Goal: Task Accomplishment & Management: Use online tool/utility

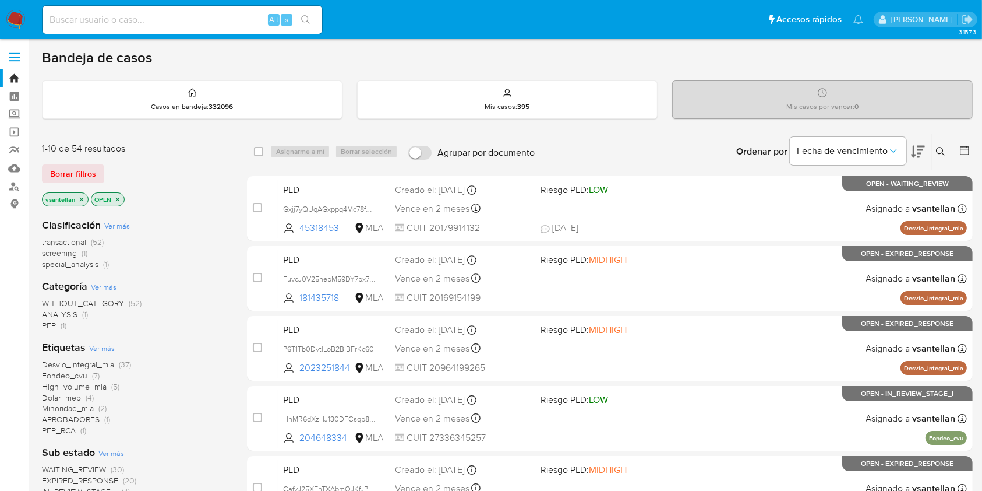
click at [942, 148] on icon at bounding box center [940, 151] width 9 height 9
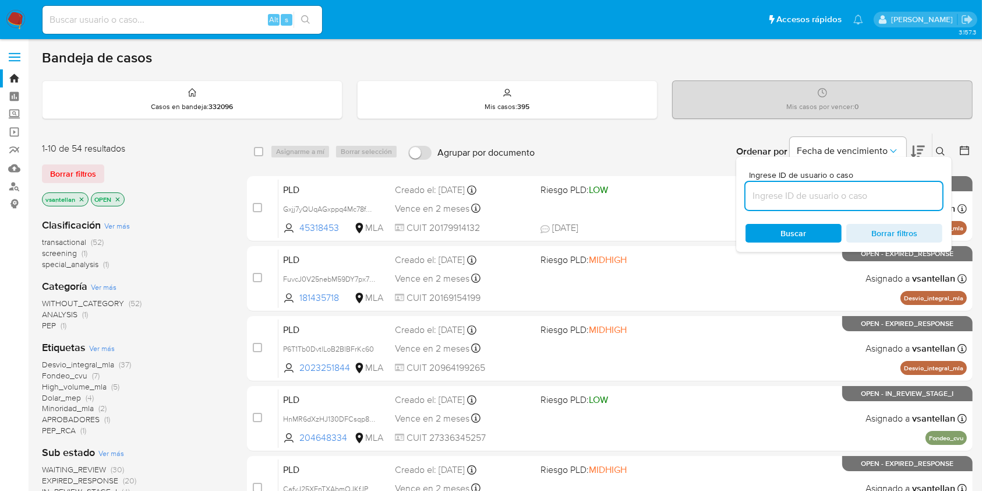
click at [876, 196] on input at bounding box center [844, 195] width 197 height 15
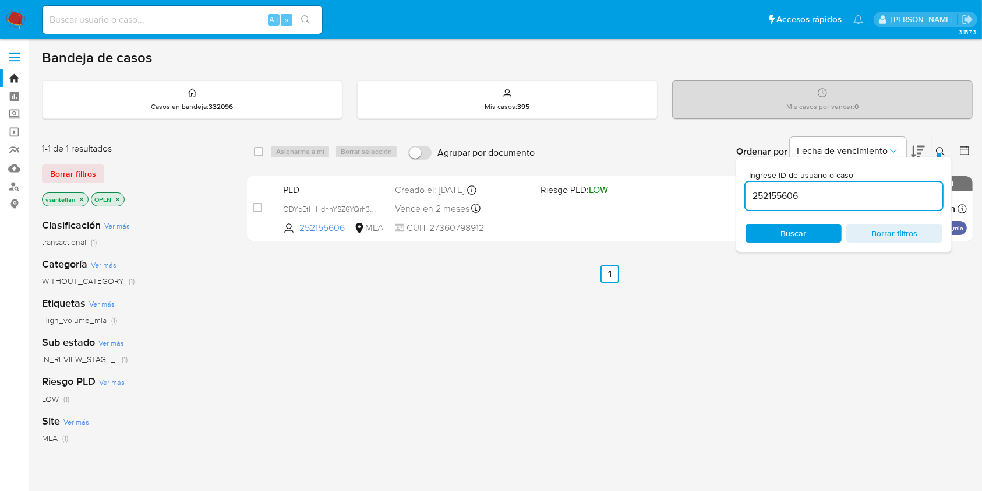
click at [941, 147] on icon at bounding box center [940, 151] width 9 height 9
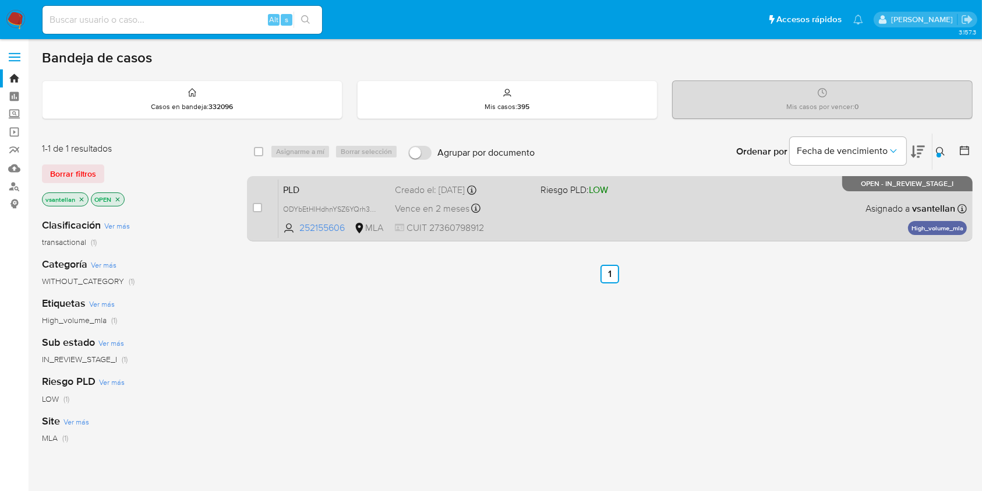
click at [829, 208] on div "PLD ODYbEtHIHdhnYSZ6YQrh3RO6 252155606 MLA Riesgo PLD: LOW Creado el: 12/08/202…" at bounding box center [623, 208] width 689 height 59
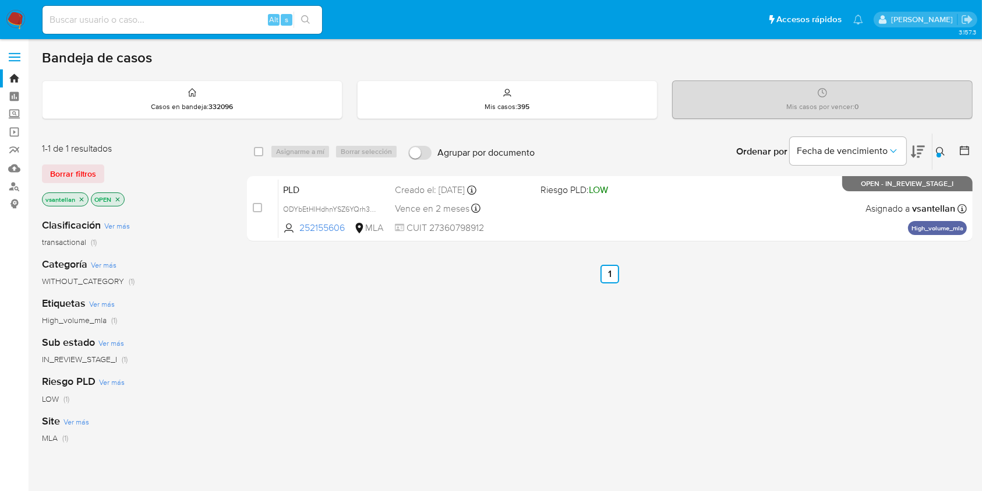
click at [938, 155] on div at bounding box center [939, 155] width 5 height 5
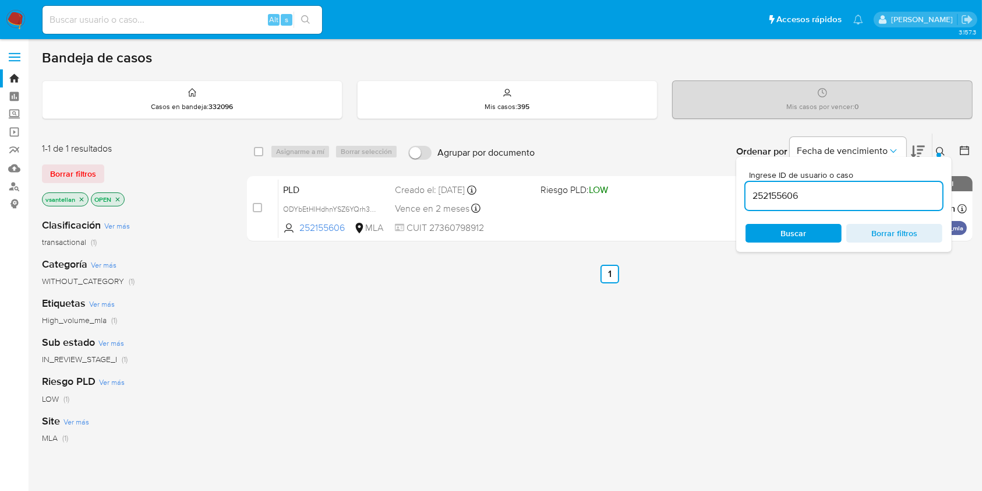
click at [882, 191] on input "252155606" at bounding box center [844, 195] width 197 height 15
click at [946, 150] on icon at bounding box center [940, 151] width 9 height 9
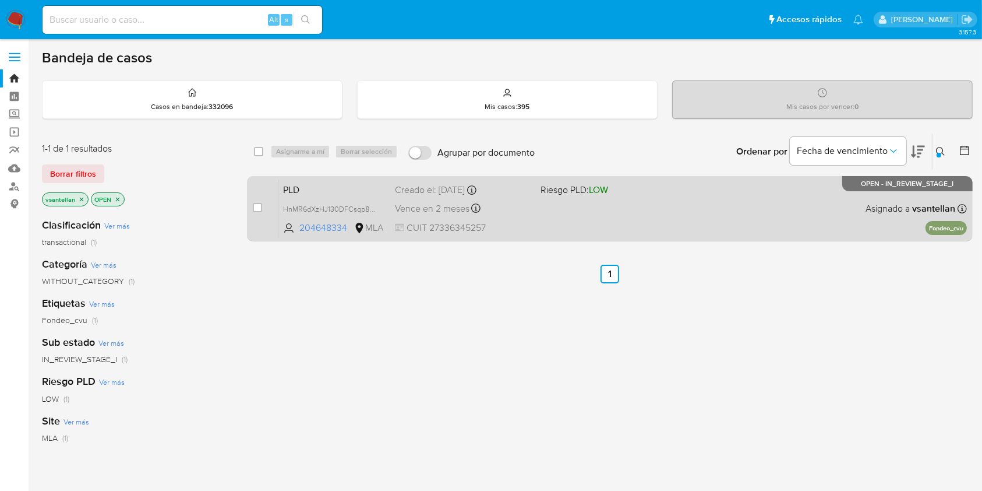
click at [750, 221] on div "PLD HnMR6dXzHJ130DFCsqp896Jg 204648334 MLA Riesgo PLD: LOW Creado el: 12/08/202…" at bounding box center [623, 208] width 689 height 59
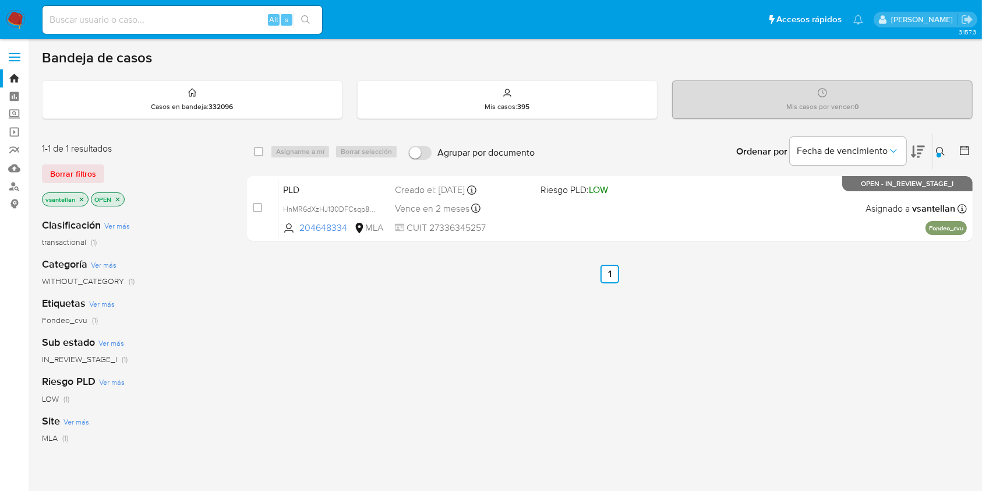
click at [931, 150] on div "Ordenar por Fecha de vencimiento" at bounding box center [829, 151] width 205 height 36
click at [941, 150] on icon at bounding box center [940, 151] width 9 height 9
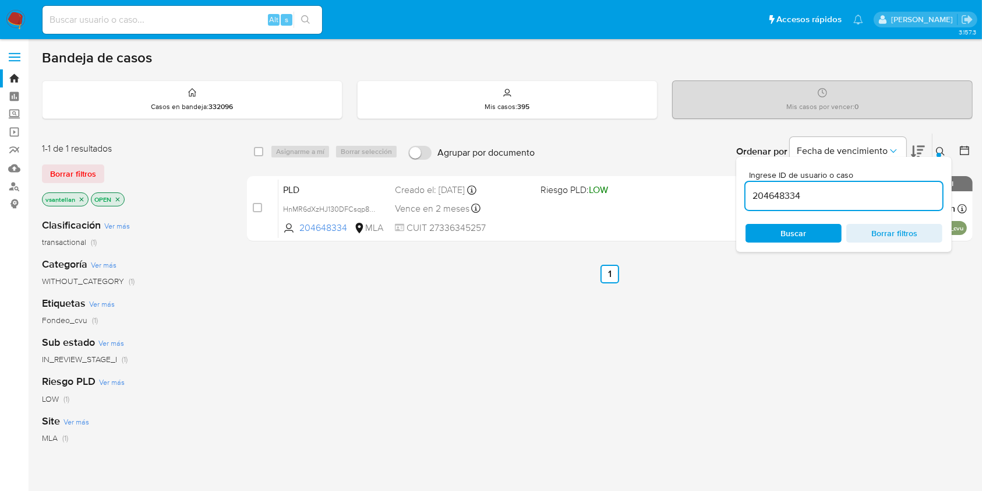
click at [830, 203] on div "204648334" at bounding box center [844, 196] width 197 height 28
click at [829, 196] on input "204648334" at bounding box center [844, 195] width 197 height 15
paste input "115874919"
type input "115874919"
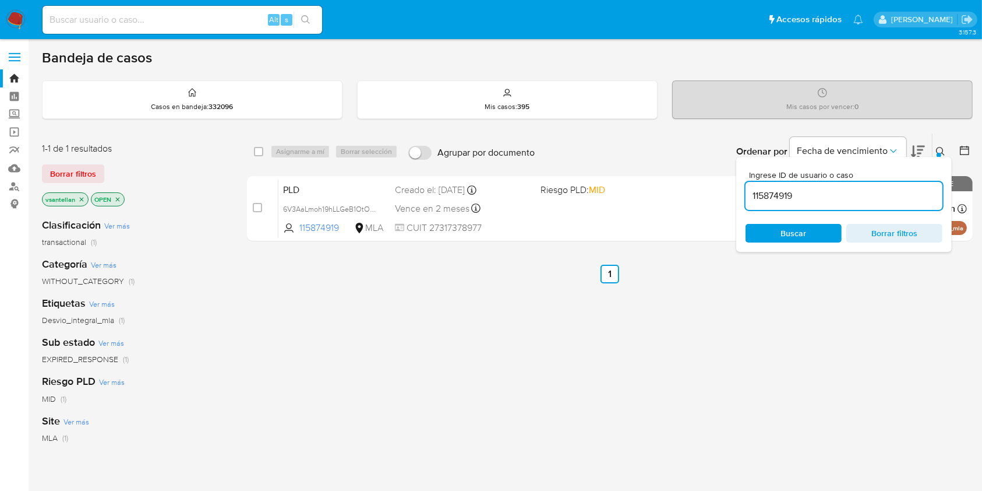
click at [938, 153] on div at bounding box center [939, 155] width 5 height 5
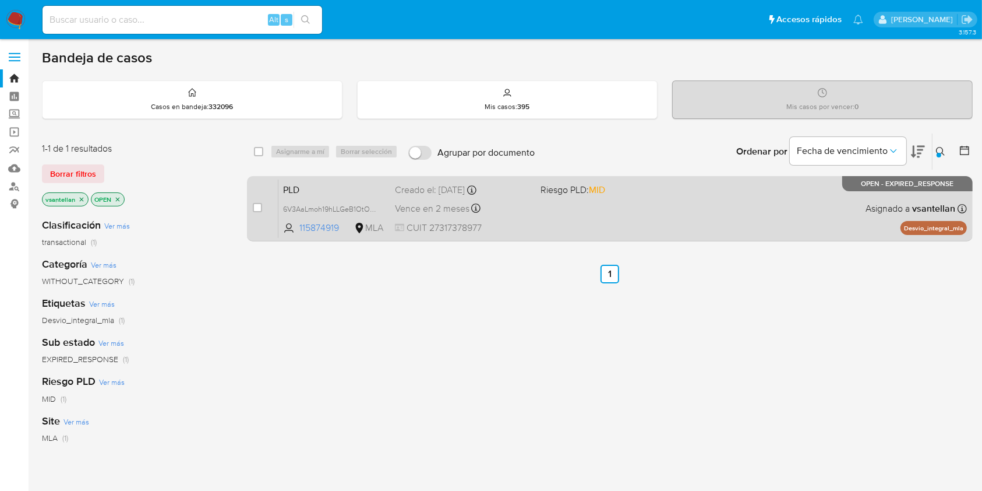
click at [875, 217] on div "PLD 6V3AaLmoh19hLLGeB1OtOb9t 115874919 MLA Riesgo PLD: MID Creado el: 12/08/202…" at bounding box center [623, 208] width 689 height 59
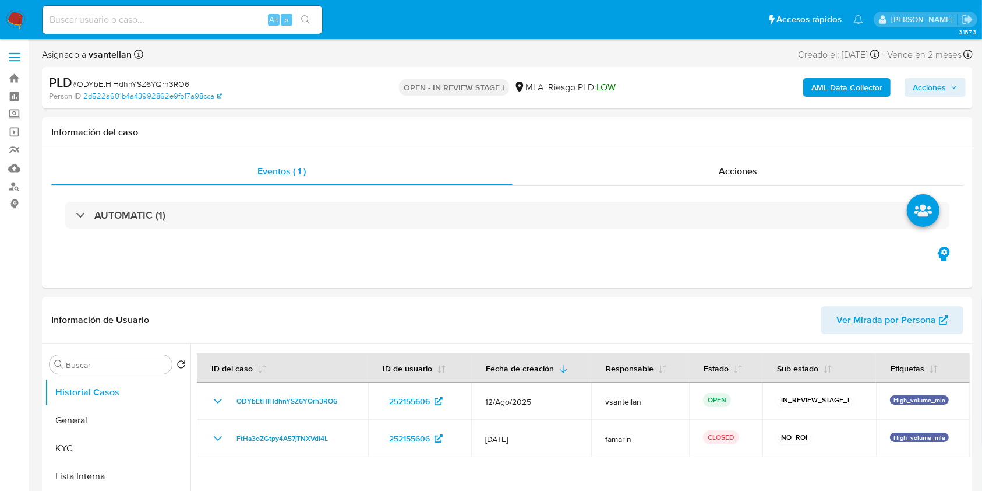
select select "10"
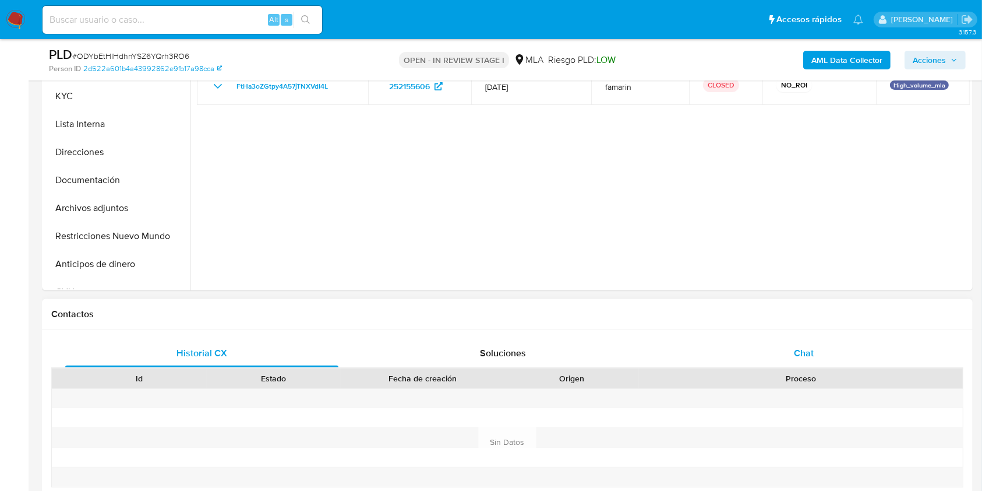
click at [820, 355] on div "Chat" at bounding box center [804, 353] width 273 height 28
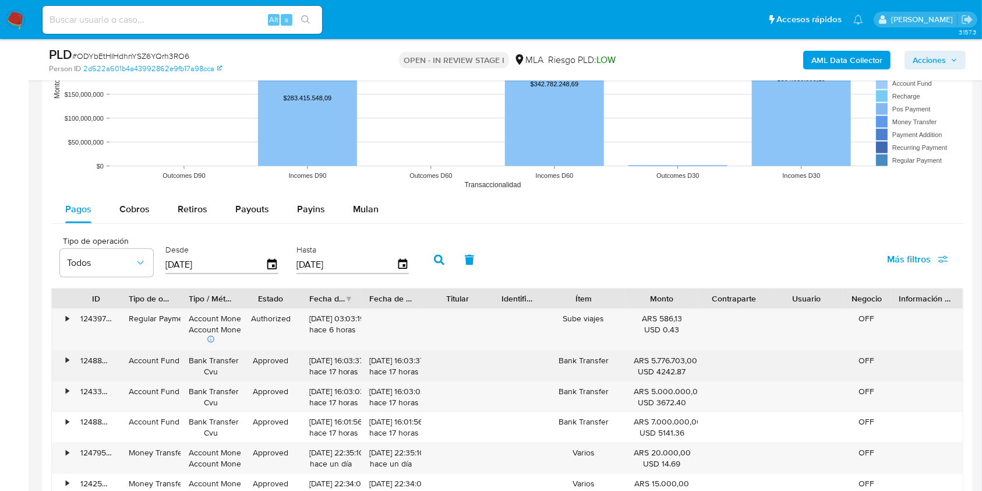
scroll to position [1411, 0]
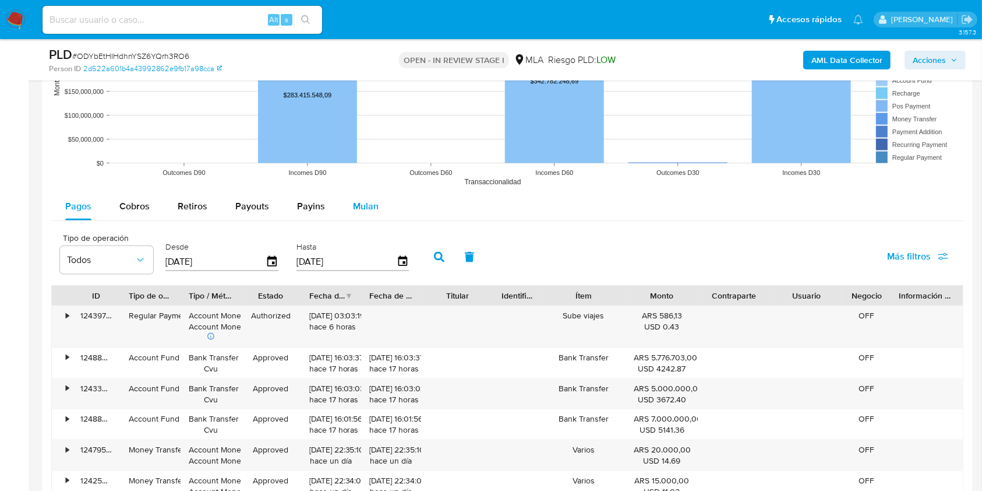
click at [348, 206] on button "Mulan" at bounding box center [366, 206] width 54 height 28
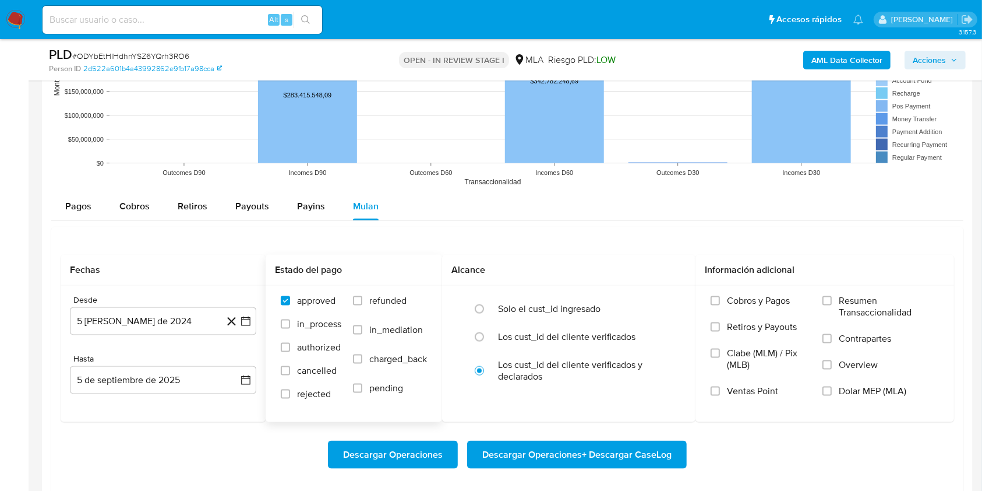
click at [368, 305] on label "refunded" at bounding box center [390, 309] width 74 height 29
click at [362, 305] on input "refunded" at bounding box center [357, 300] width 9 height 9
checkbox input "true"
click at [851, 400] on label "Dolar MEP (MLA)" at bounding box center [881, 398] width 117 height 26
click at [832, 396] on input "Dolar MEP (MLA)" at bounding box center [827, 390] width 9 height 9
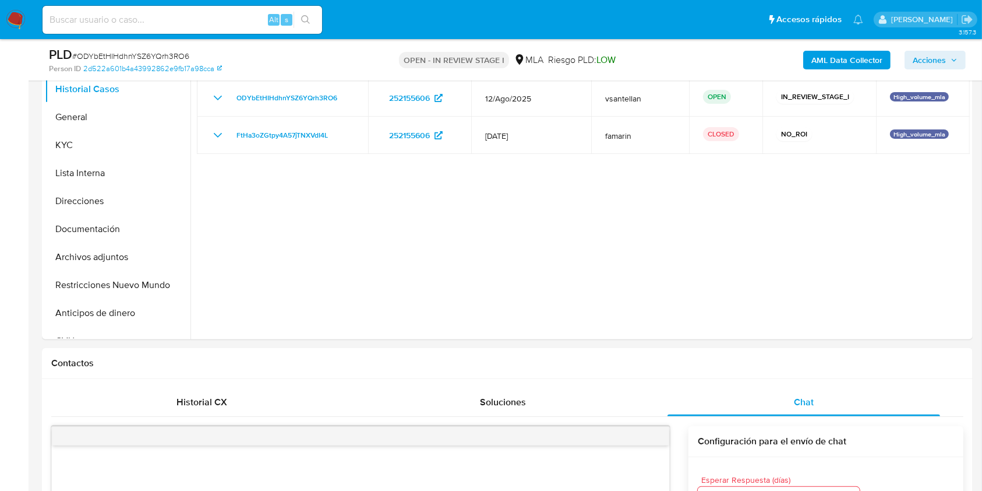
scroll to position [259, 0]
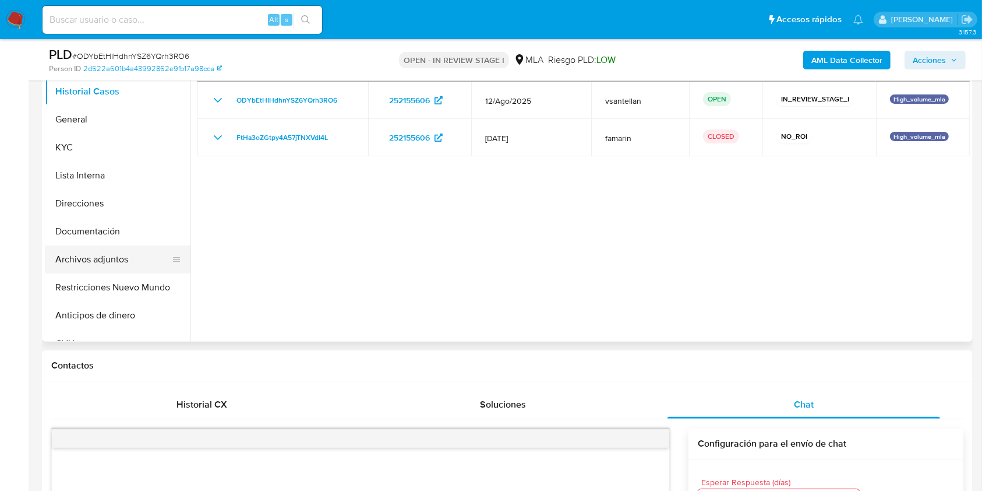
drag, startPoint x: 147, startPoint y: 253, endPoint x: 158, endPoint y: 263, distance: 15.3
click at [147, 253] on button "Archivos adjuntos" at bounding box center [113, 259] width 136 height 28
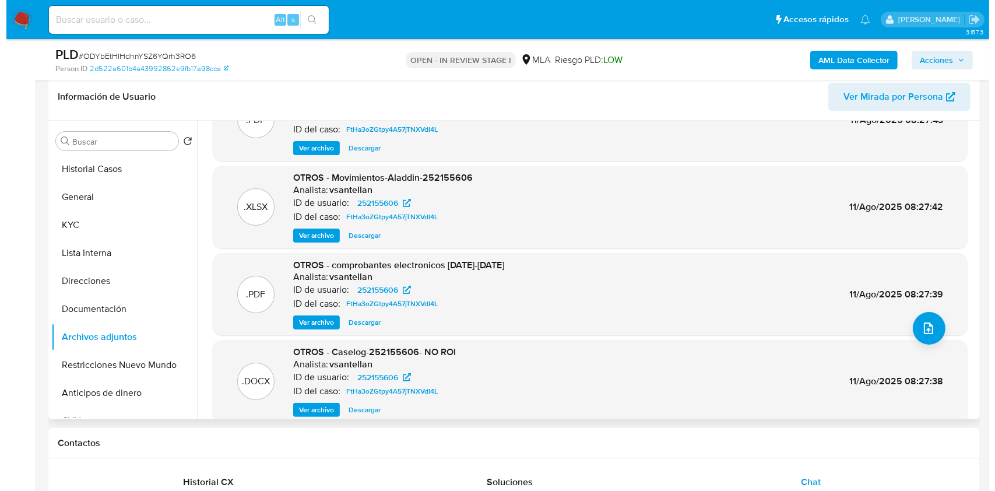
scroll to position [98, 0]
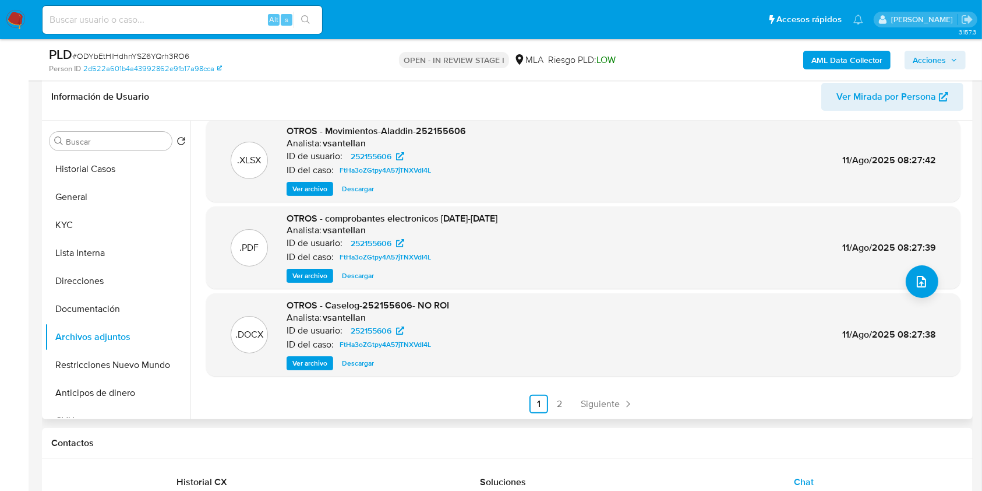
click at [314, 360] on span "Ver archivo" at bounding box center [310, 363] width 35 height 12
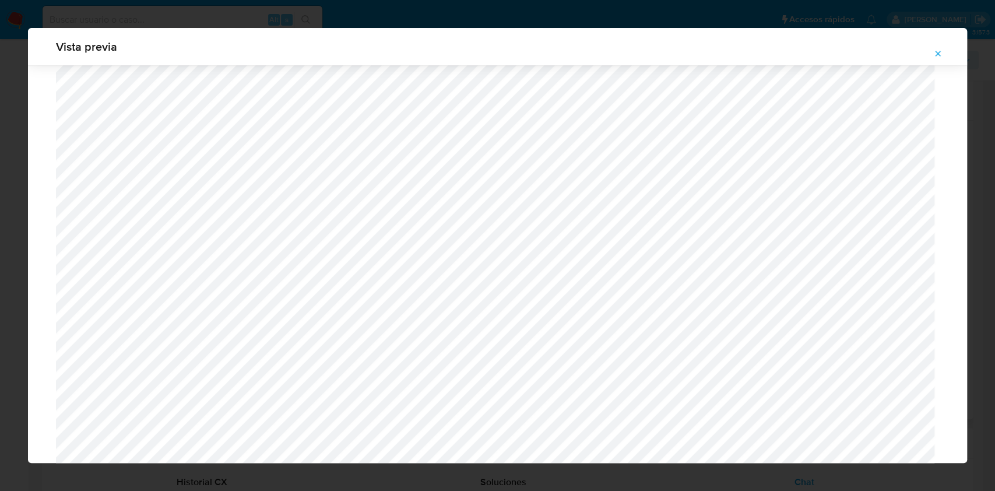
scroll to position [443, 0]
click at [941, 51] on icon "Attachment preview" at bounding box center [937, 53] width 9 height 9
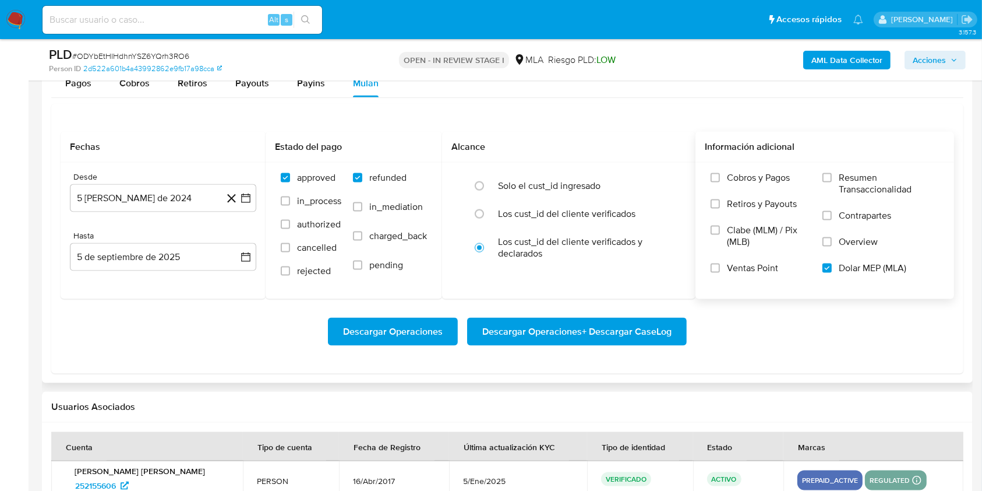
scroll to position [1537, 0]
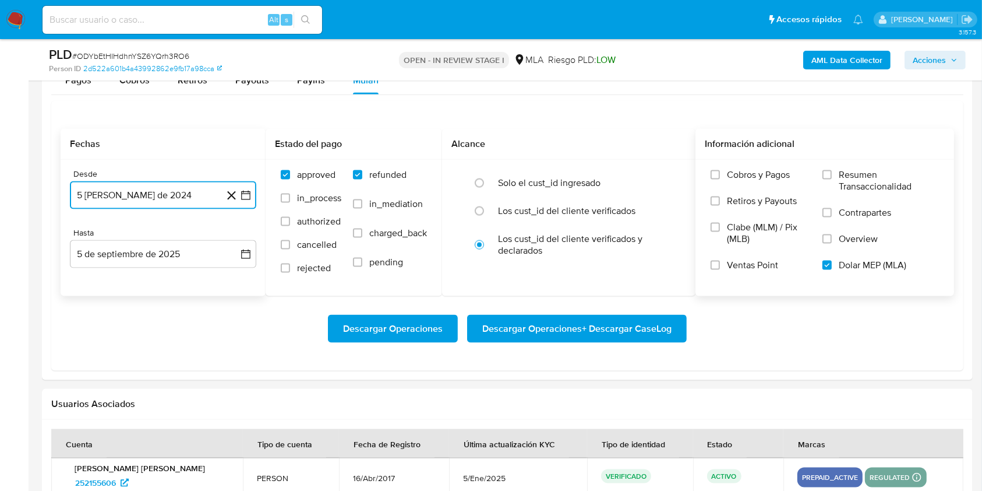
click at [163, 188] on button "5 de agosto de 2024" at bounding box center [163, 195] width 186 height 28
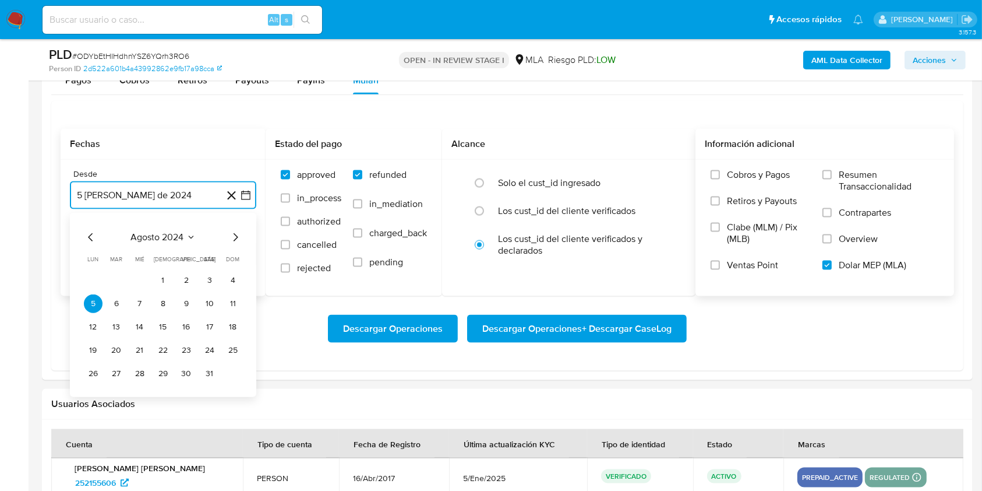
click at [175, 231] on span "agosto 2024" at bounding box center [157, 237] width 53 height 12
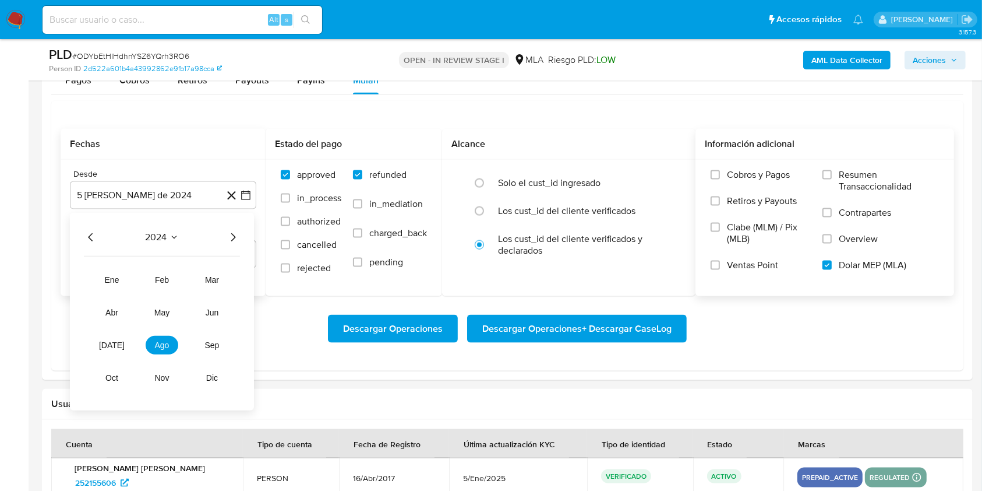
click at [226, 239] on icon "Año siguiente" at bounding box center [233, 237] width 14 height 14
click at [112, 347] on span "jul" at bounding box center [112, 344] width 26 height 9
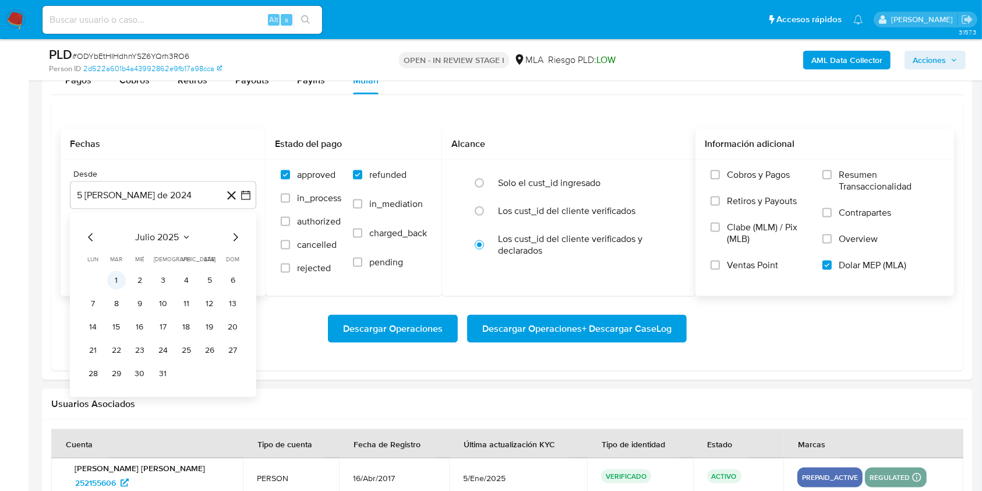
drag, startPoint x: 121, startPoint y: 280, endPoint x: 134, endPoint y: 249, distance: 33.4
click at [121, 281] on button "1" at bounding box center [116, 280] width 19 height 19
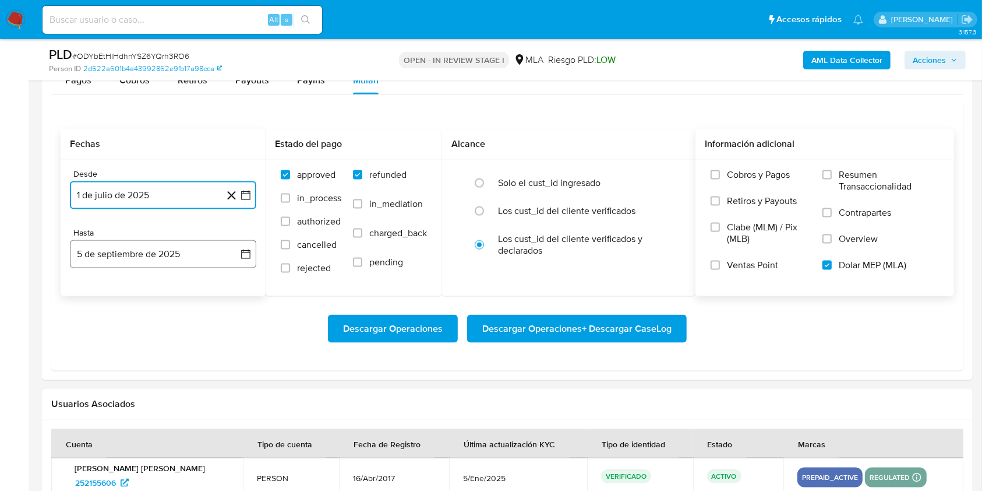
click at [134, 248] on button "5 de septiembre de 2025" at bounding box center [163, 254] width 186 height 28
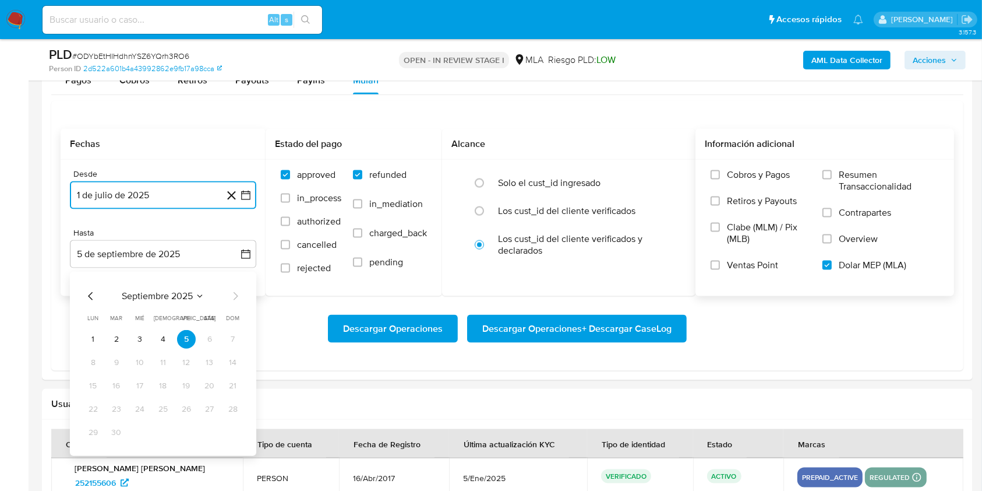
click at [93, 291] on icon "Mes anterior" at bounding box center [91, 296] width 14 height 14
click at [164, 431] on button "31" at bounding box center [163, 432] width 19 height 19
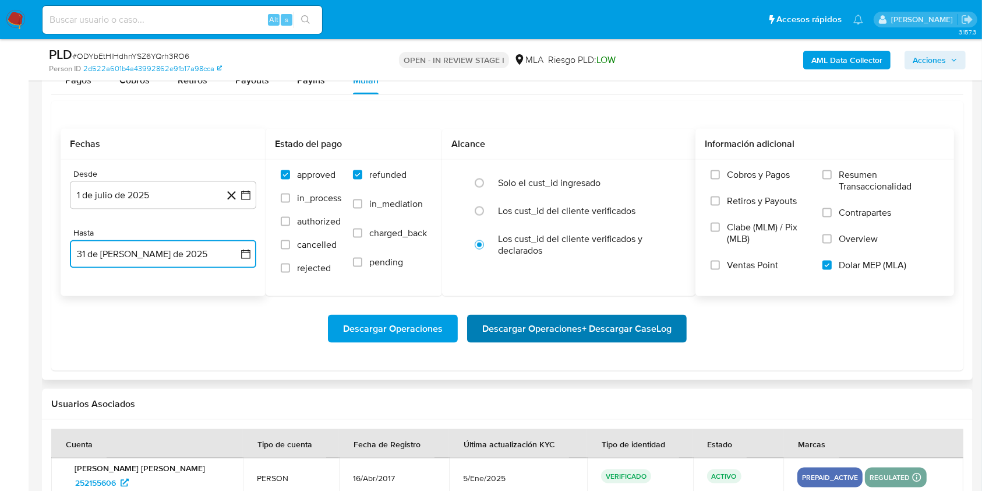
click at [638, 319] on span "Descargar Operaciones + Descargar CaseLog" at bounding box center [576, 329] width 189 height 26
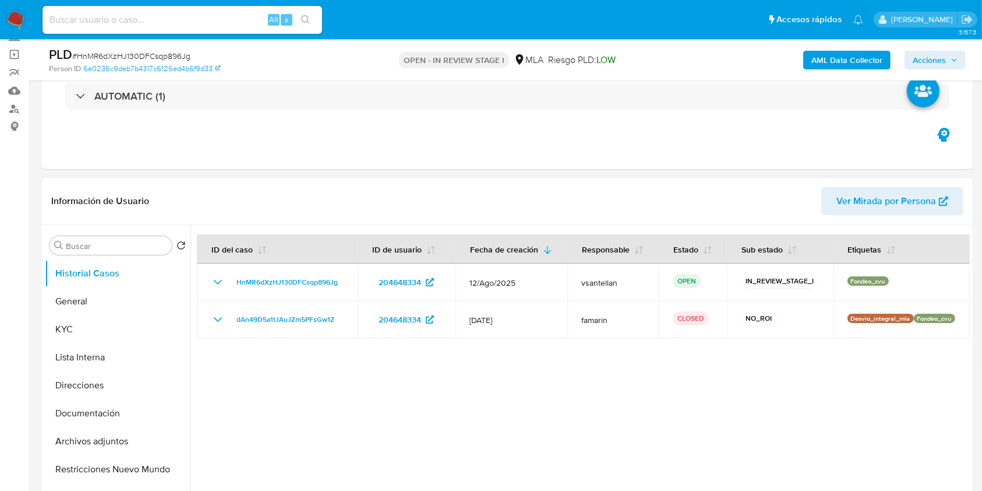
select select "10"
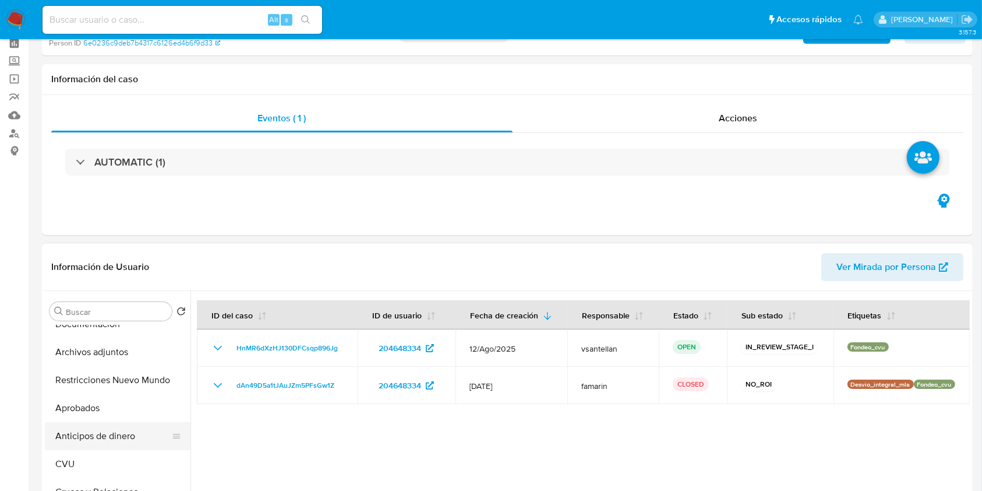
scroll to position [78, 0]
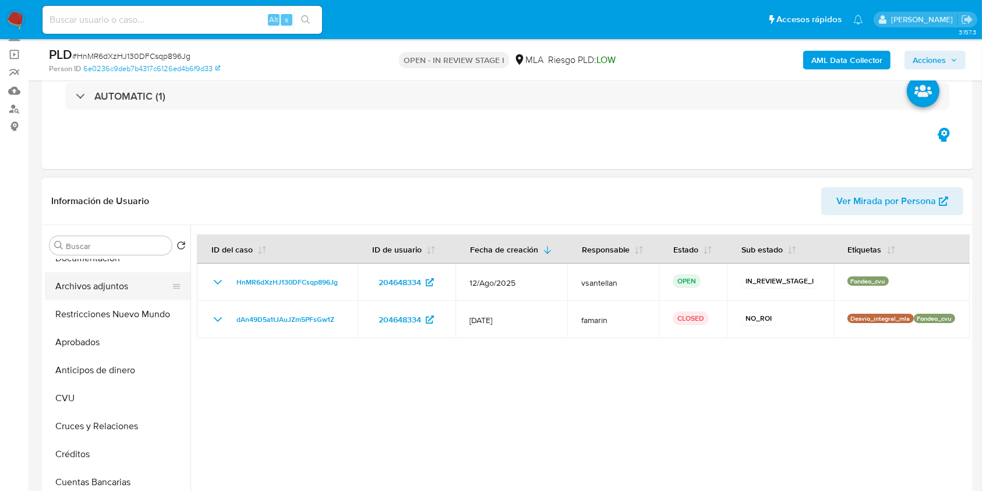
click at [116, 287] on button "Archivos adjuntos" at bounding box center [113, 286] width 136 height 28
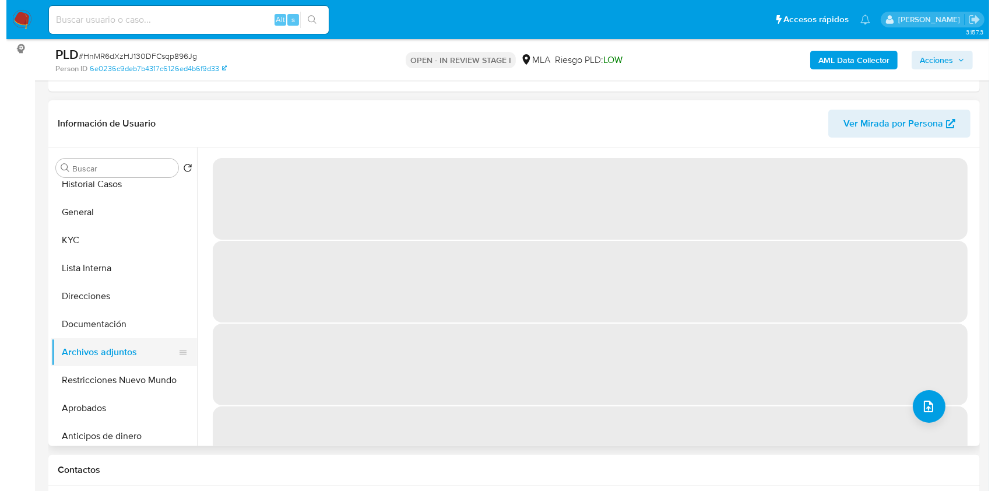
scroll to position [0, 0]
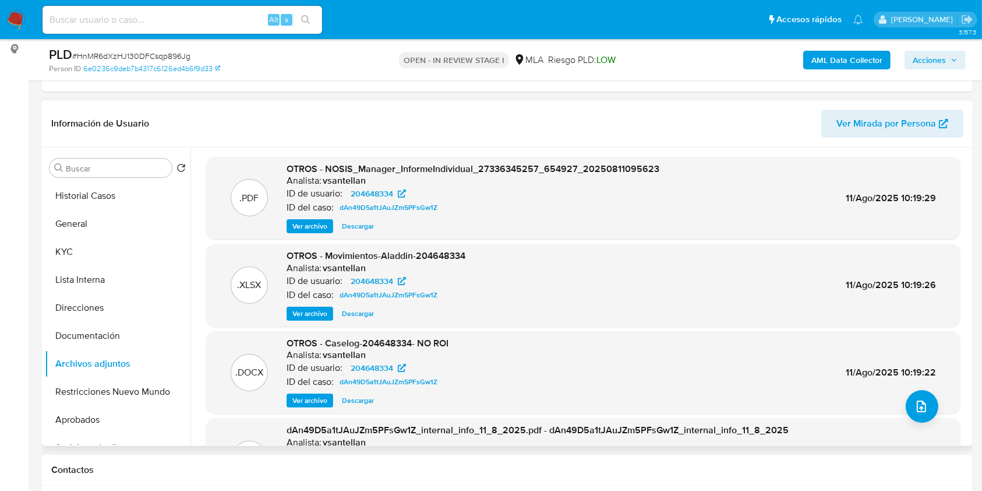
click at [312, 403] on span "Ver archivo" at bounding box center [310, 401] width 35 height 12
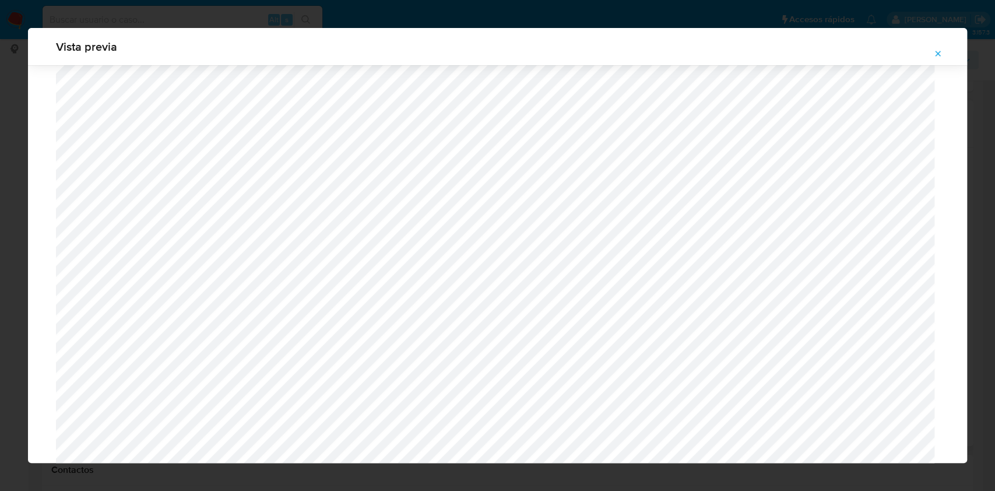
scroll to position [287, 0]
click at [942, 54] on button "Attachment preview" at bounding box center [938, 53] width 26 height 19
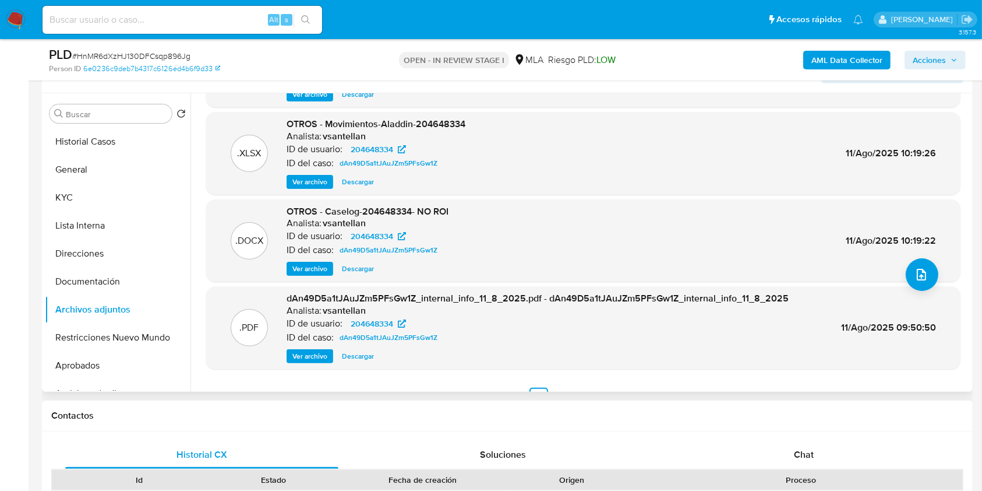
scroll to position [233, 0]
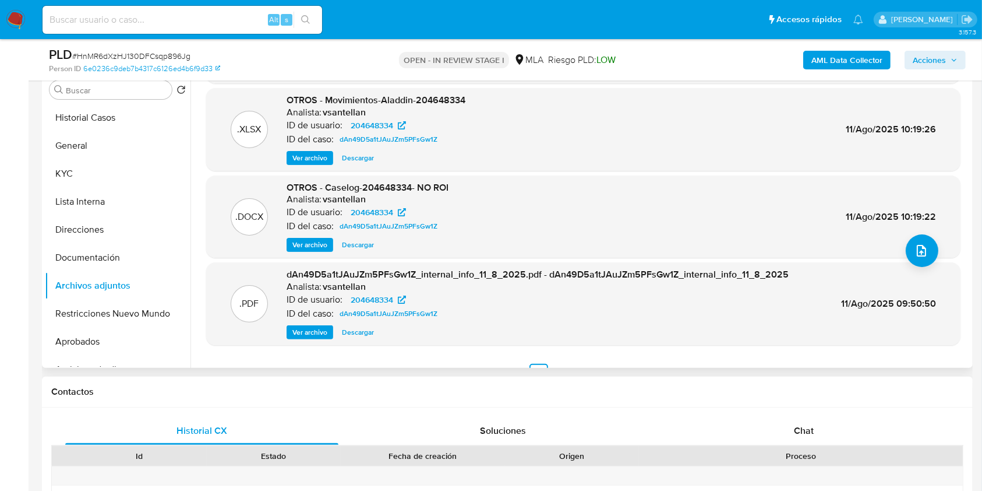
drag, startPoint x: 809, startPoint y: 425, endPoint x: 819, endPoint y: 410, distance: 17.8
click at [809, 425] on span "Chat" at bounding box center [804, 430] width 20 height 13
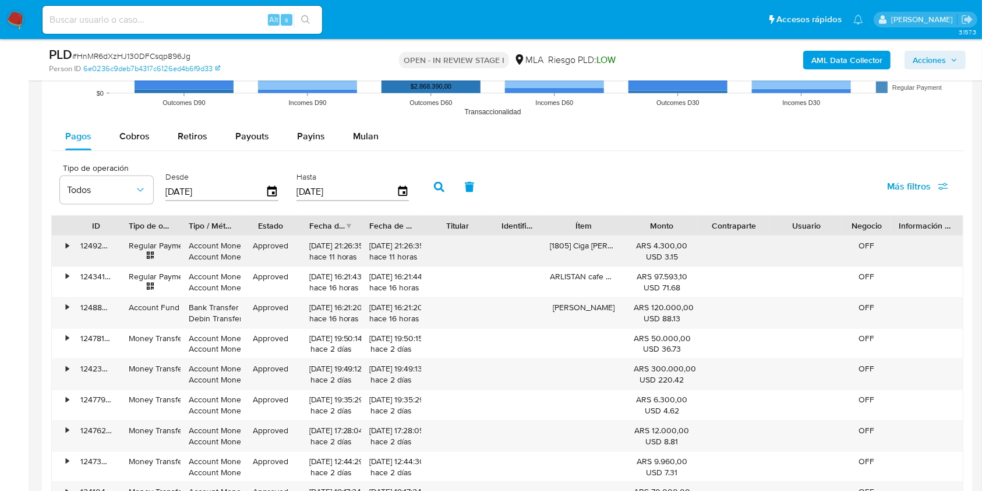
scroll to position [1467, 0]
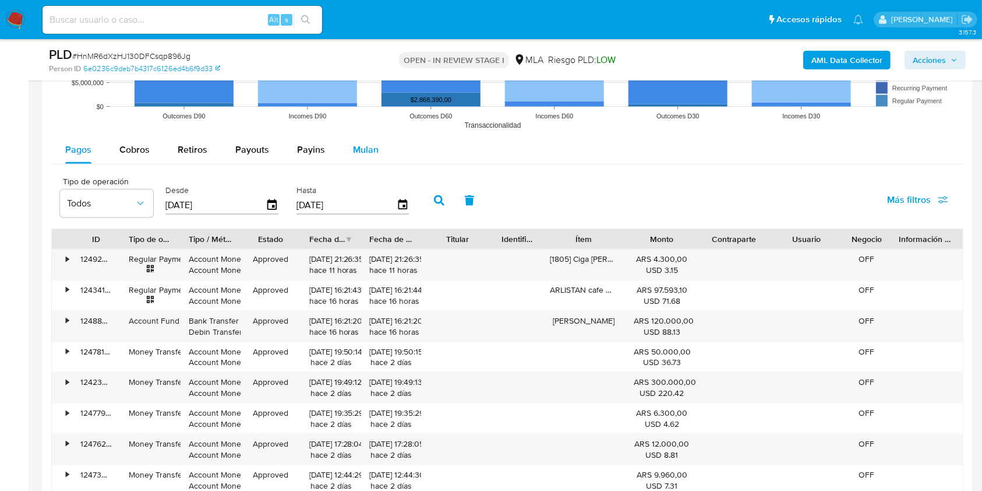
click at [370, 148] on span "Mulan" at bounding box center [366, 149] width 26 height 13
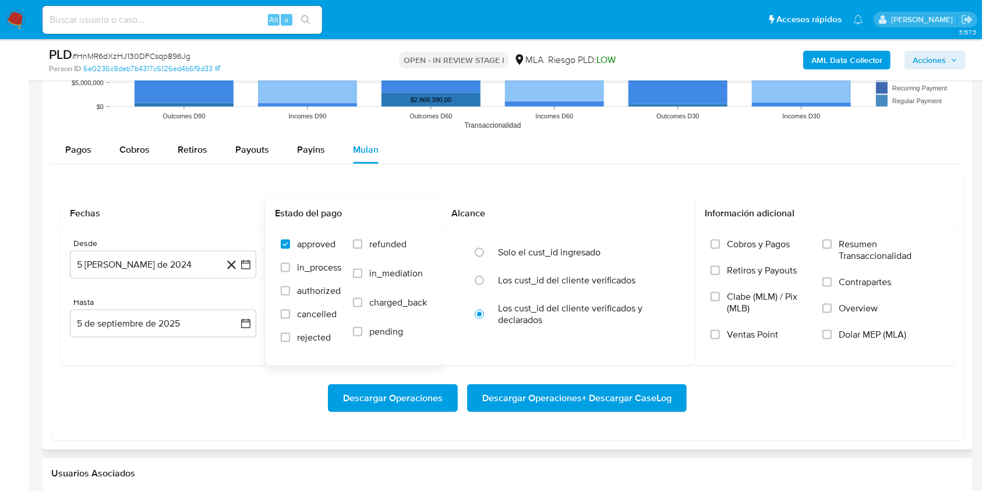
click at [386, 246] on span "refunded" at bounding box center [387, 244] width 37 height 12
click at [362, 246] on input "refunded" at bounding box center [357, 243] width 9 height 9
checkbox input "true"
click at [872, 335] on span "Dolar MEP (MLA)" at bounding box center [873, 335] width 68 height 12
click at [832, 335] on input "Dolar MEP (MLA)" at bounding box center [827, 334] width 9 height 9
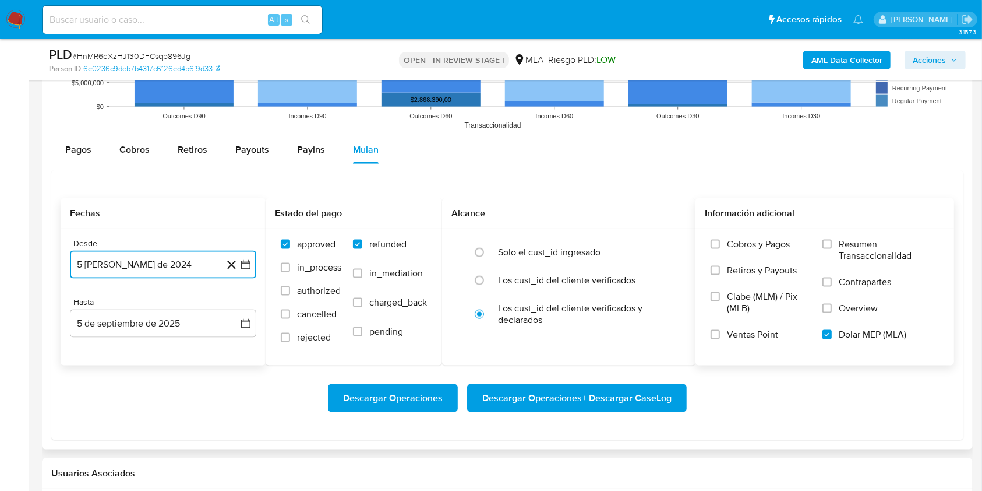
click at [87, 253] on button "5 de agosto de 2024" at bounding box center [163, 265] width 186 height 28
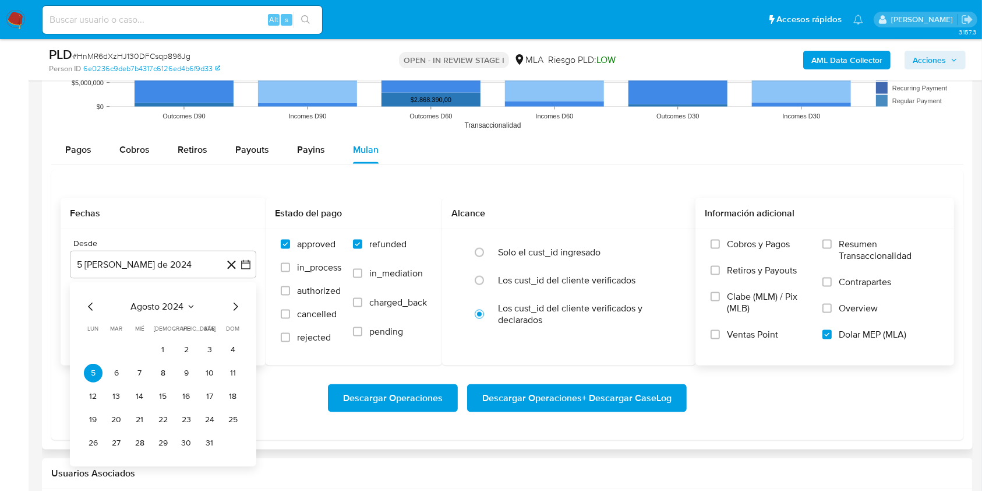
drag, startPoint x: 164, startPoint y: 294, endPoint x: 163, endPoint y: 301, distance: 7.0
click at [163, 297] on div "agosto 2024 agosto 2024 lun lunes mar martes mié miércoles jue jueves vie viern…" at bounding box center [163, 374] width 186 height 184
click at [166, 305] on span "agosto 2024" at bounding box center [157, 307] width 53 height 12
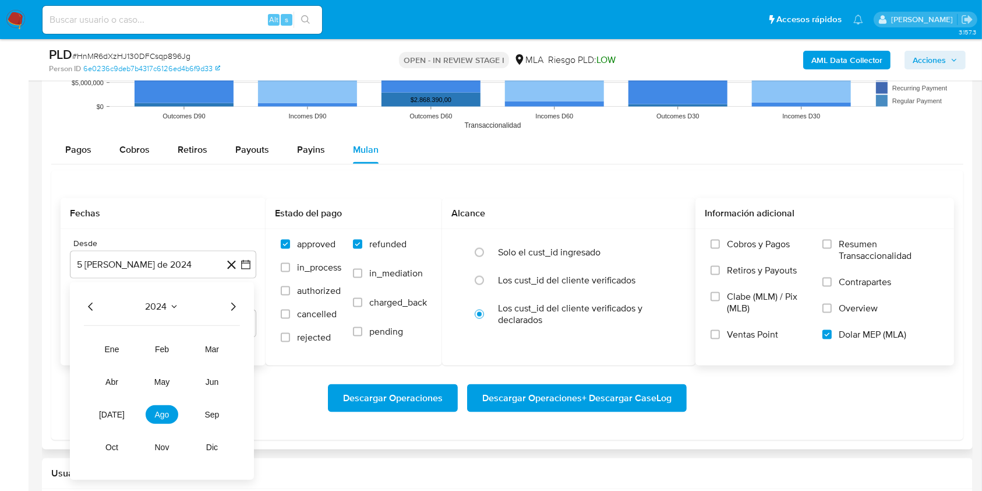
click at [230, 308] on icon "Año siguiente" at bounding box center [233, 307] width 14 height 14
click at [96, 414] on button "jul" at bounding box center [112, 414] width 33 height 19
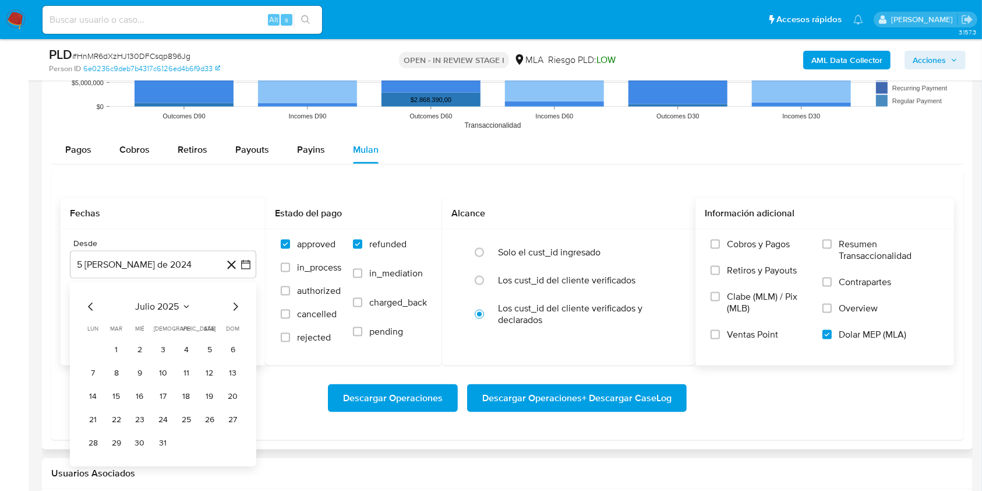
click at [117, 348] on button "1" at bounding box center [116, 349] width 19 height 19
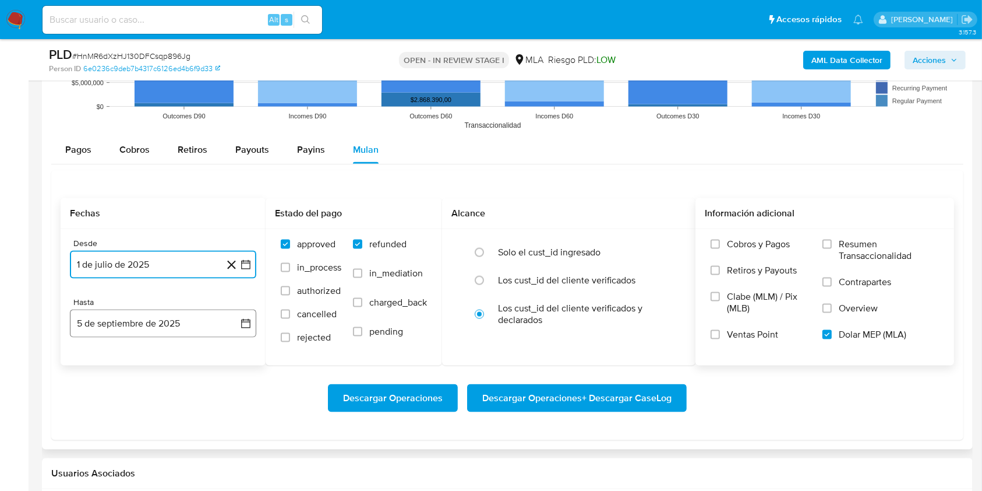
click at [119, 329] on button "5 de septiembre de 2025" at bounding box center [163, 323] width 186 height 28
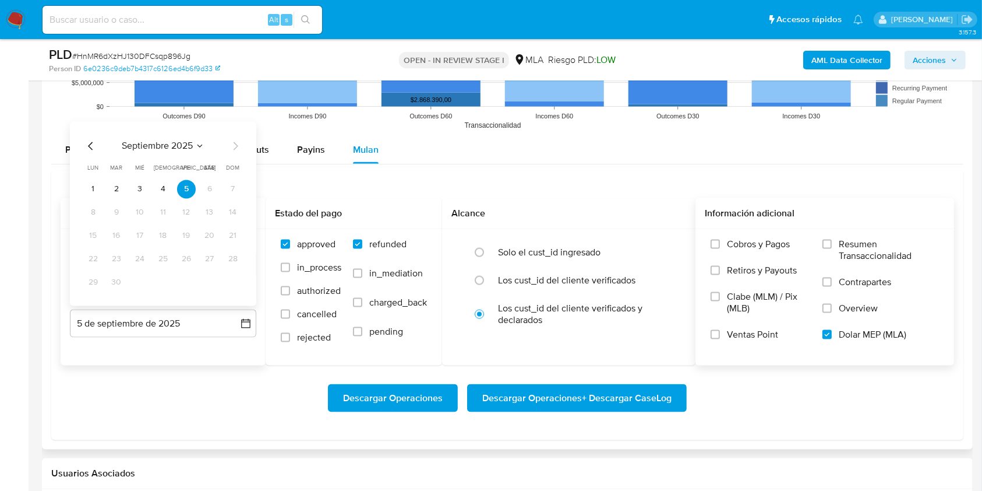
click at [94, 141] on icon "Mes anterior" at bounding box center [91, 146] width 14 height 14
click at [165, 282] on button "31" at bounding box center [163, 282] width 19 height 19
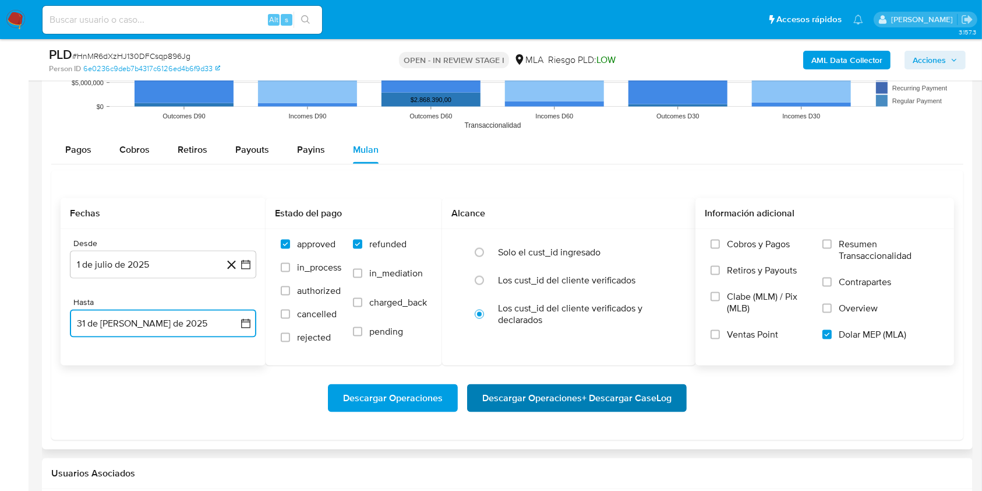
click at [597, 394] on span "Descargar Operaciones + Descargar CaseLog" at bounding box center [576, 398] width 189 height 26
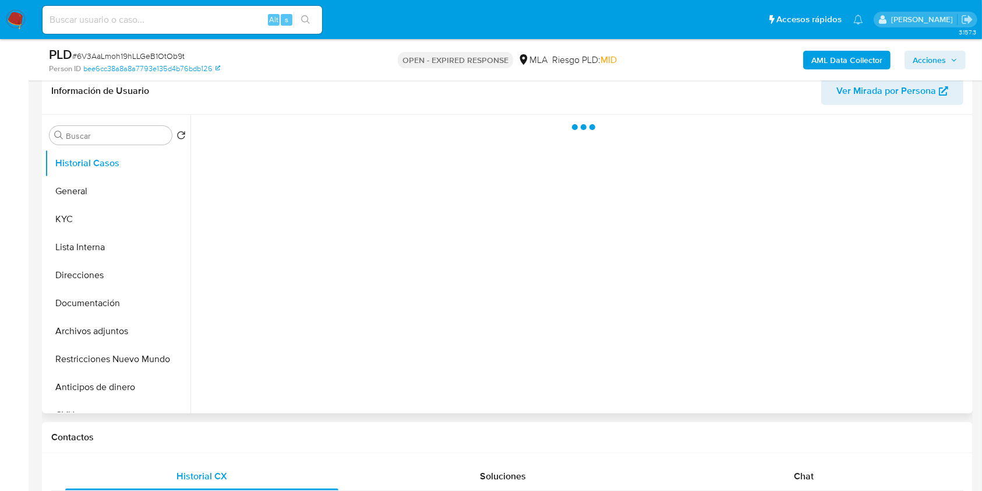
scroll to position [233, 0]
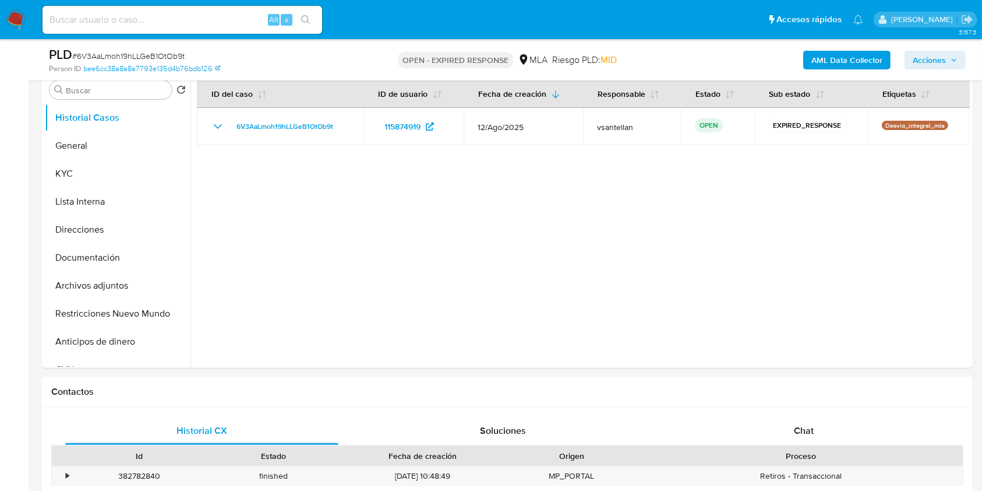
select select "10"
click at [104, 257] on button "Documentación" at bounding box center [113, 258] width 136 height 28
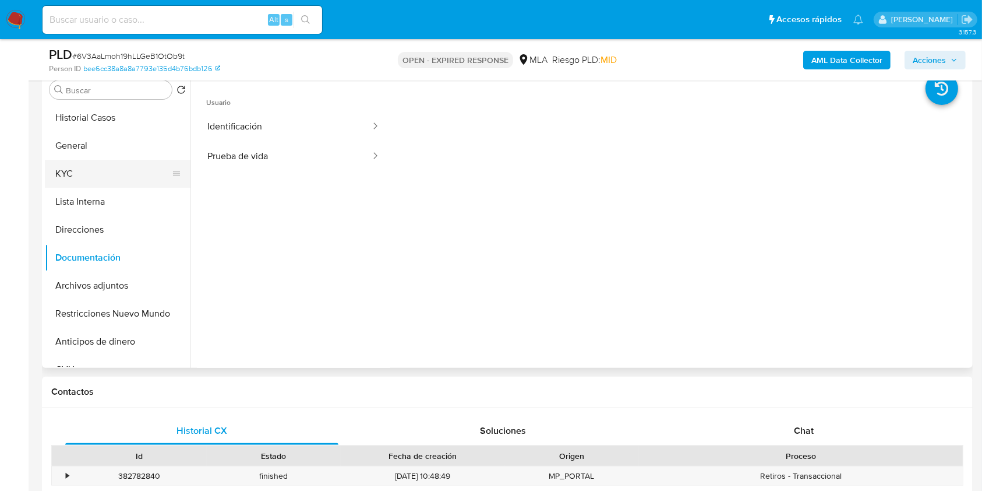
click at [117, 170] on button "KYC" at bounding box center [113, 174] width 136 height 28
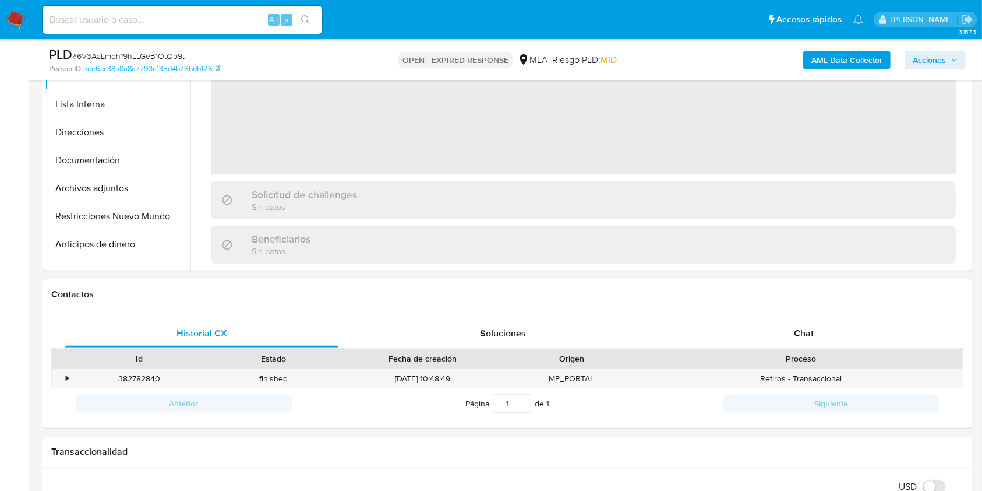
scroll to position [395, 0]
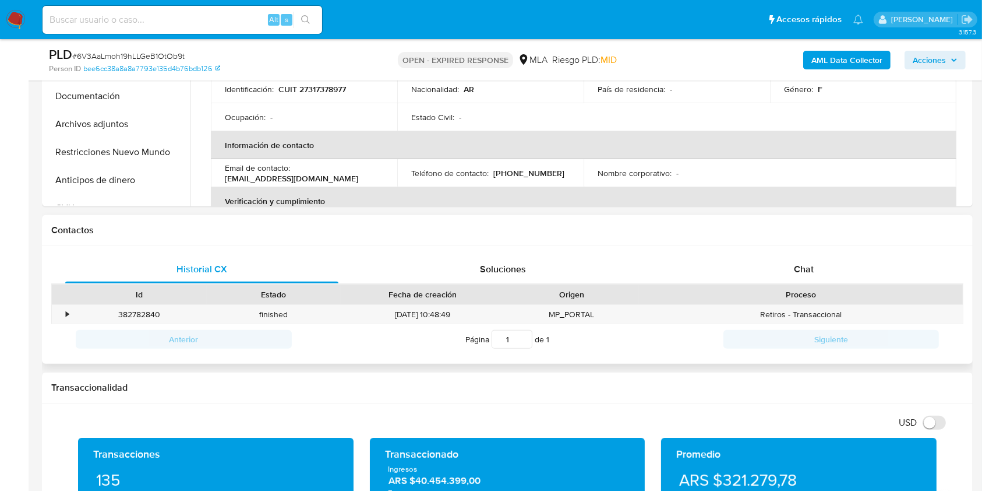
drag, startPoint x: 791, startPoint y: 266, endPoint x: 892, endPoint y: 217, distance: 112.8
click at [792, 266] on div "Chat" at bounding box center [804, 269] width 273 height 28
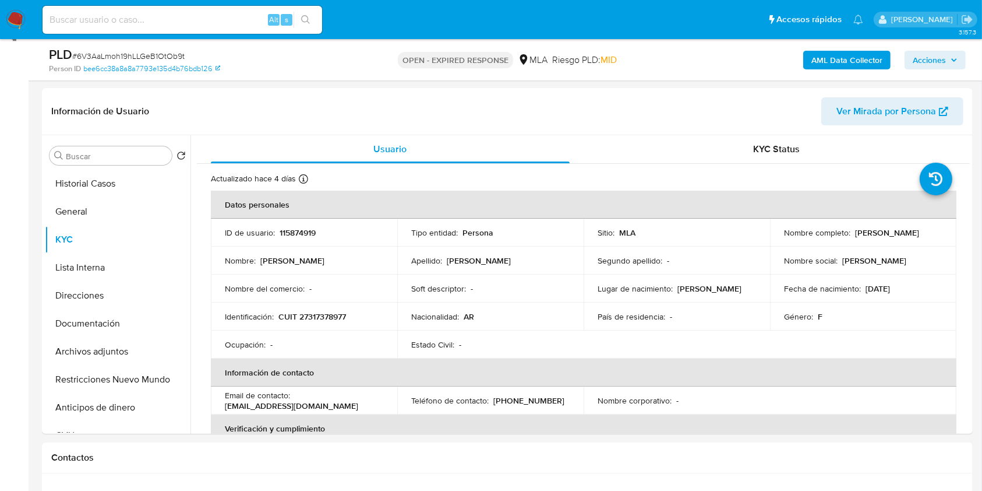
scroll to position [164, 0]
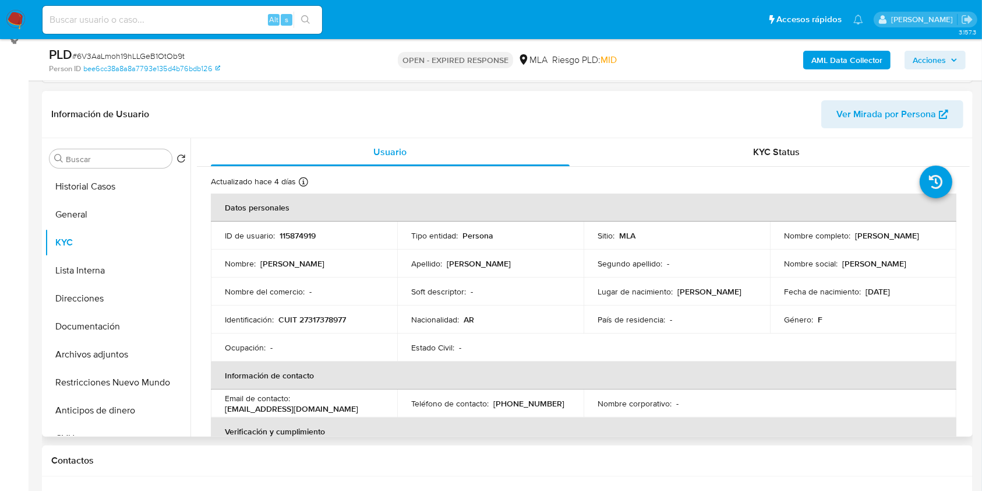
click at [336, 319] on p "CUIT 27317378977" at bounding box center [313, 319] width 68 height 10
copy p "27317378977"
click at [104, 324] on button "Documentación" at bounding box center [113, 326] width 136 height 28
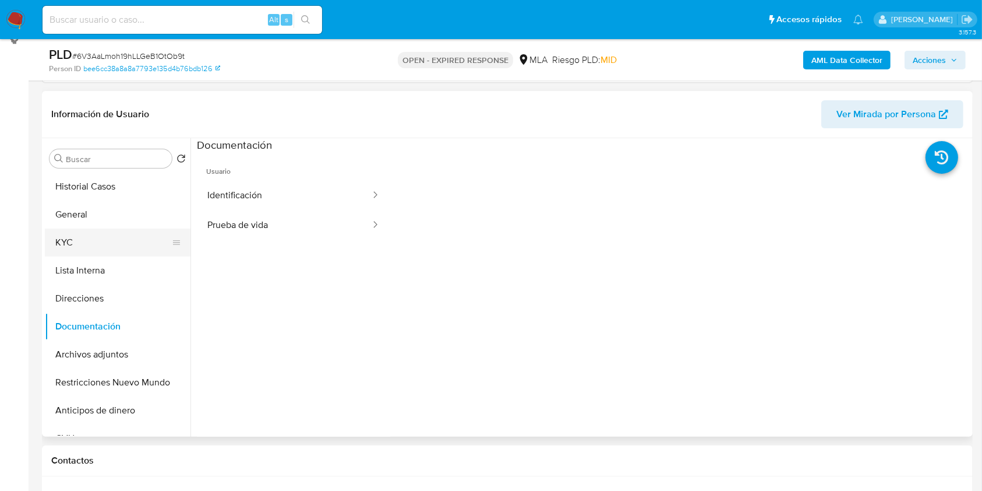
click at [80, 243] on button "KYC" at bounding box center [113, 242] width 136 height 28
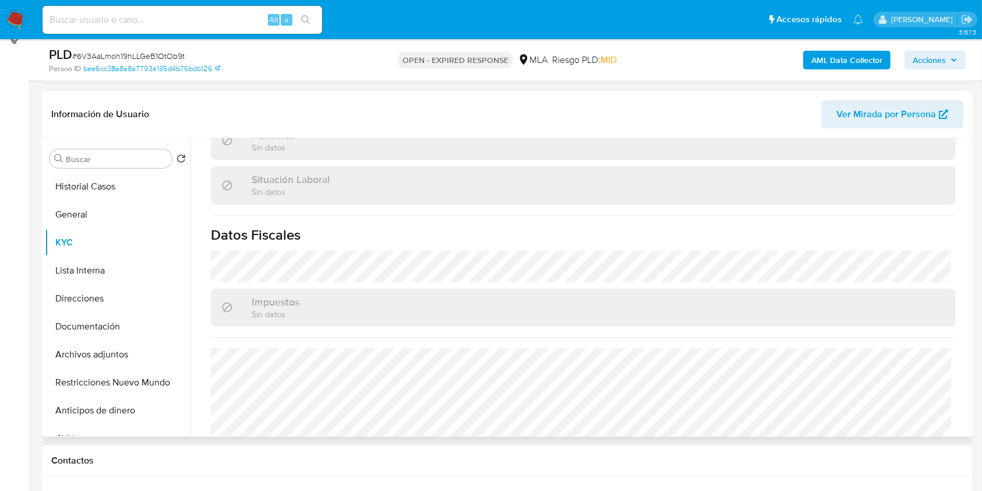
scroll to position [614, 0]
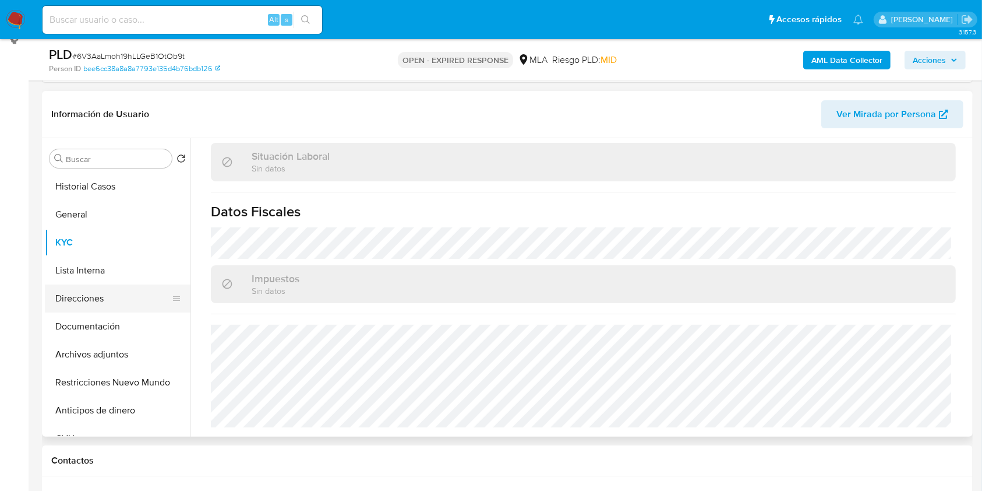
click at [99, 294] on button "Direcciones" at bounding box center [113, 298] width 136 height 28
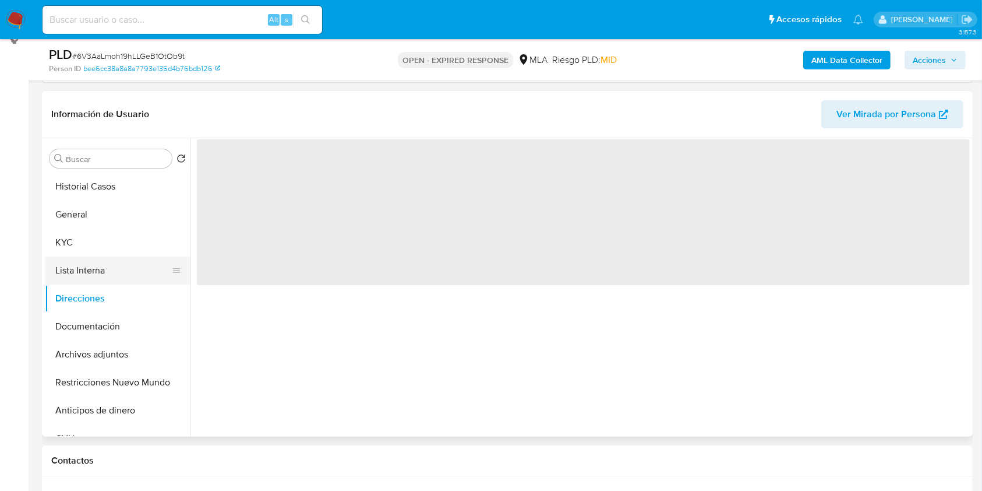
scroll to position [0, 0]
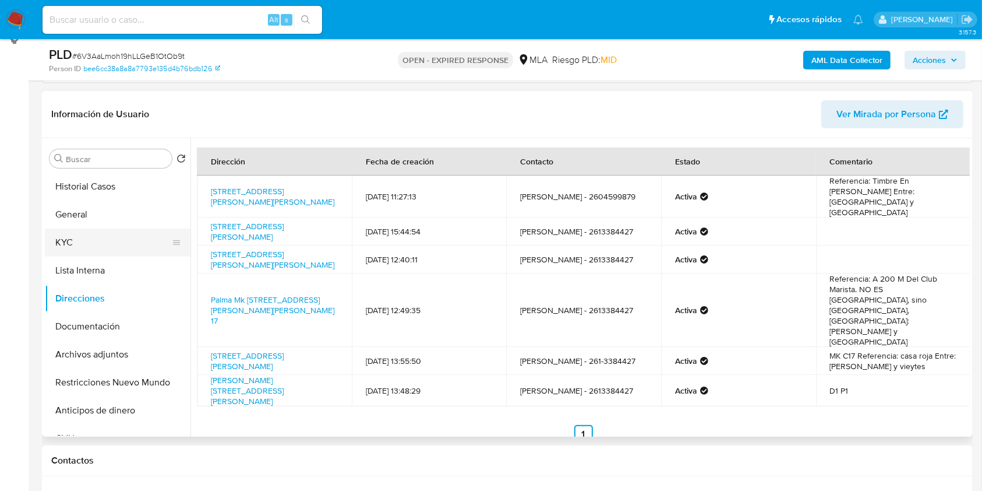
click at [82, 244] on button "KYC" at bounding box center [113, 242] width 136 height 28
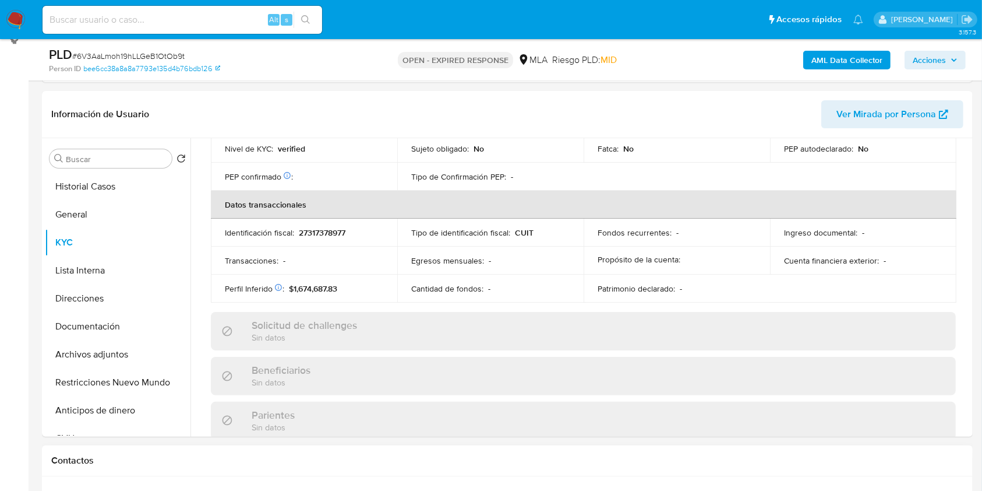
scroll to position [586, 0]
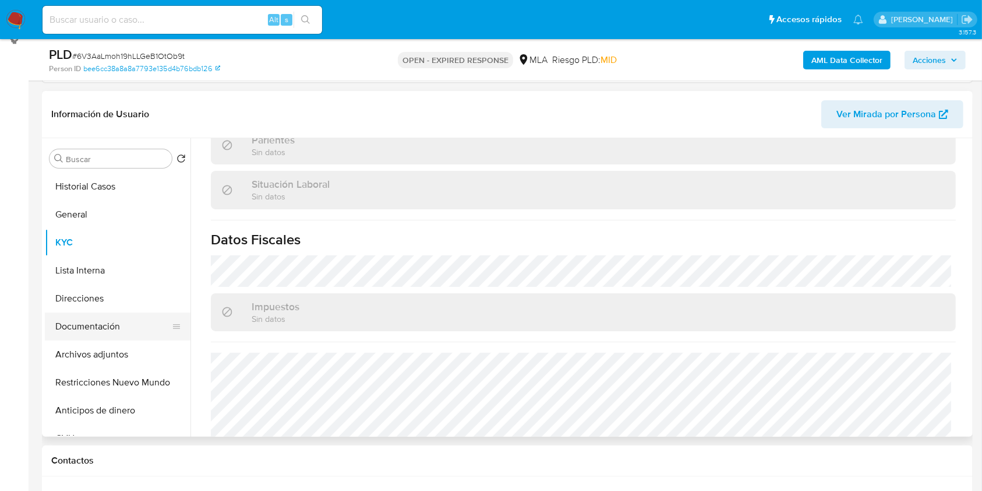
click at [94, 325] on button "Documentación" at bounding box center [113, 326] width 136 height 28
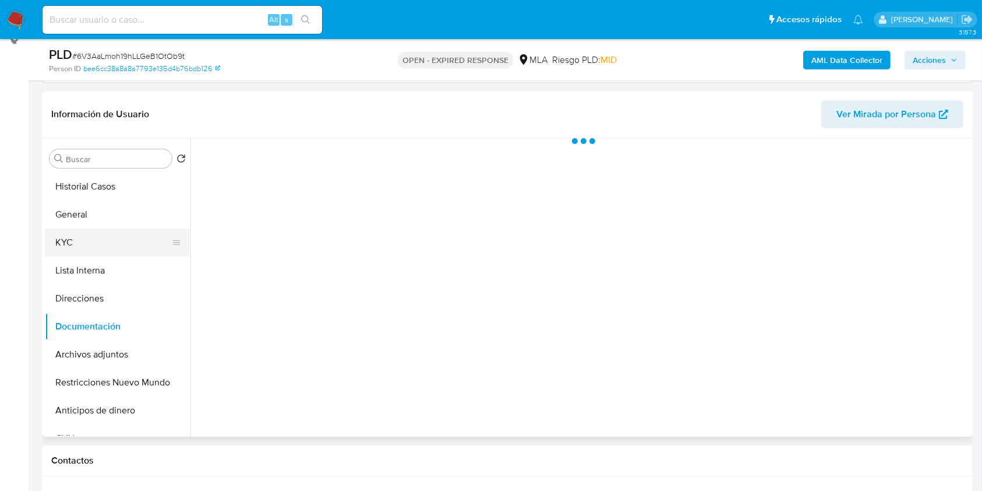
scroll to position [0, 0]
click at [81, 237] on button "KYC" at bounding box center [113, 242] width 136 height 28
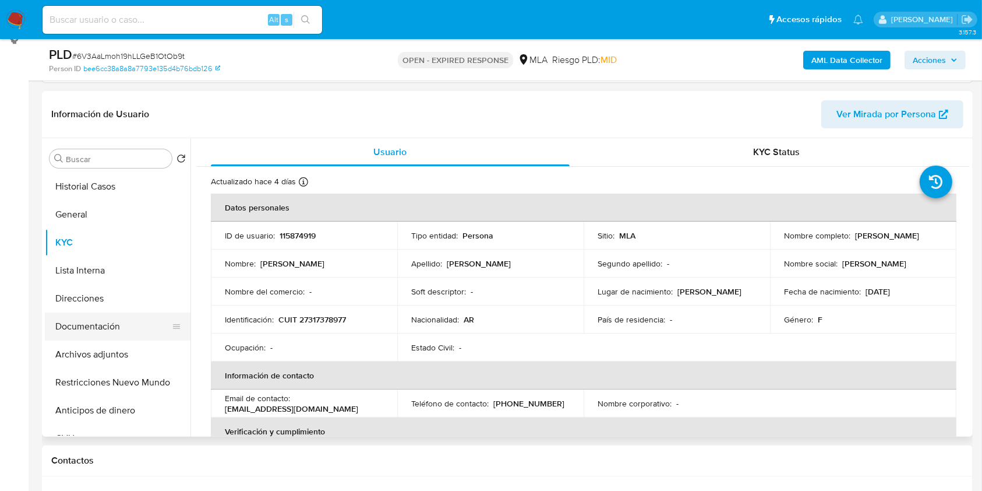
click at [98, 331] on button "Documentación" at bounding box center [113, 326] width 136 height 28
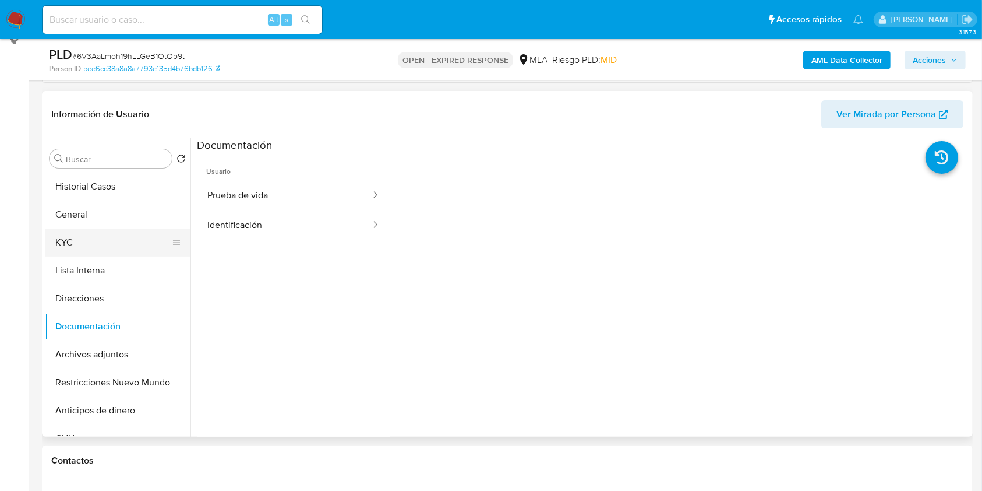
click at [91, 246] on button "KYC" at bounding box center [113, 242] width 136 height 28
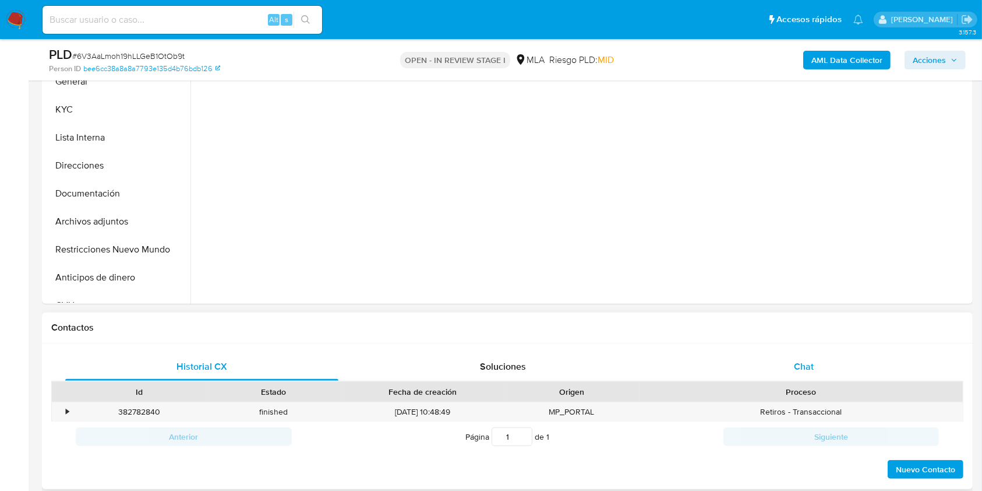
scroll to position [311, 0]
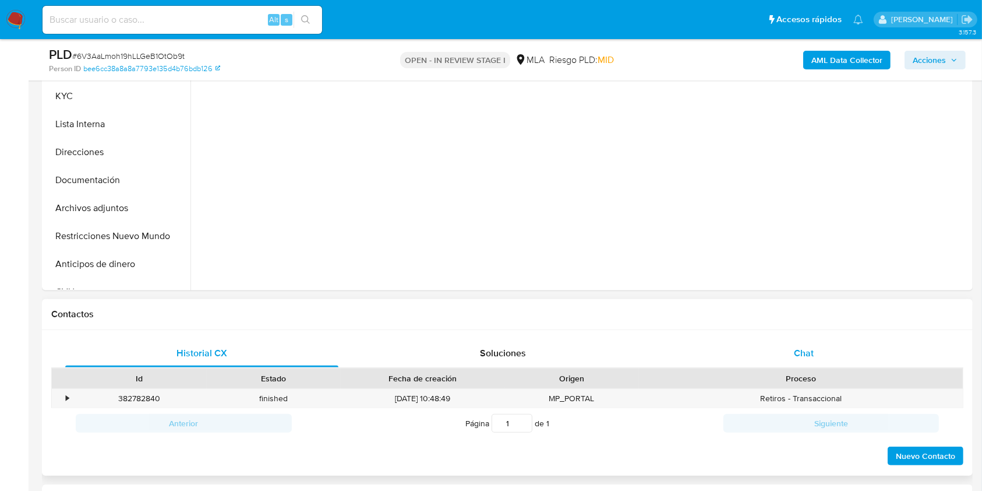
click at [823, 362] on div "Chat" at bounding box center [804, 353] width 273 height 28
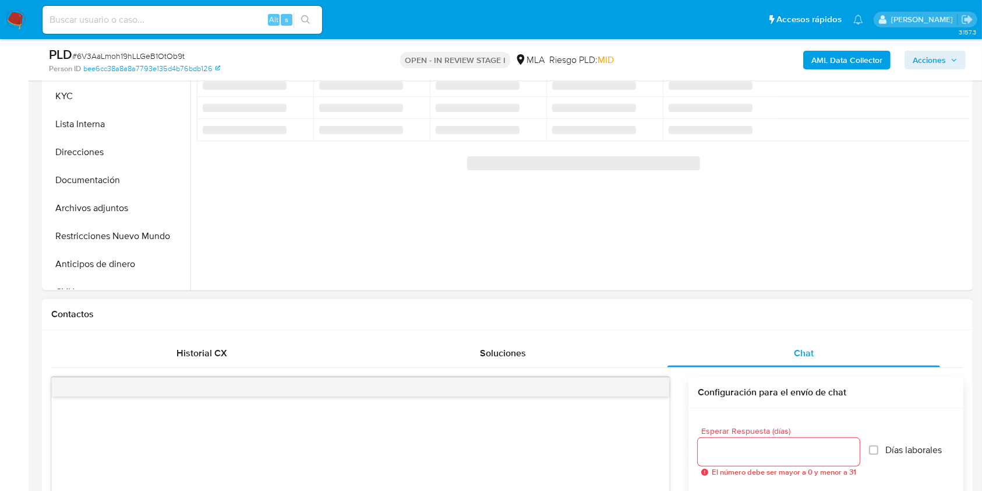
select select "10"
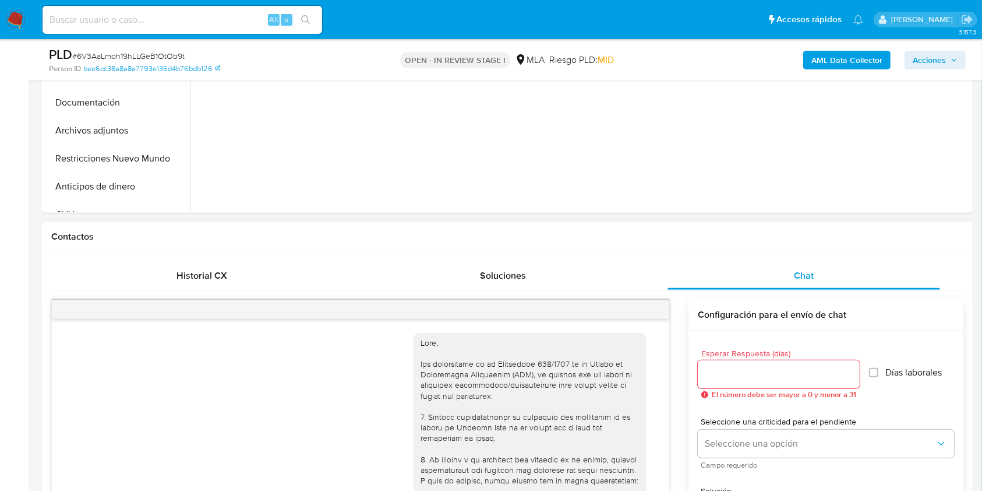
scroll to position [658, 0]
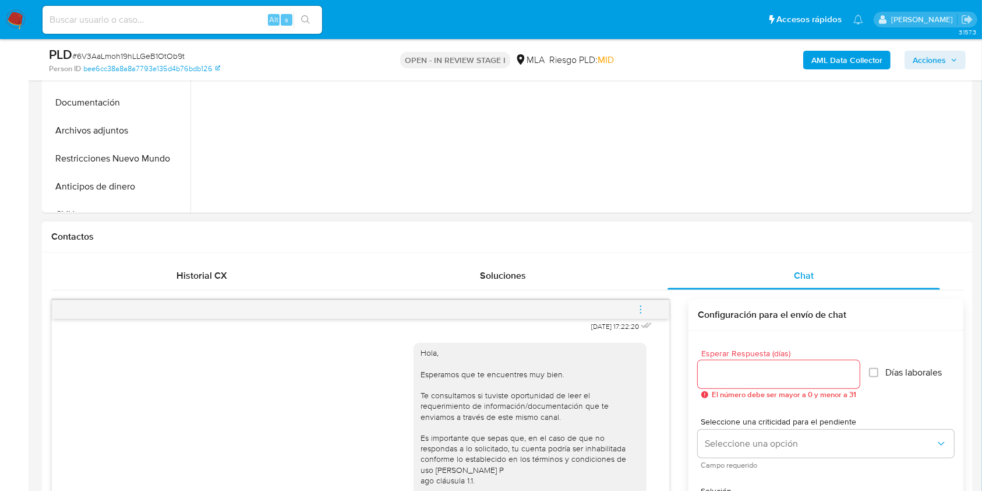
click at [647, 311] on button "menu-action" at bounding box center [641, 309] width 38 height 28
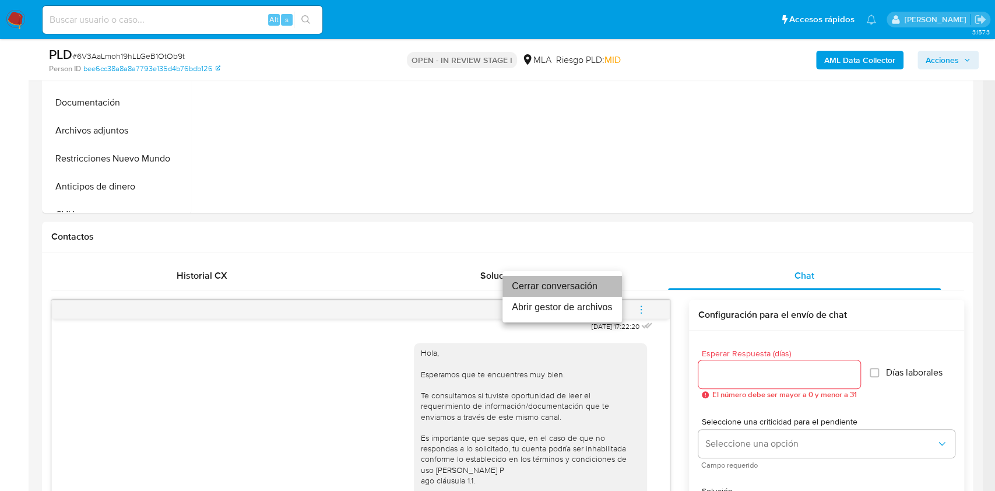
click at [573, 280] on li "Cerrar conversación" at bounding box center [561, 286] width 119 height 21
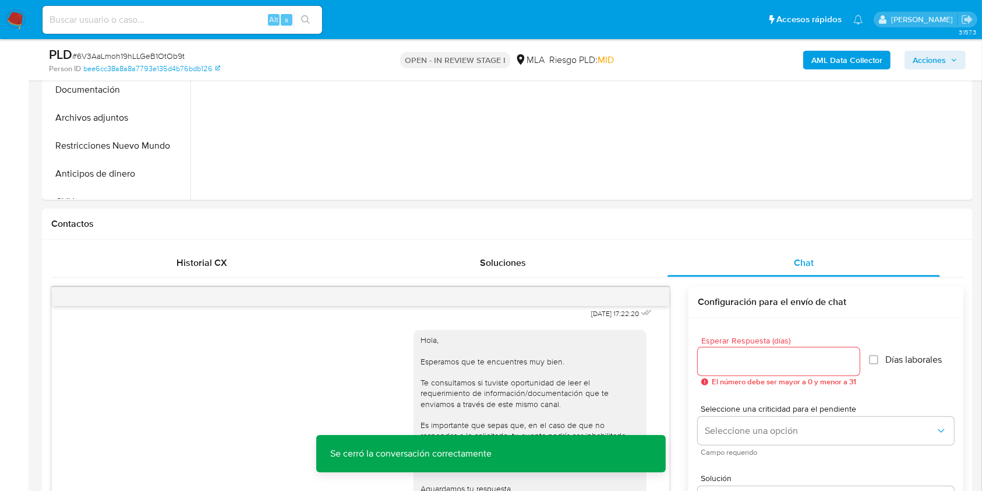
scroll to position [247, 0]
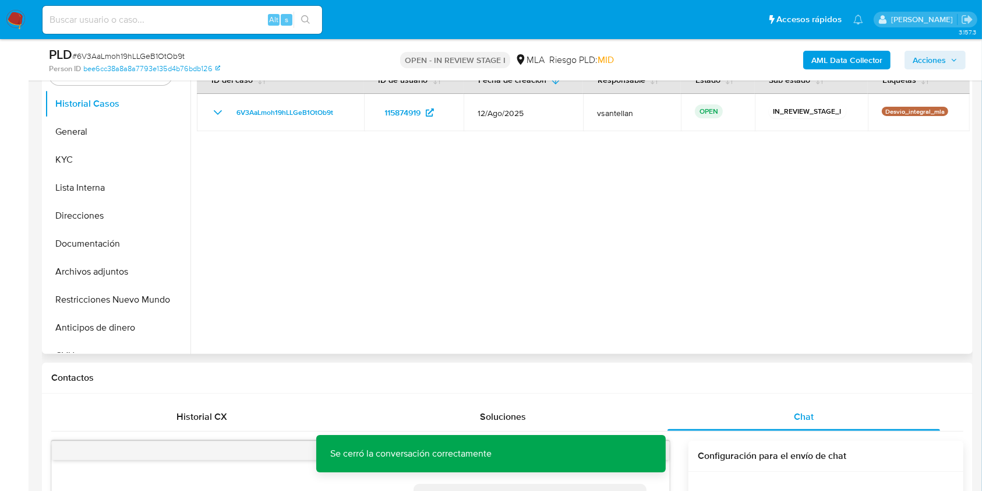
drag, startPoint x: 119, startPoint y: 295, endPoint x: 452, endPoint y: 224, distance: 340.1
click at [119, 295] on button "Restricciones Nuevo Mundo" at bounding box center [118, 300] width 146 height 28
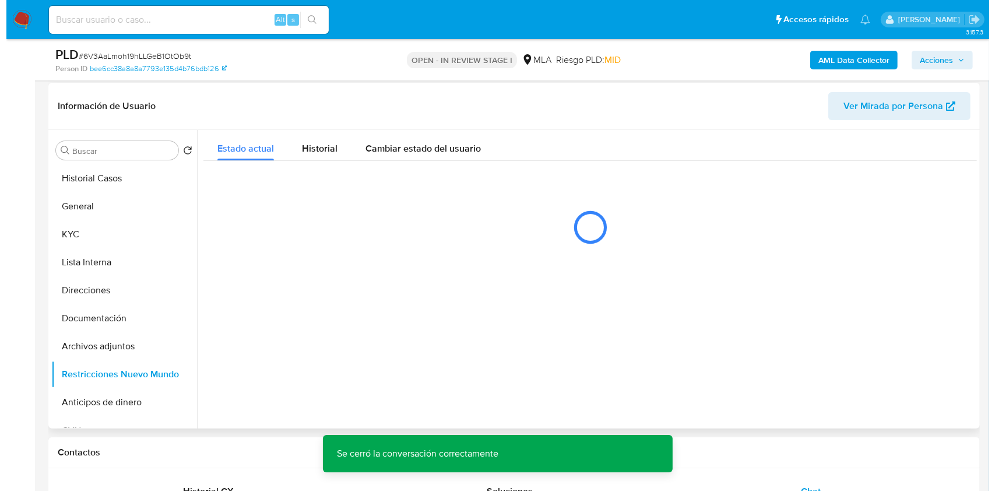
scroll to position [169, 0]
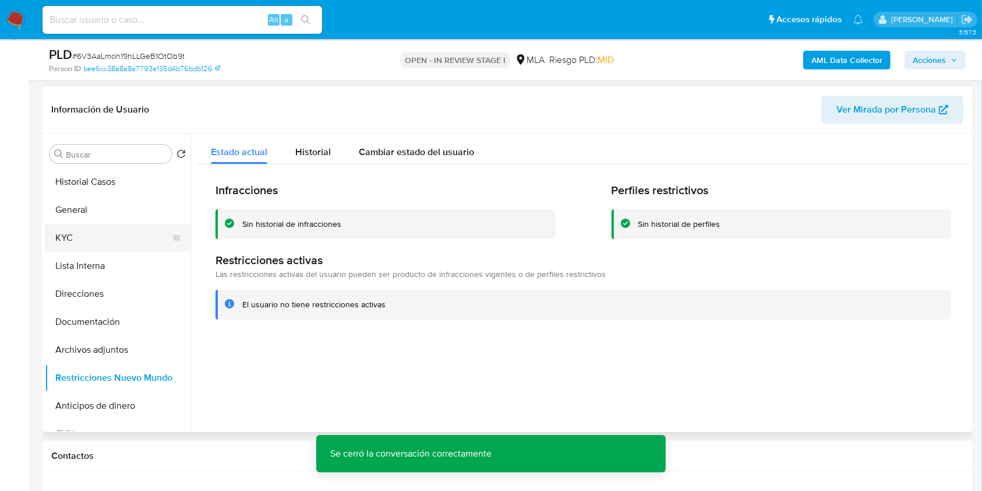
click at [114, 231] on button "KYC" at bounding box center [113, 238] width 136 height 28
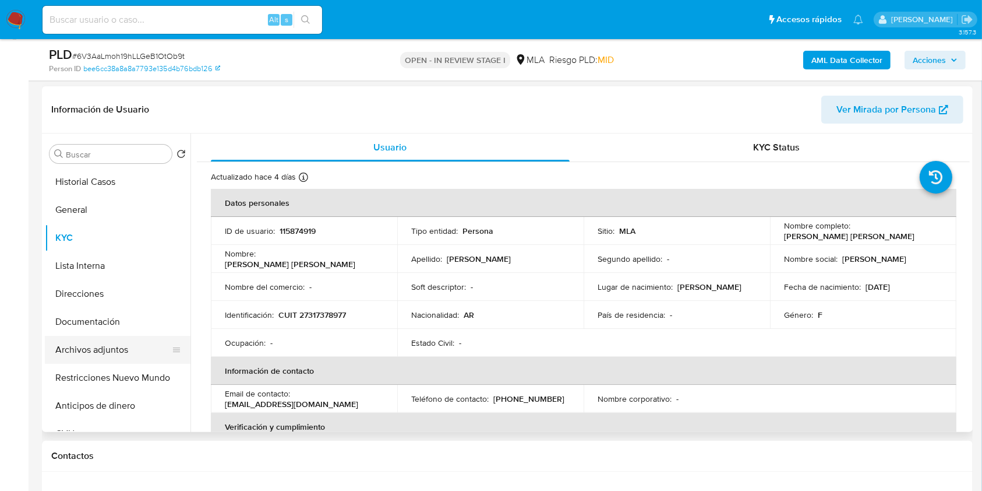
click at [107, 354] on button "Archivos adjuntos" at bounding box center [113, 350] width 136 height 28
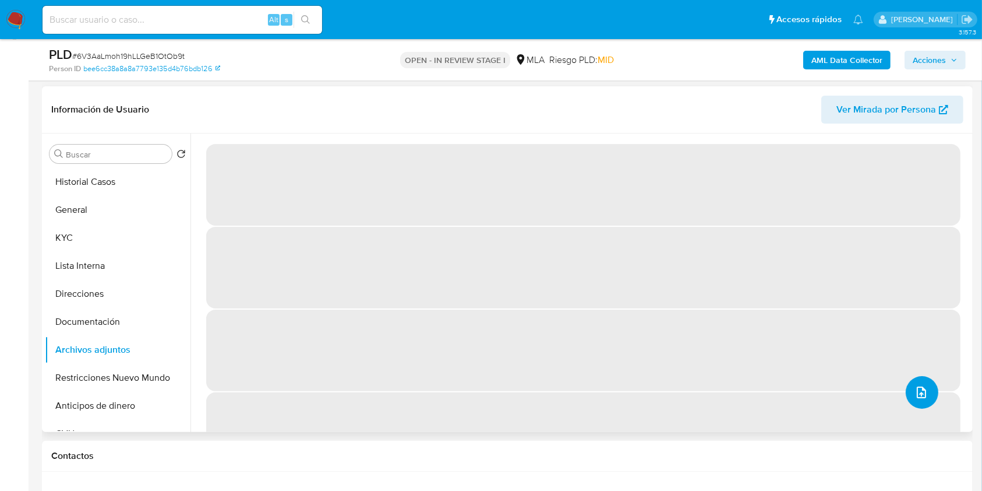
click at [917, 396] on icon "upload-file" at bounding box center [922, 392] width 14 height 14
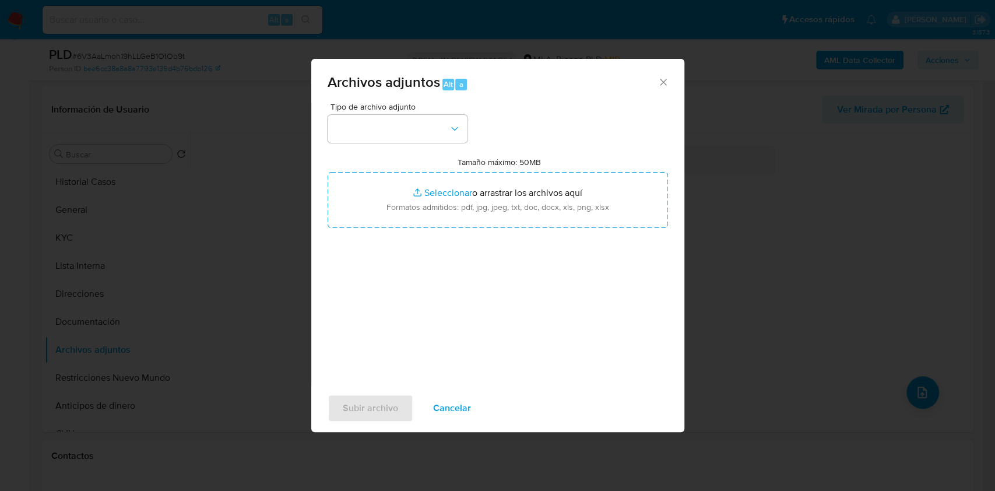
click at [427, 143] on div "Tipo de archivo adjunto Tamaño máximo: 50MB Seleccionar archivos Seleccionar o …" at bounding box center [497, 240] width 340 height 275
click at [400, 142] on div "Tipo de archivo adjunto Tamaño máximo: 50MB Seleccionar archivos Seleccionar o …" at bounding box center [497, 240] width 340 height 275
click at [404, 129] on button "button" at bounding box center [397, 129] width 140 height 28
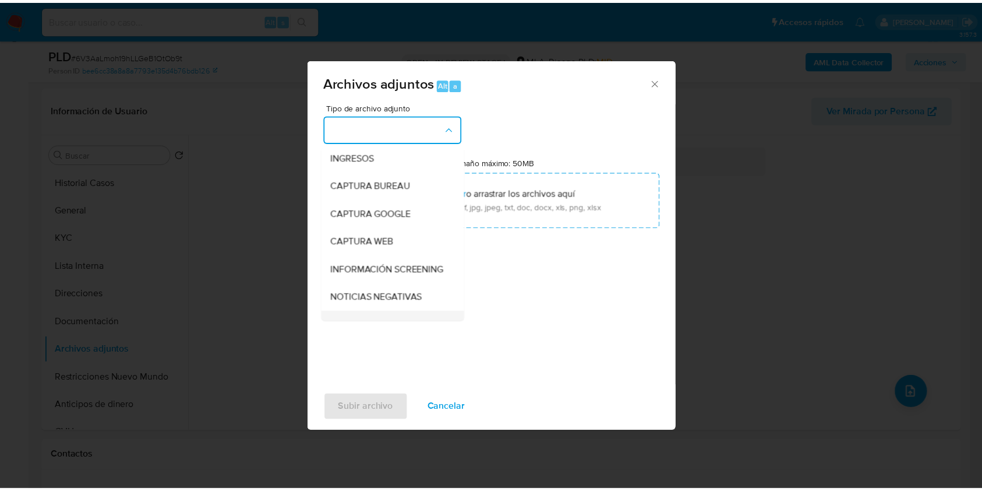
scroll to position [78, 0]
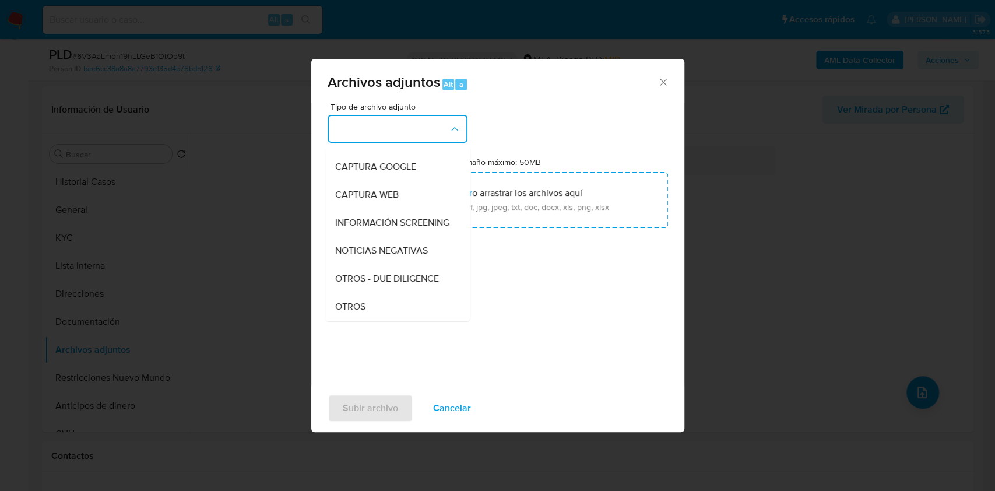
drag, startPoint x: 369, startPoint y: 311, endPoint x: 386, endPoint y: 230, distance: 83.3
click at [369, 312] on div "OTROS" at bounding box center [393, 307] width 119 height 28
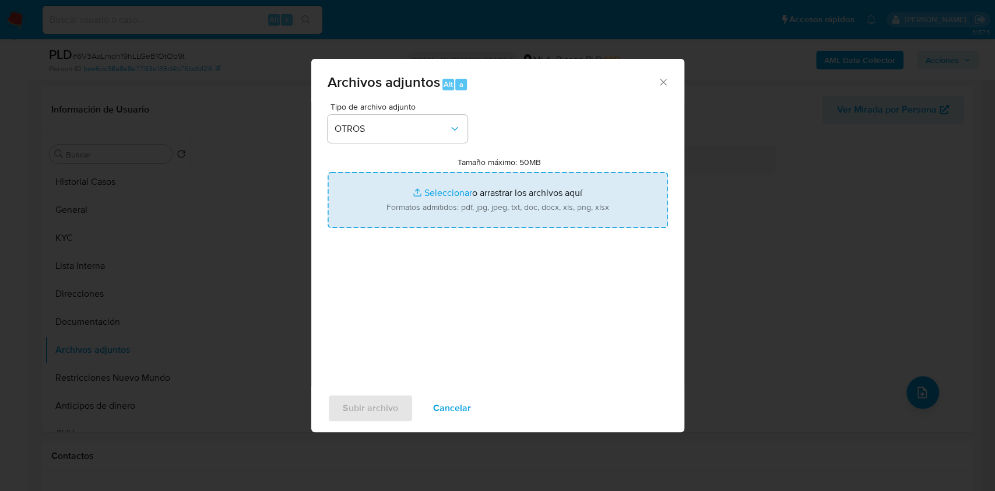
click at [387, 225] on input "Tamaño máximo: 50MB Seleccionar archivos" at bounding box center [497, 200] width 340 height 56
type input "C:\fakepath\Caselog-115874919- NO ROI.docx"
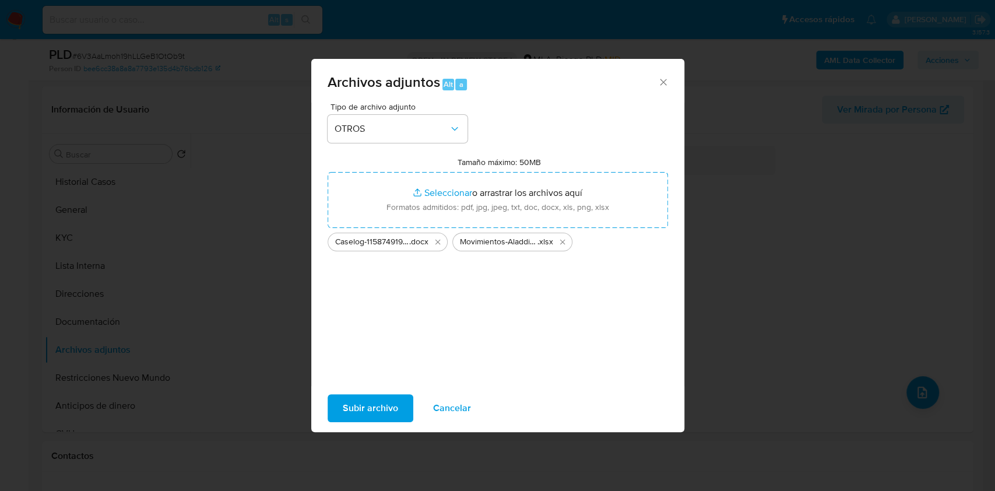
click at [378, 408] on span "Subir archivo" at bounding box center [370, 408] width 55 height 26
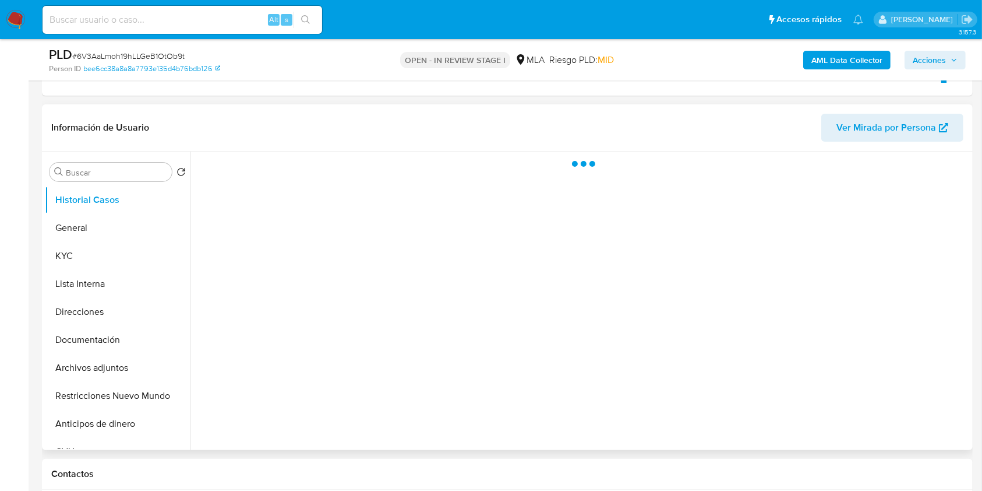
scroll to position [311, 0]
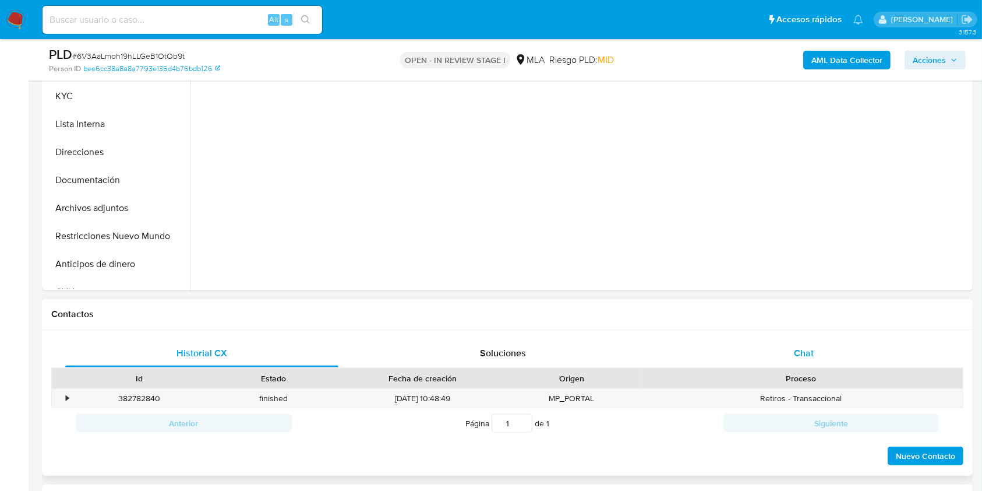
click at [812, 360] on div "Chat" at bounding box center [804, 353] width 273 height 28
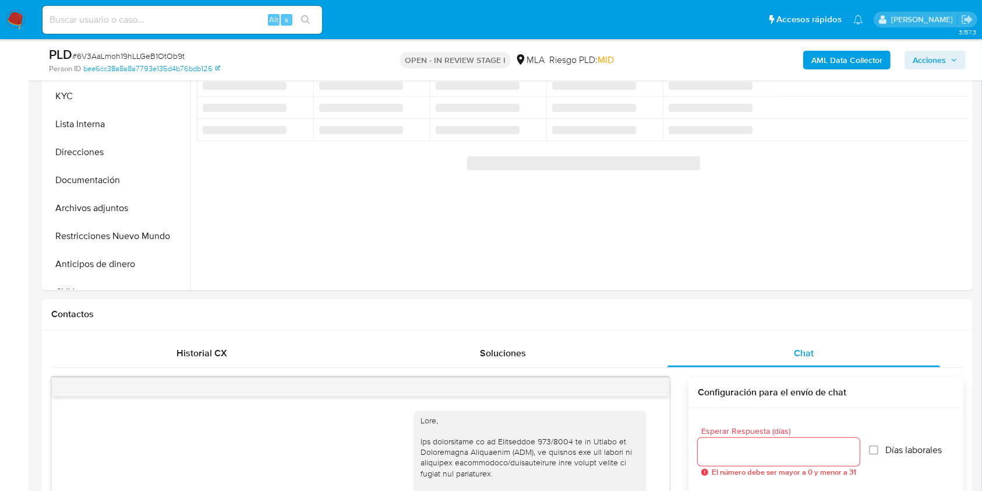
select select "10"
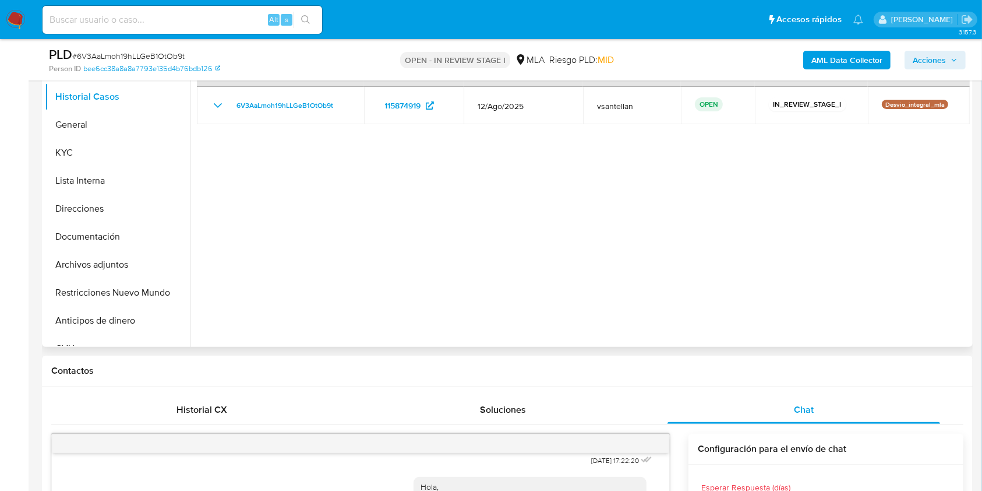
scroll to position [245, 0]
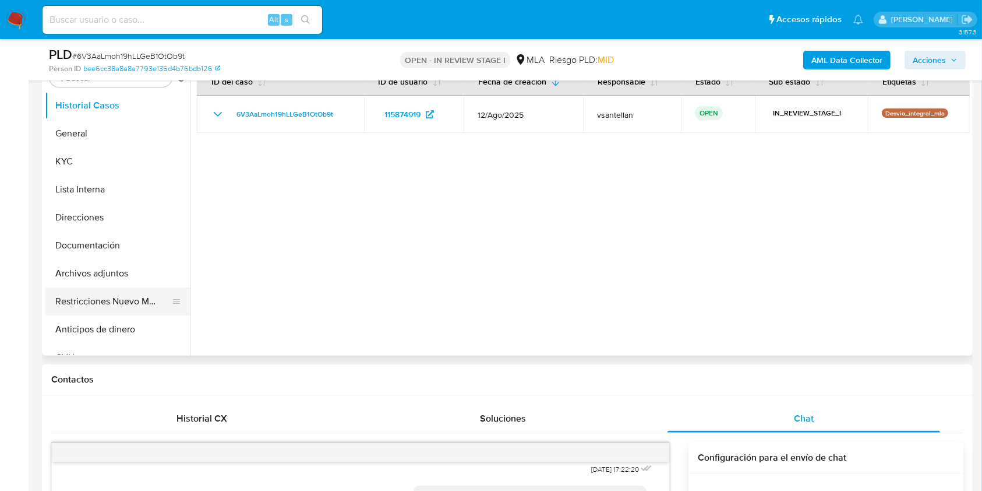
click at [160, 304] on button "Restricciones Nuevo Mundo" at bounding box center [113, 301] width 136 height 28
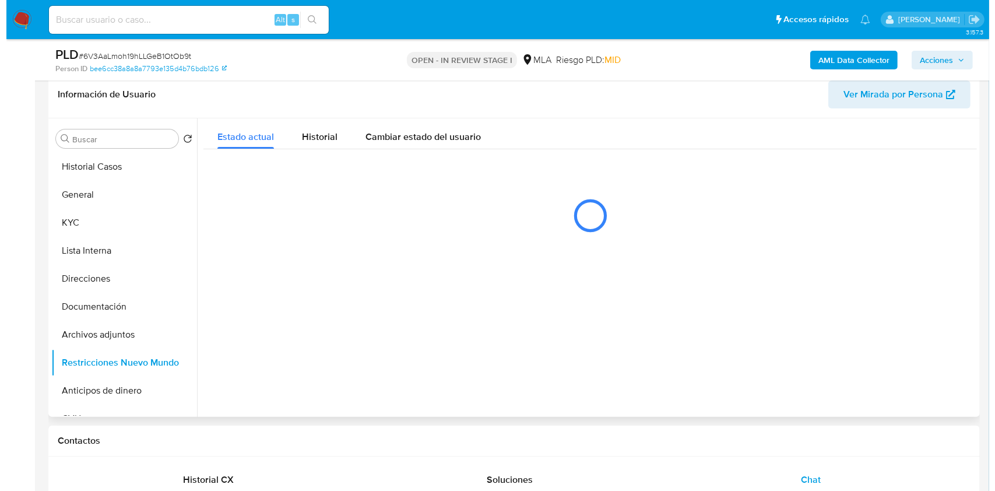
scroll to position [182, 0]
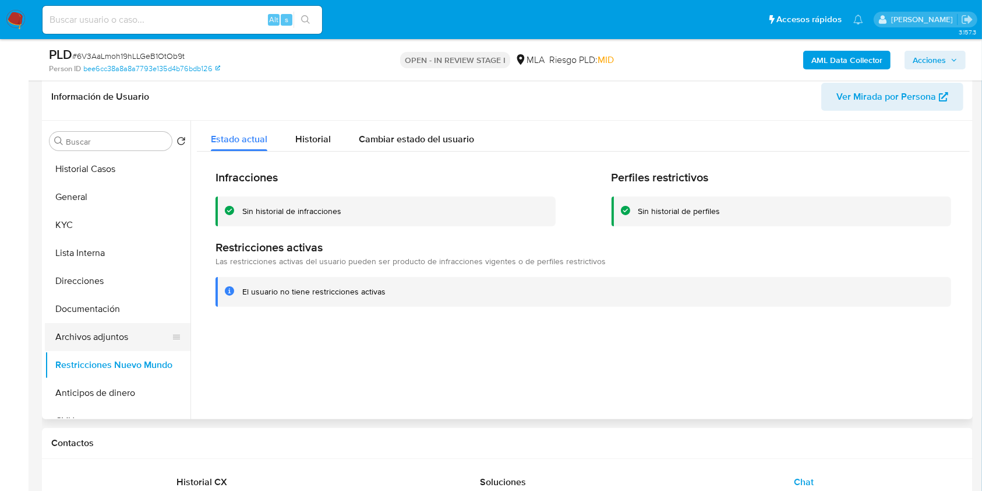
click at [126, 340] on button "Archivos adjuntos" at bounding box center [113, 337] width 136 height 28
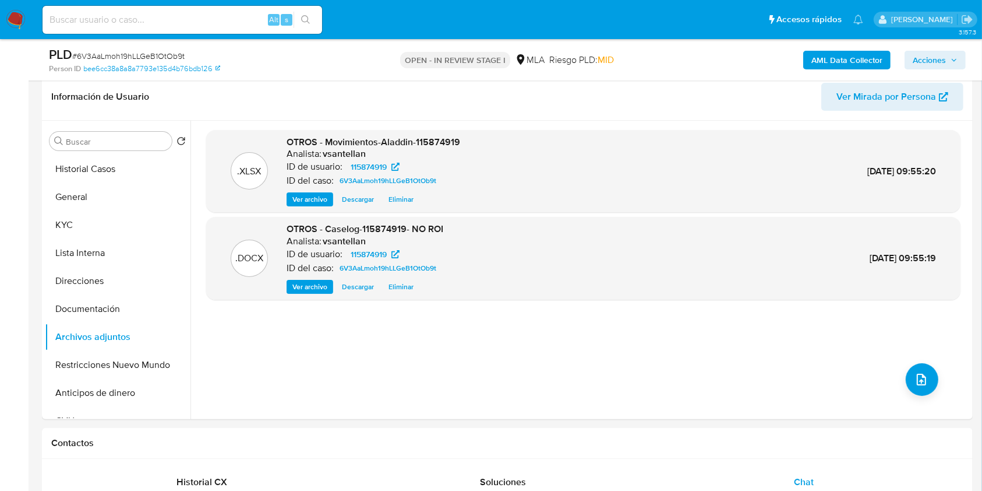
click at [850, 58] on b "AML Data Collector" at bounding box center [847, 60] width 71 height 19
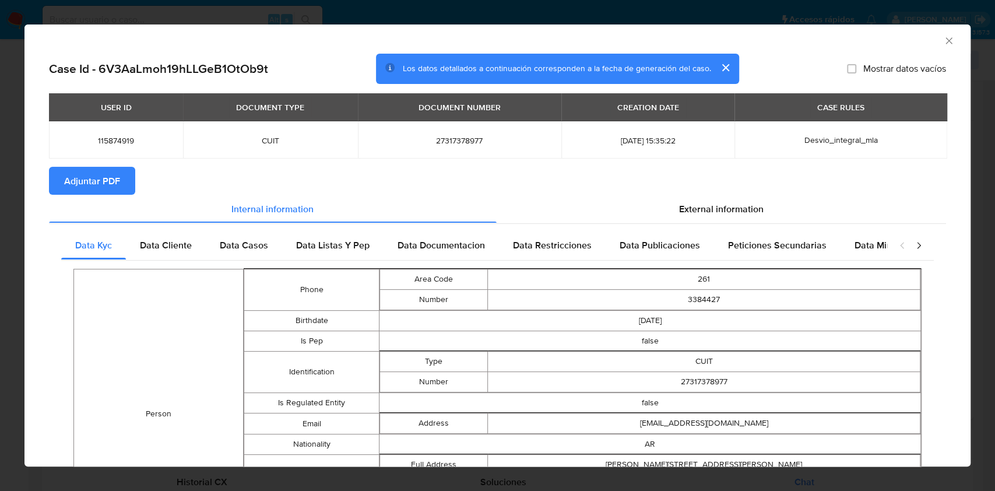
drag, startPoint x: 242, startPoint y: 253, endPoint x: 184, endPoint y: 262, distance: 58.9
click at [242, 254] on div "Data Casos" at bounding box center [244, 245] width 76 height 28
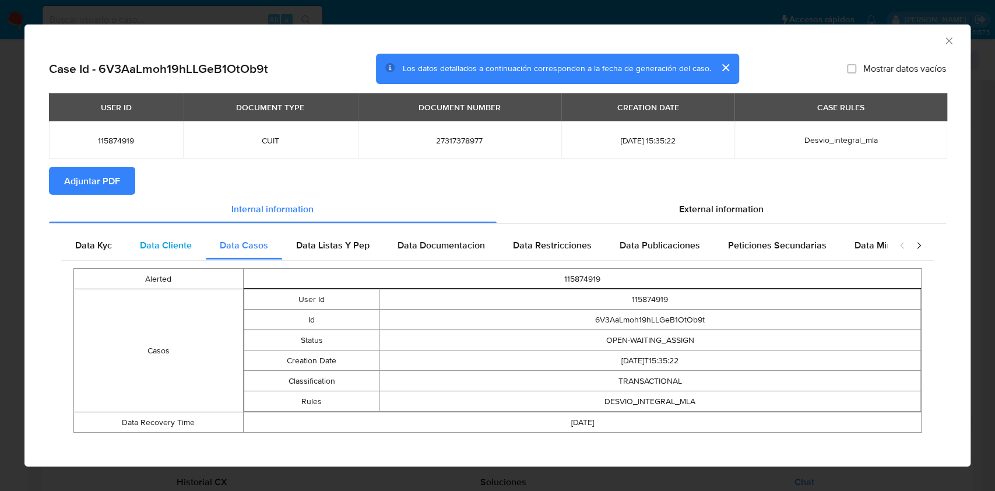
click at [171, 253] on div "Data Cliente" at bounding box center [166, 245] width 80 height 28
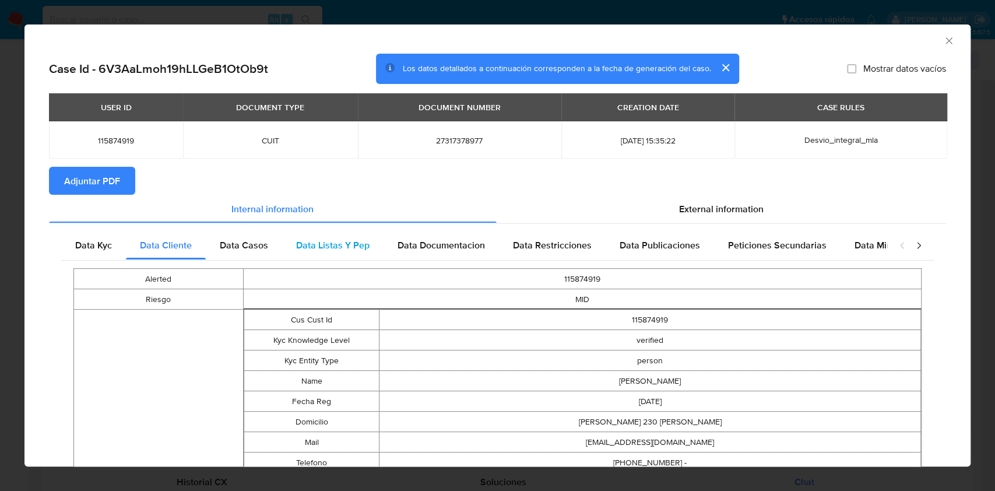
drag, startPoint x: 280, startPoint y: 249, endPoint x: 310, endPoint y: 248, distance: 30.3
click at [283, 249] on div "Data Kyc Data Cliente Data Casos Data Listas Y Pep Data Documentacion Data Rest…" at bounding box center [474, 245] width 826 height 28
click at [379, 254] on div "Data Listas Y Pep" at bounding box center [332, 245] width 101 height 28
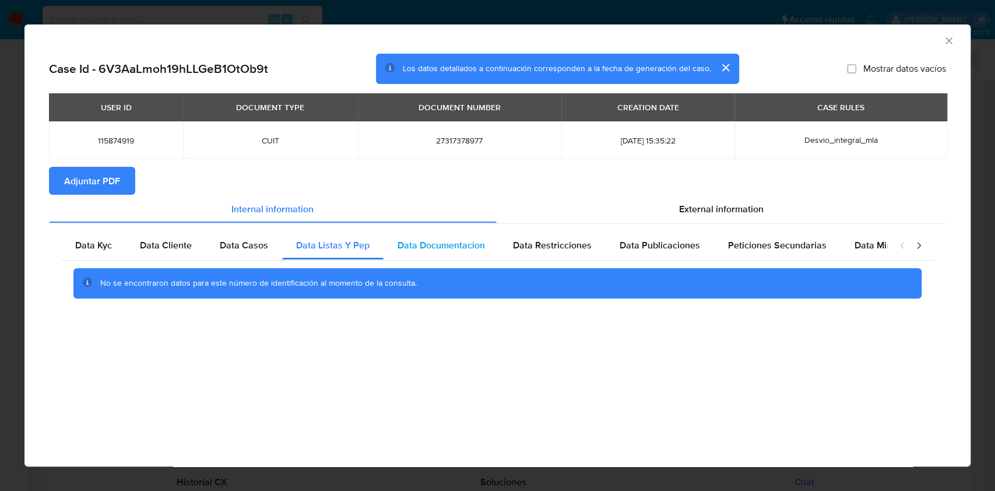
click at [474, 237] on div "Data Documentacion" at bounding box center [440, 245] width 115 height 28
click at [585, 233] on div "Data Restricciones" at bounding box center [552, 245] width 107 height 28
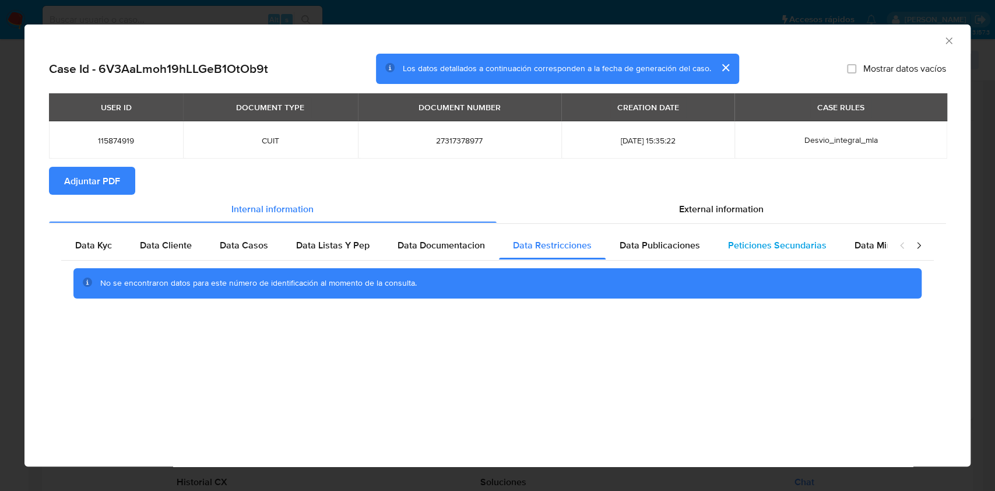
drag, startPoint x: 658, startPoint y: 248, endPoint x: 732, endPoint y: 248, distance: 73.4
click at [660, 248] on span "Data Publicaciones" at bounding box center [659, 244] width 80 height 13
drag, startPoint x: 740, startPoint y: 246, endPoint x: 768, endPoint y: 253, distance: 29.0
click at [741, 248] on span "Peticiones Secundarias" at bounding box center [777, 244] width 98 height 13
drag, startPoint x: 850, startPoint y: 258, endPoint x: 868, endPoint y: 244, distance: 22.5
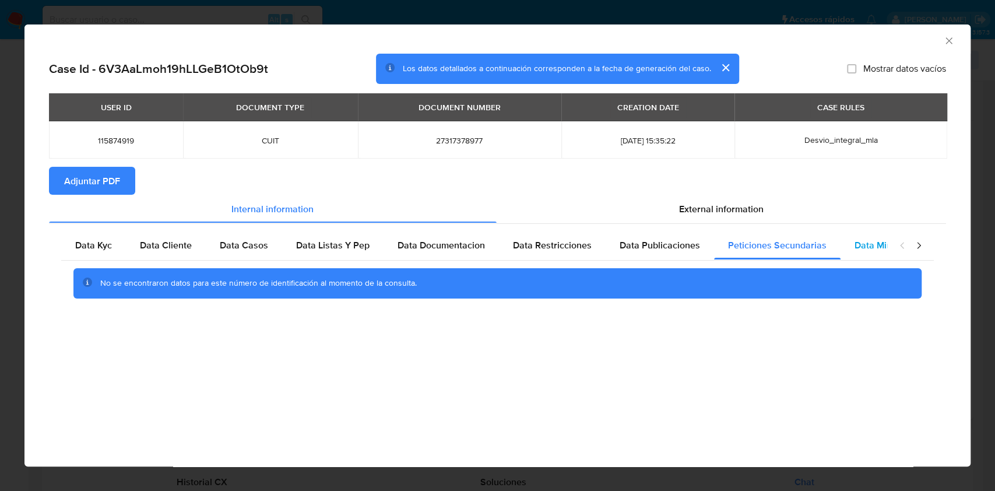
click at [865, 247] on div "Data Minoridad" at bounding box center [886, 245] width 92 height 28
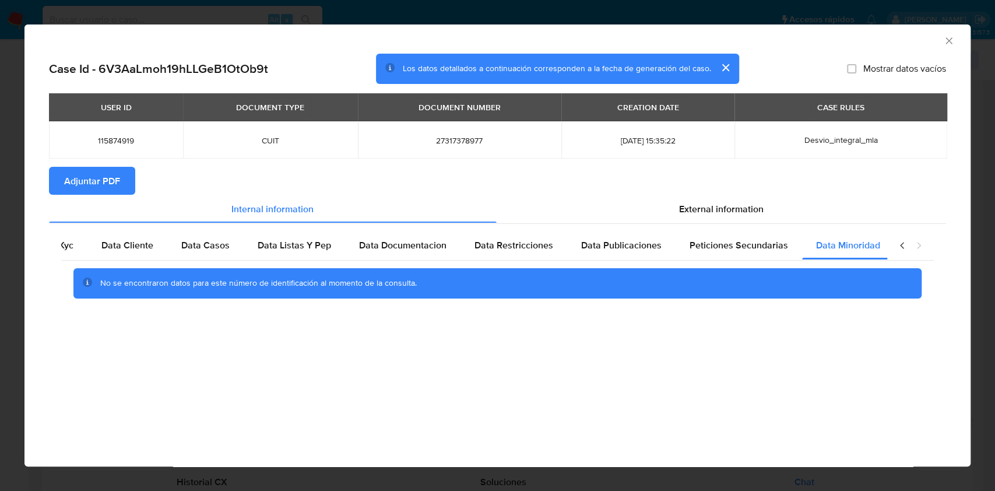
scroll to position [0, 39]
click at [741, 213] on span "External information" at bounding box center [721, 208] width 84 height 13
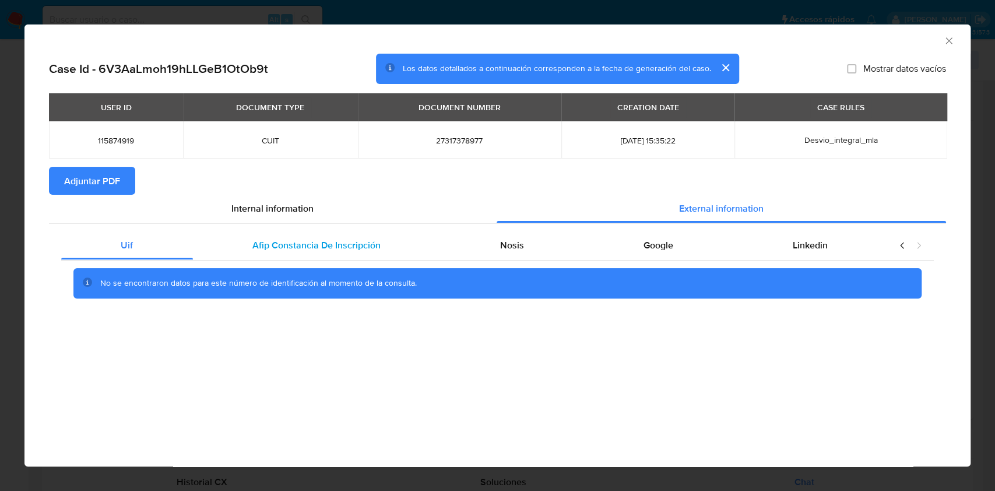
click at [410, 235] on div "Afip Constancia De Inscripción" at bounding box center [317, 245] width 248 height 28
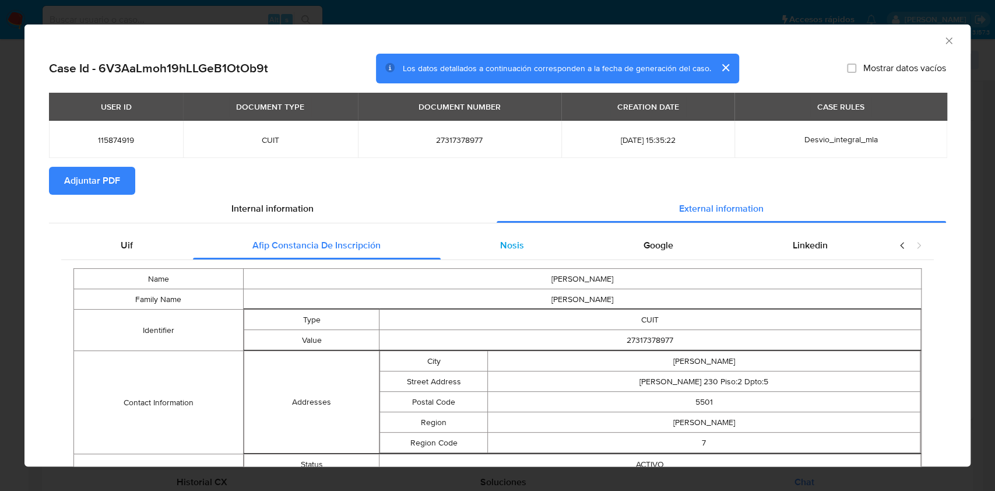
click at [500, 249] on span "Nosis" at bounding box center [512, 244] width 24 height 13
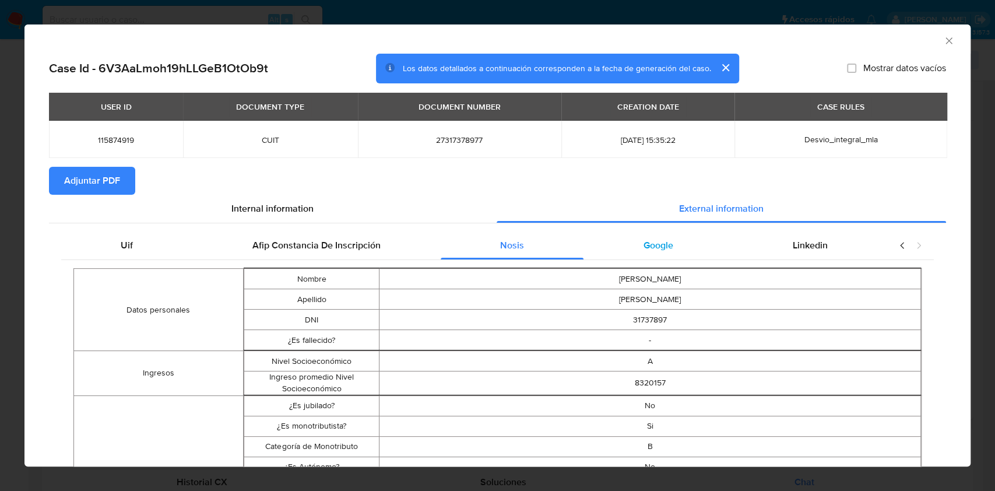
drag, startPoint x: 650, startPoint y: 251, endPoint x: 681, endPoint y: 264, distance: 33.4
click at [651, 251] on span "Google" at bounding box center [658, 244] width 30 height 13
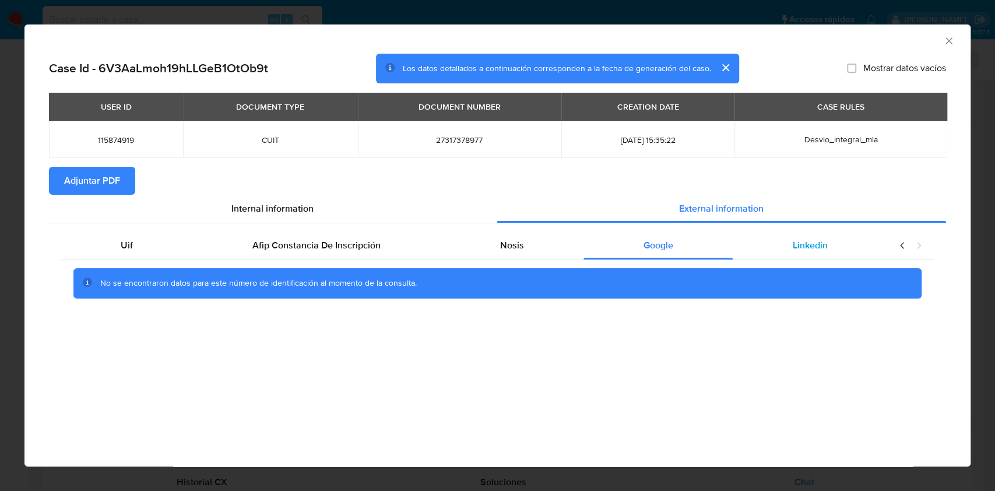
click at [804, 241] on span "Linkedin" at bounding box center [810, 244] width 35 height 13
click at [524, 240] on div "Nosis" at bounding box center [512, 245] width 143 height 28
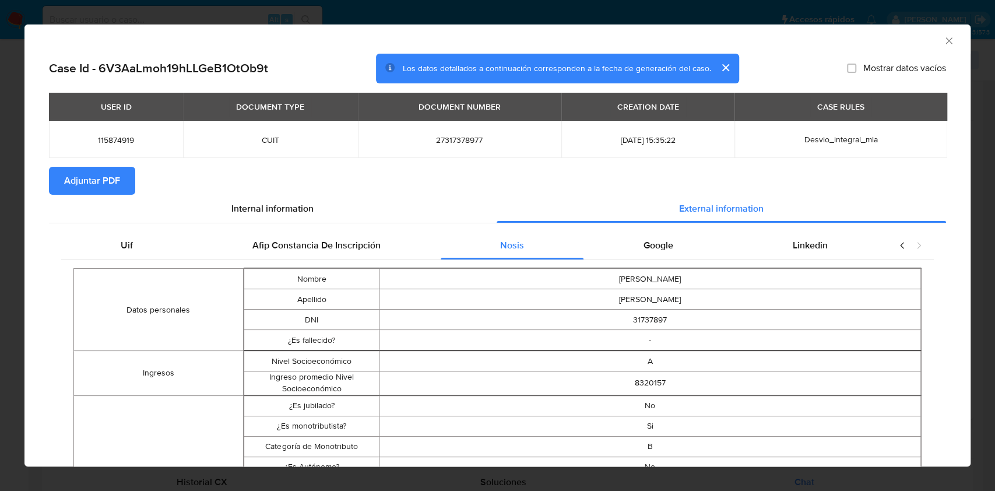
click at [108, 169] on span "Adjuntar PDF" at bounding box center [92, 181] width 56 height 26
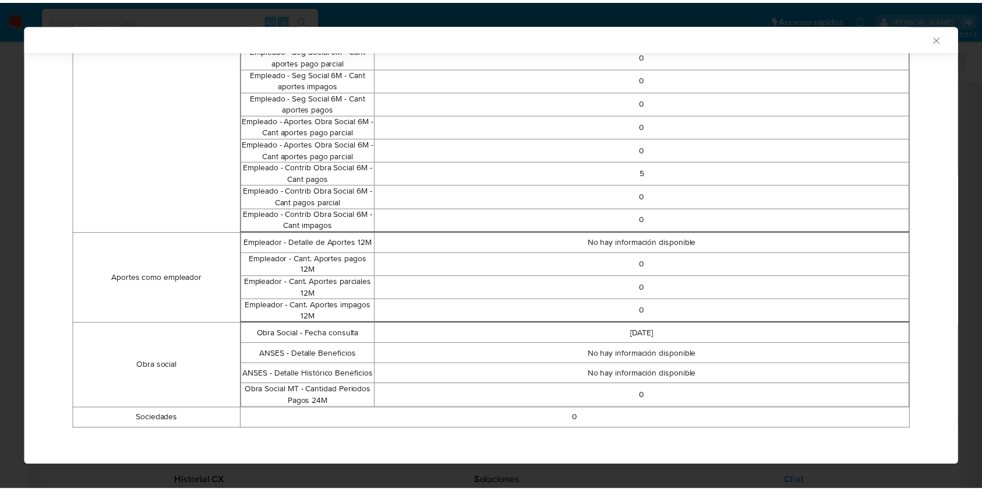
scroll to position [28, 0]
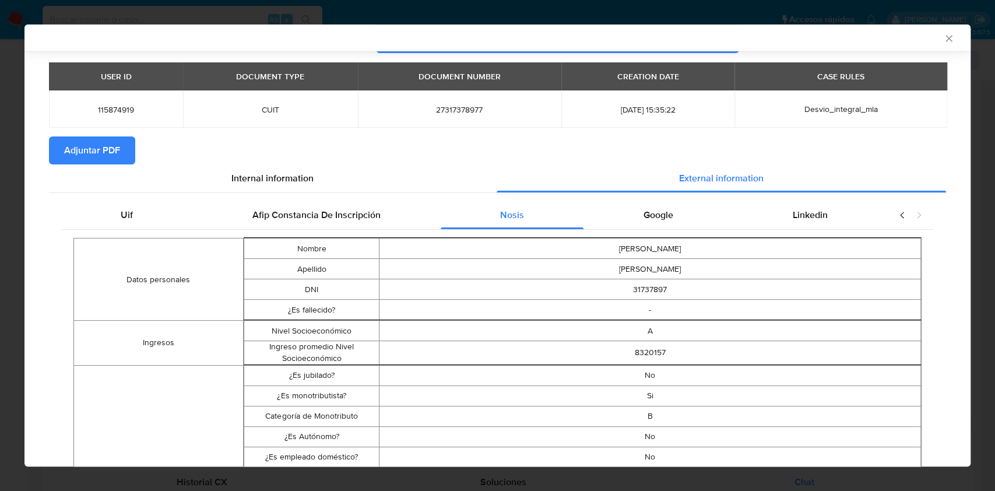
click at [943, 39] on div "AML Data Collector" at bounding box center [497, 37] width 946 height 27
click at [943, 41] on icon "Cerrar ventana" at bounding box center [949, 39] width 12 height 12
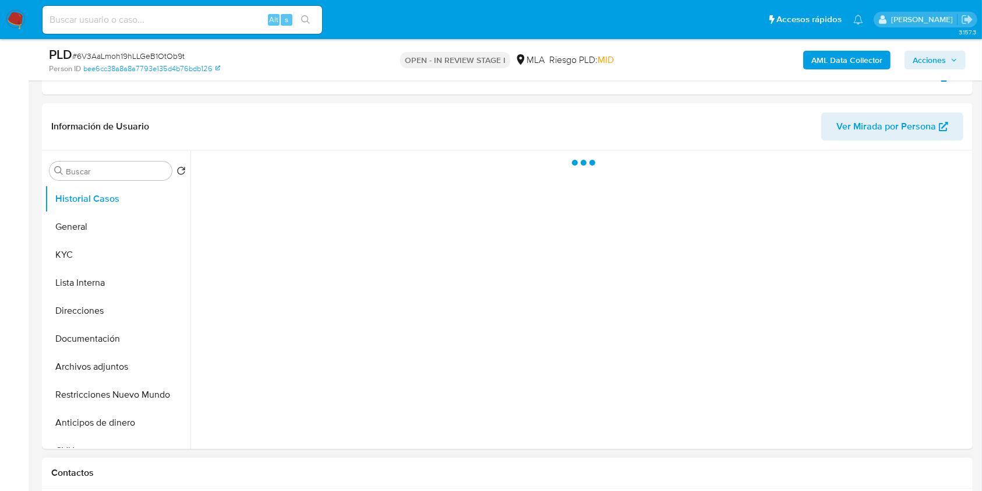
scroll to position [233, 0]
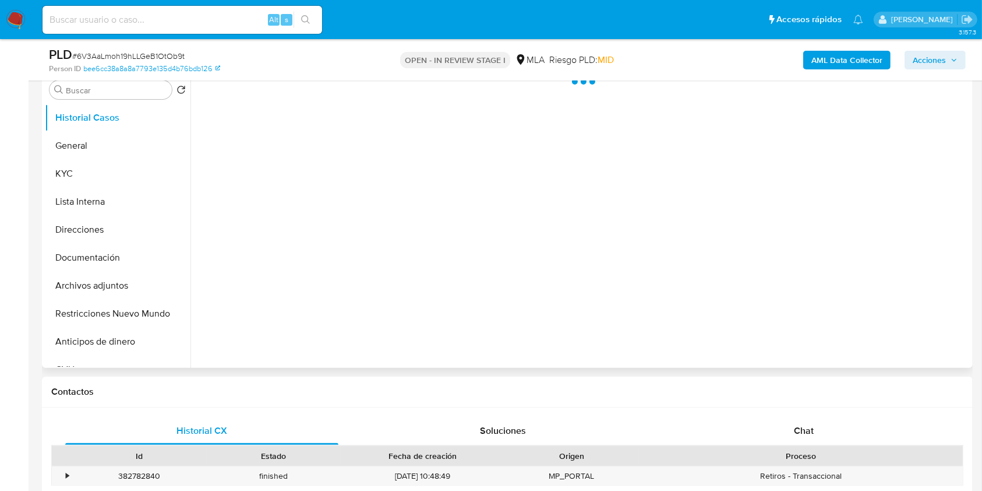
drag, startPoint x: 830, startPoint y: 423, endPoint x: 944, endPoint y: 209, distance: 242.4
click at [830, 425] on div "Chat" at bounding box center [804, 431] width 273 height 28
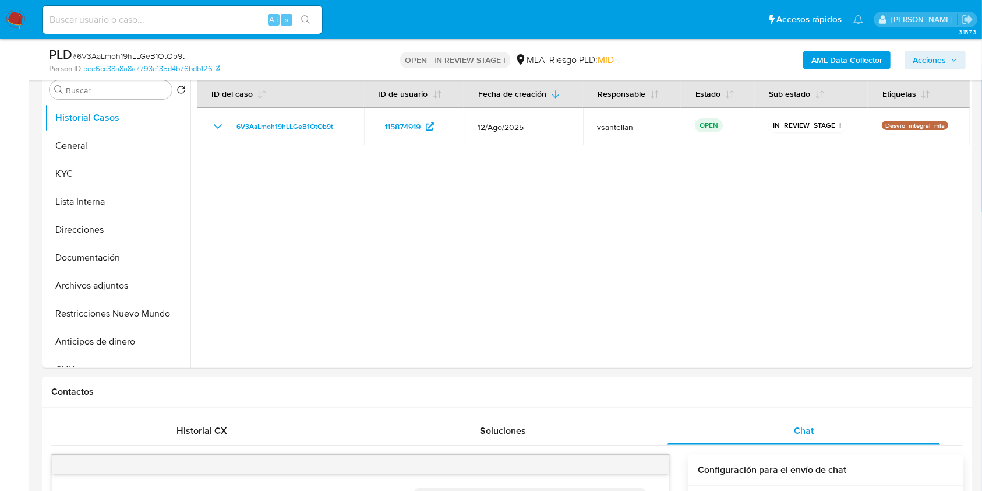
select select "10"
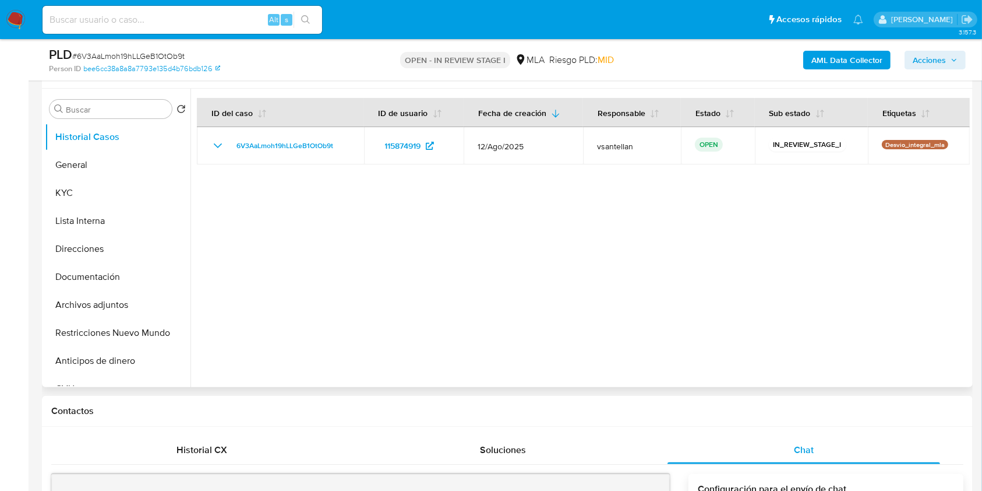
scroll to position [211, 0]
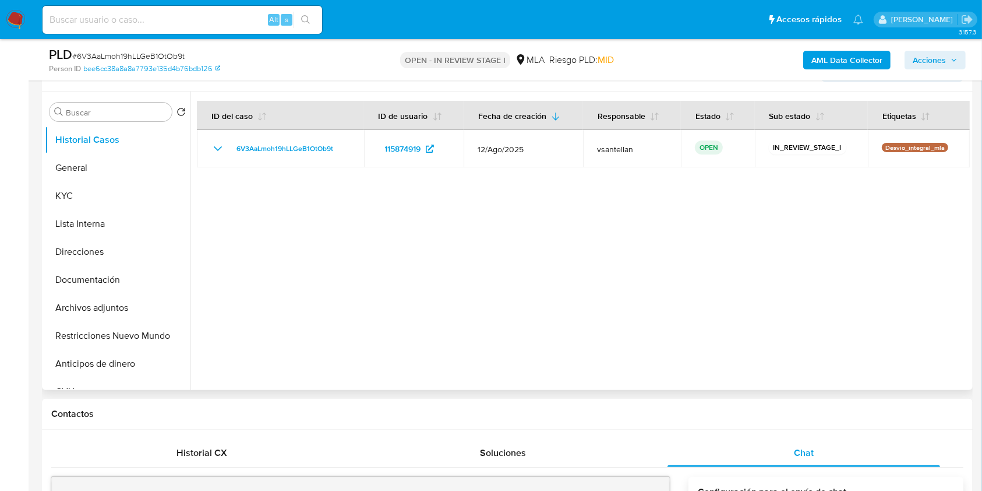
drag, startPoint x: 116, startPoint y: 328, endPoint x: 320, endPoint y: 250, distance: 218.9
click at [116, 329] on button "Restricciones Nuevo Mundo" at bounding box center [118, 336] width 146 height 28
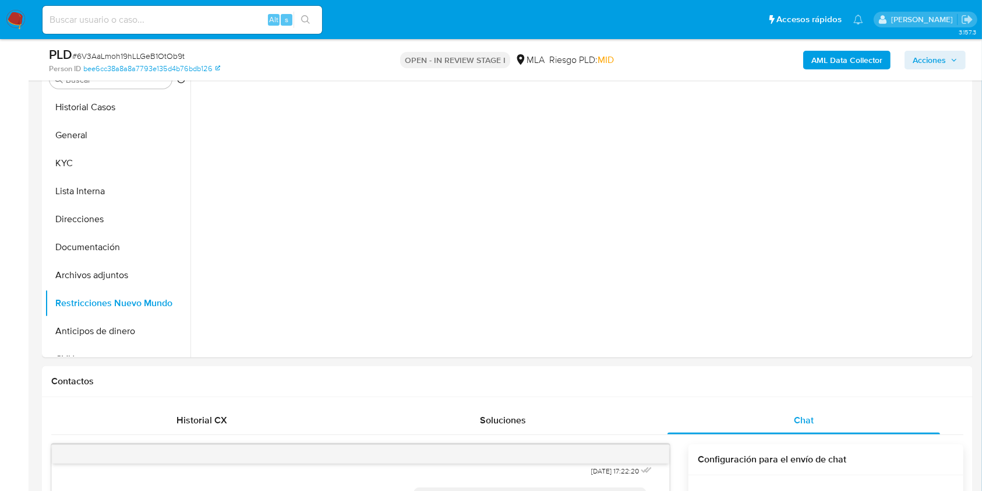
scroll to position [164, 0]
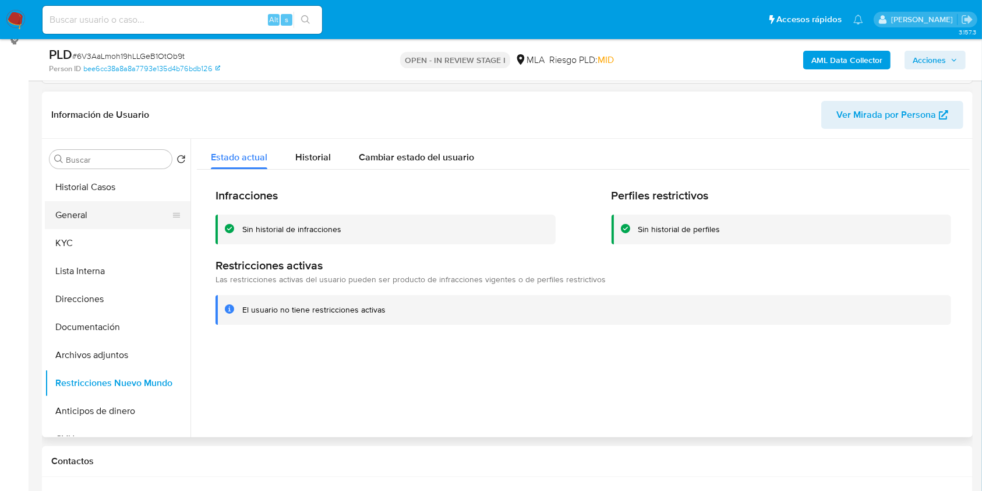
click at [75, 207] on button "General" at bounding box center [113, 215] width 136 height 28
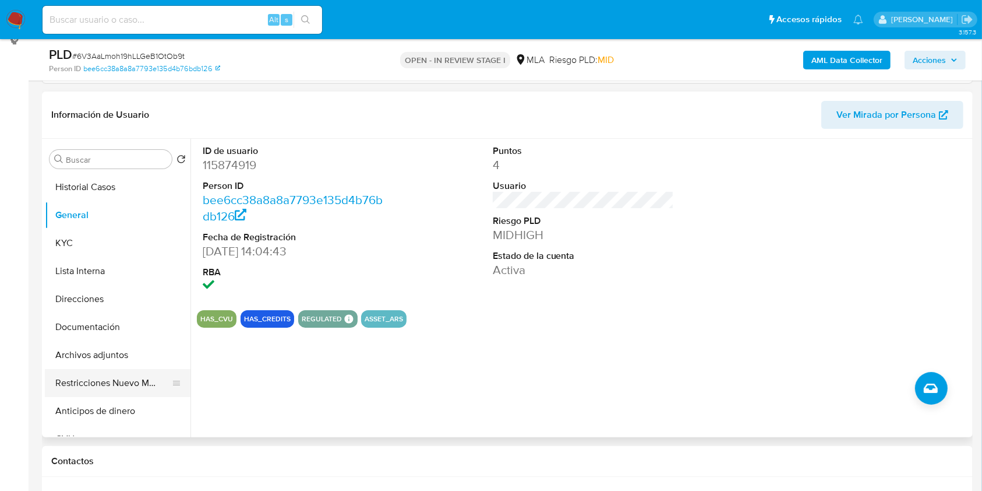
click at [107, 379] on button "Restricciones Nuevo Mundo" at bounding box center [113, 383] width 136 height 28
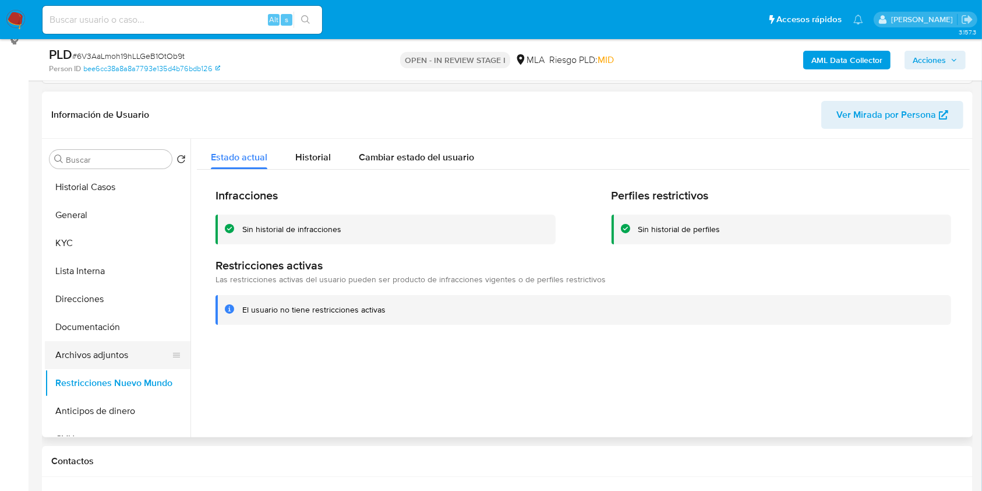
click at [116, 357] on button "Archivos adjuntos" at bounding box center [113, 355] width 136 height 28
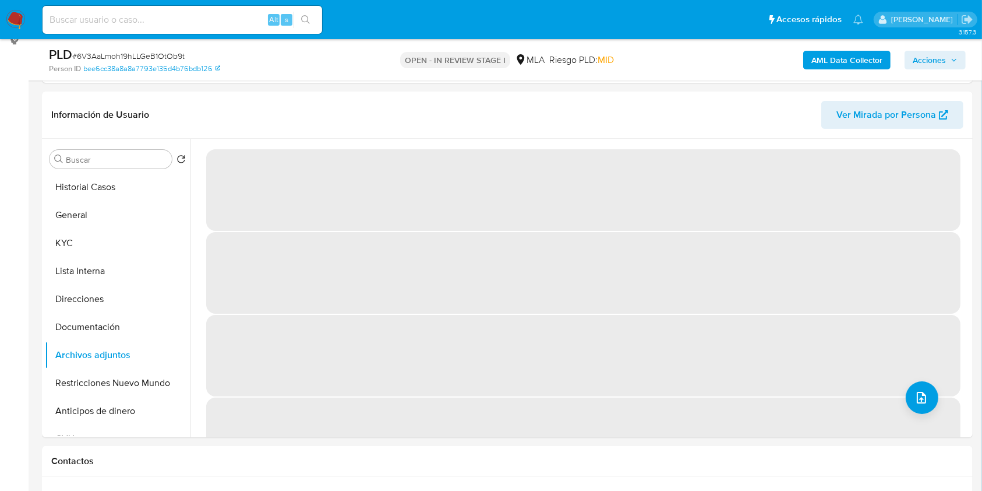
click at [932, 66] on span "Acciones" at bounding box center [929, 60] width 33 height 19
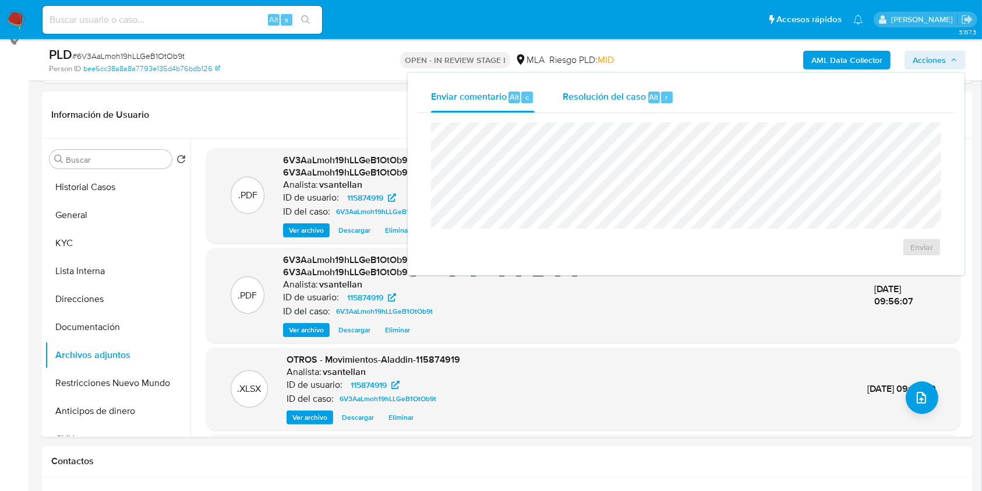
click at [629, 91] on span "Resolución del caso" at bounding box center [604, 96] width 83 height 13
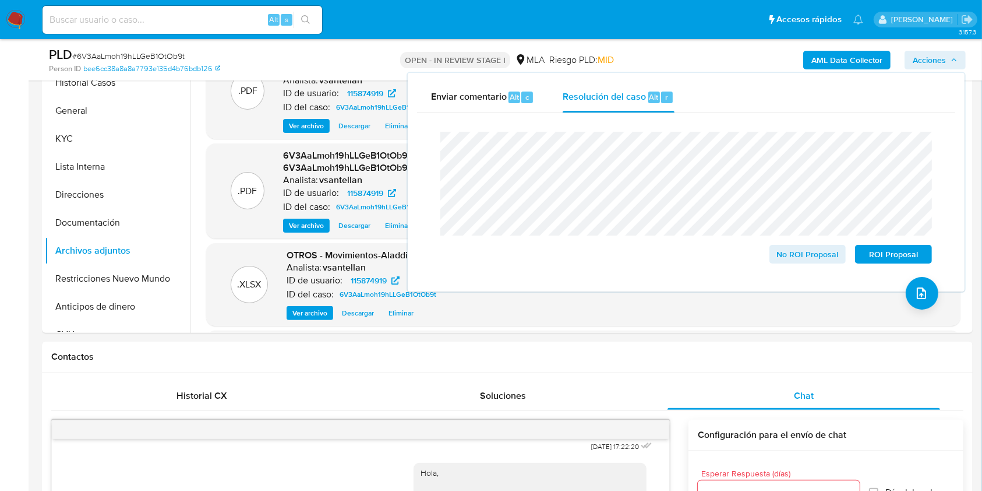
scroll to position [256, 0]
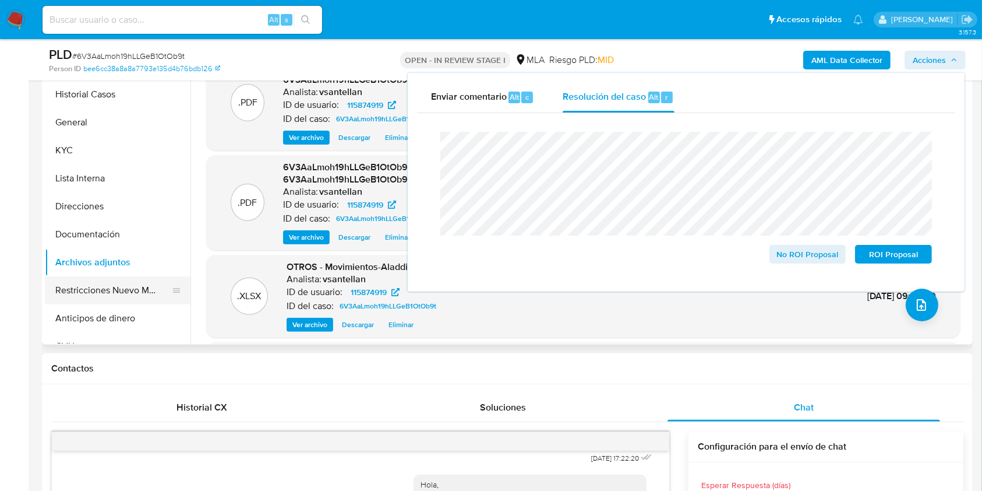
click at [61, 289] on button "Restricciones Nuevo Mundo" at bounding box center [113, 290] width 136 height 28
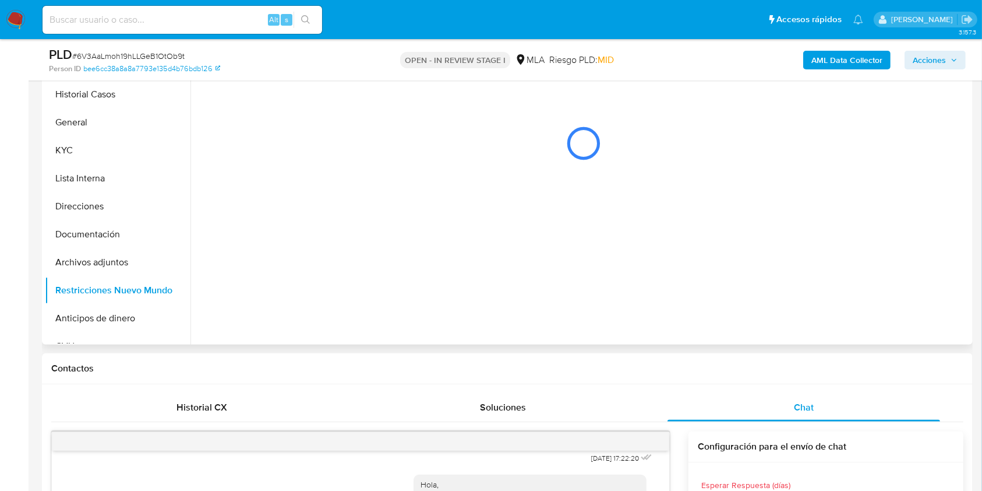
scroll to position [101, 0]
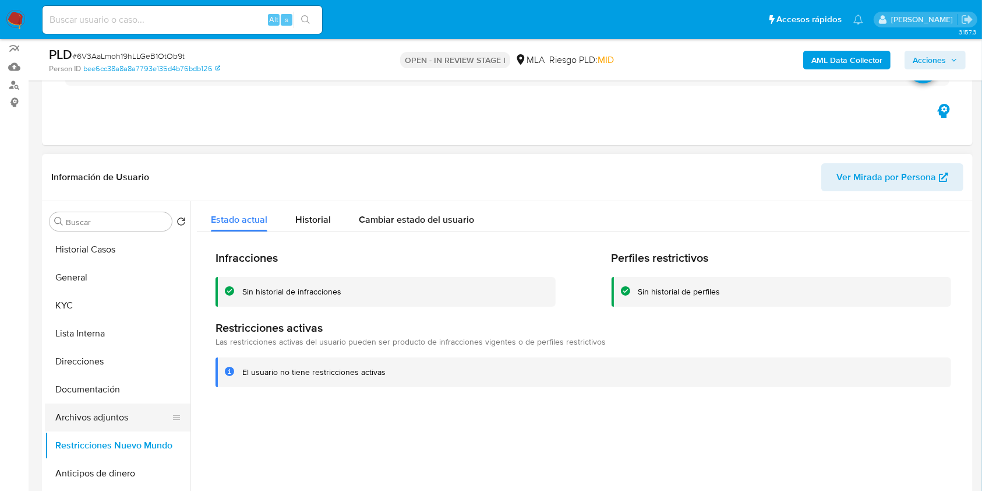
click at [103, 423] on button "Archivos adjuntos" at bounding box center [113, 417] width 136 height 28
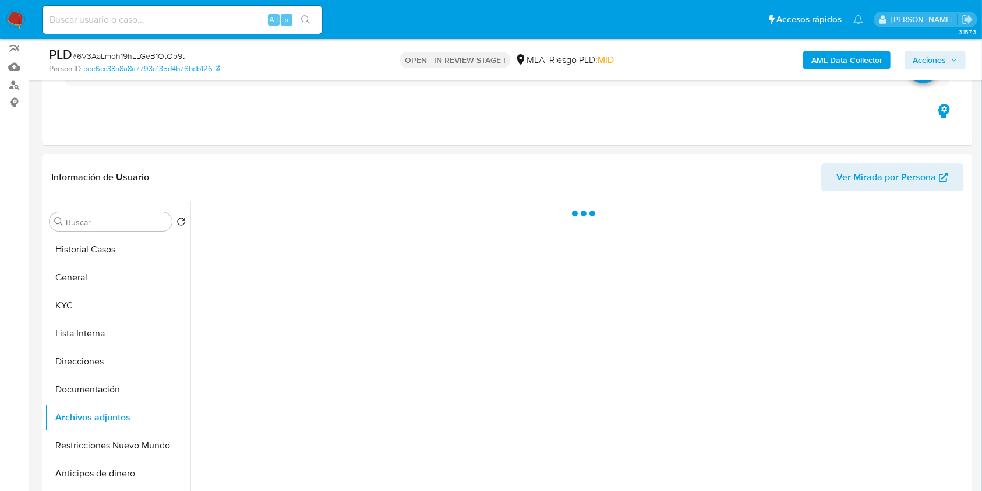
click at [951, 66] on span "Acciones" at bounding box center [935, 60] width 45 height 16
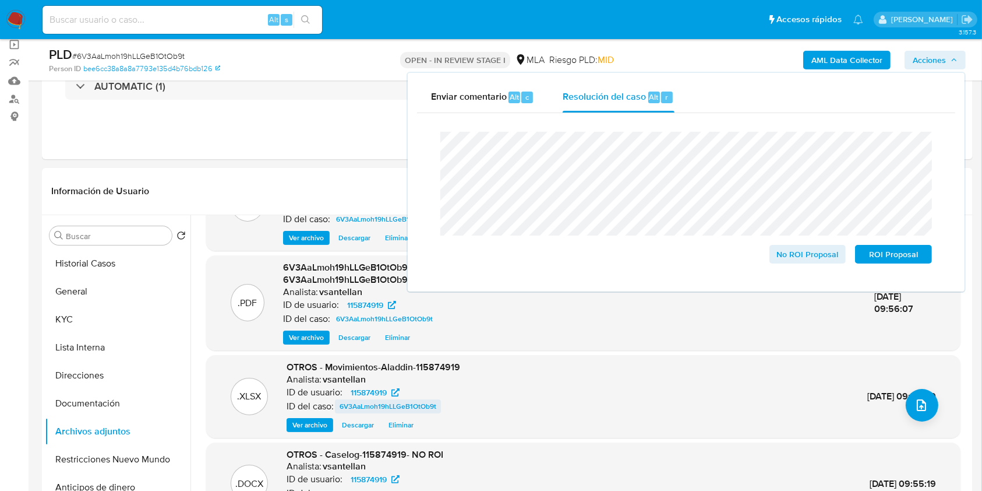
scroll to position [90, 0]
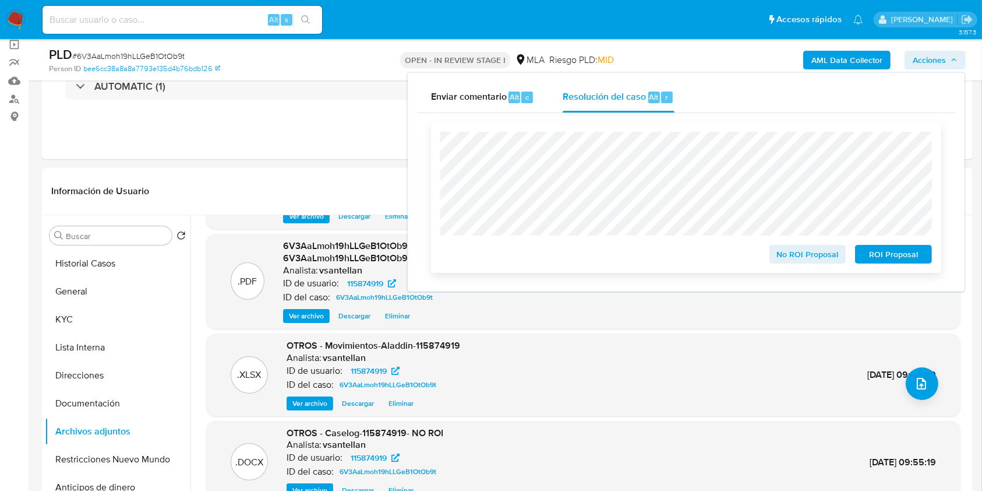
click at [823, 258] on span "No ROI Proposal" at bounding box center [808, 254] width 61 height 16
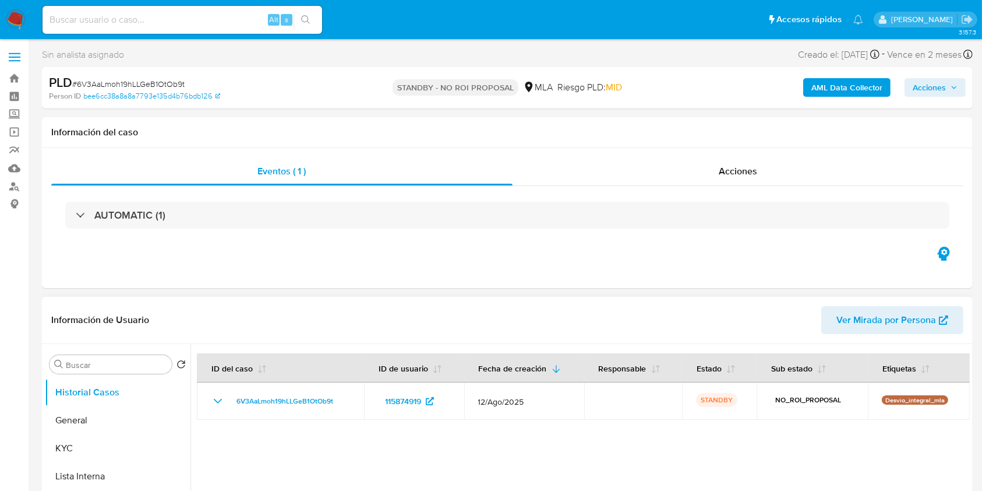
select select "10"
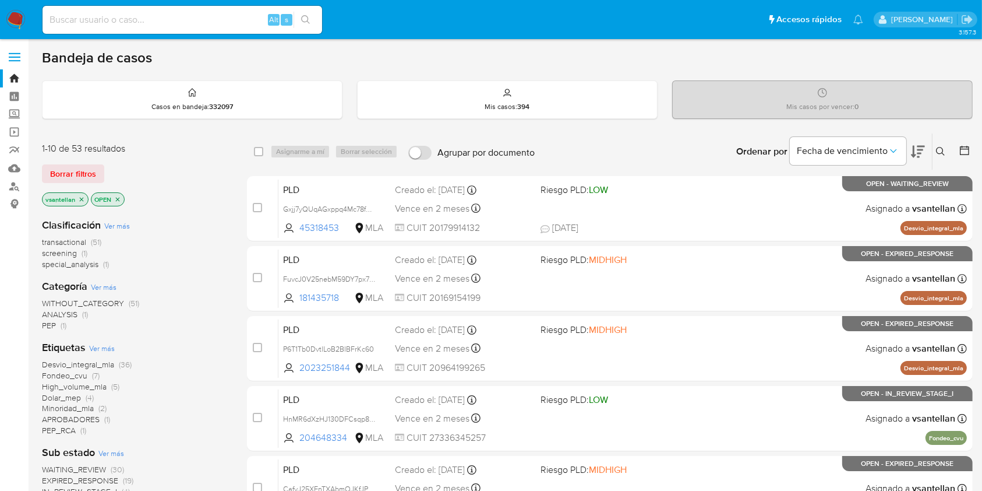
click at [944, 149] on icon at bounding box center [940, 151] width 9 height 9
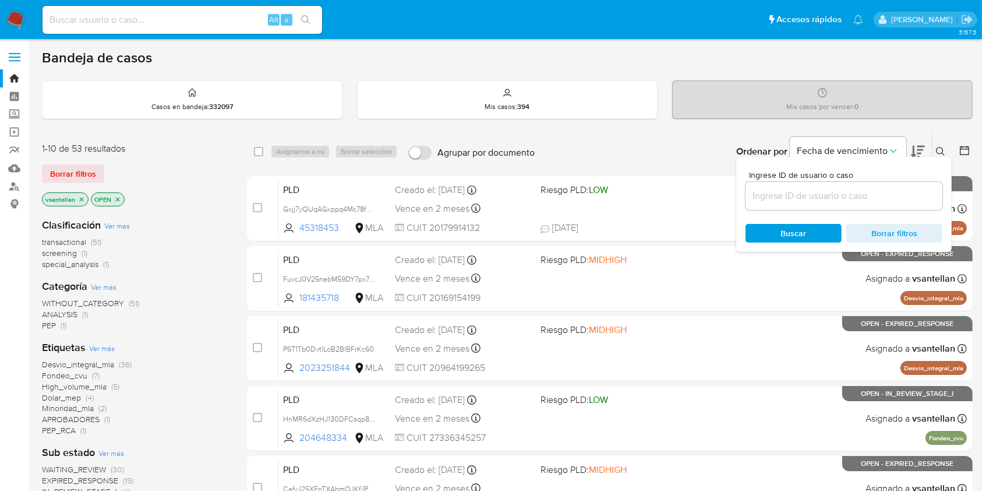
click at [804, 188] on div at bounding box center [844, 196] width 197 height 28
click at [805, 193] on input at bounding box center [844, 195] width 197 height 15
click at [793, 195] on input at bounding box center [844, 195] width 197 height 15
paste input "252155606"
type input "252155606"
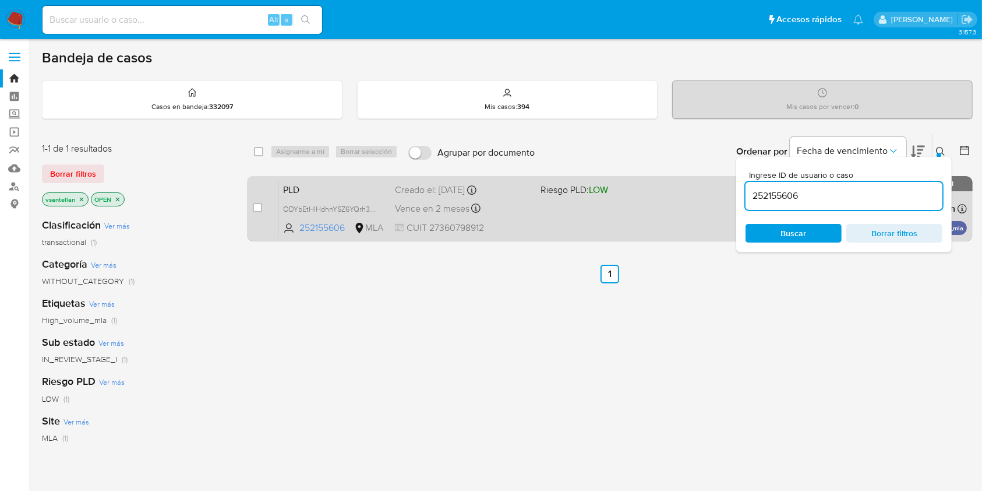
drag, startPoint x: 939, startPoint y: 149, endPoint x: 914, endPoint y: 182, distance: 41.5
click at [939, 150] on icon at bounding box center [940, 151] width 9 height 9
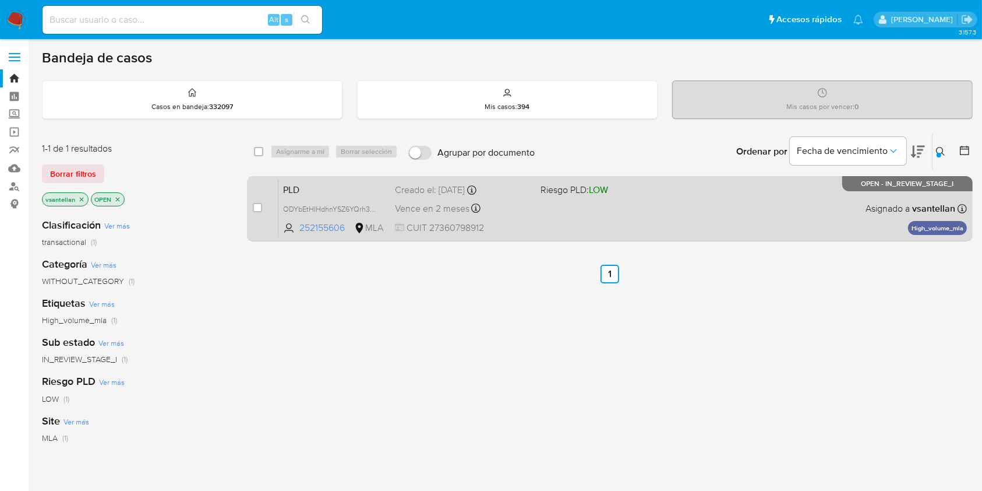
click at [864, 213] on div "PLD ODYbEtHIHdhnYSZ6YQrh3RO6 252155606 MLA Riesgo PLD: LOW Creado el: [DATE] Cr…" at bounding box center [623, 208] width 689 height 59
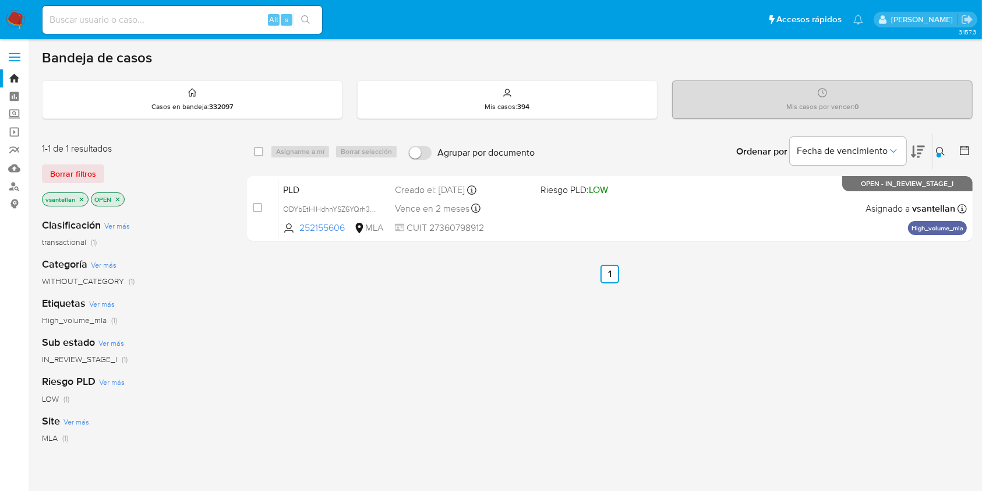
click at [16, 18] on img at bounding box center [16, 20] width 20 height 20
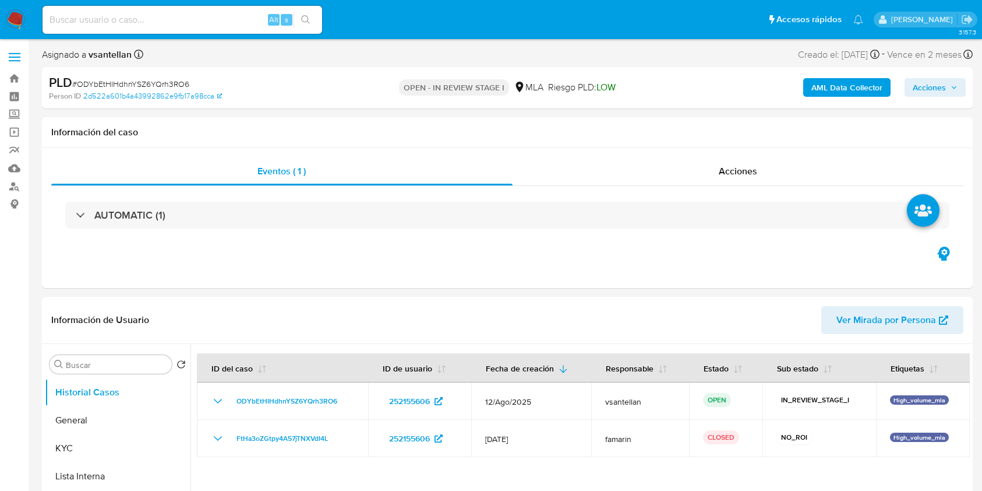
select select "10"
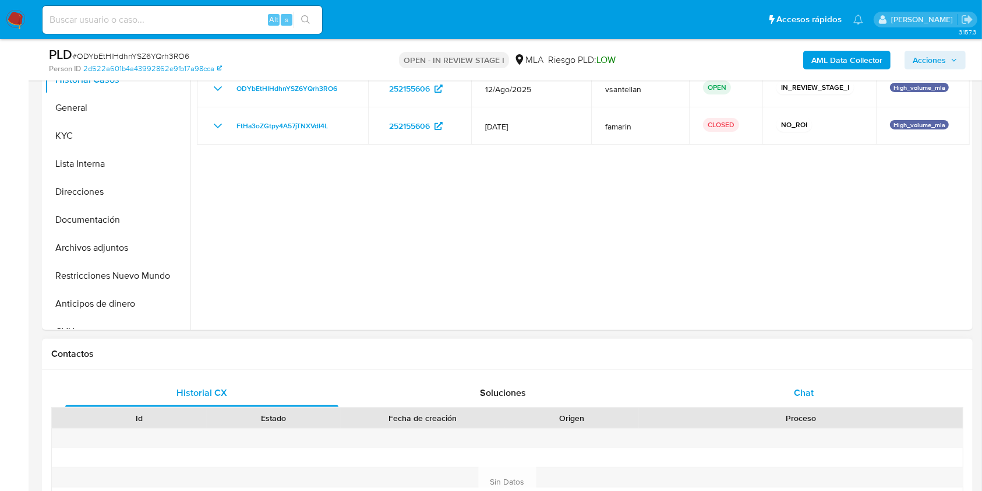
scroll to position [388, 0]
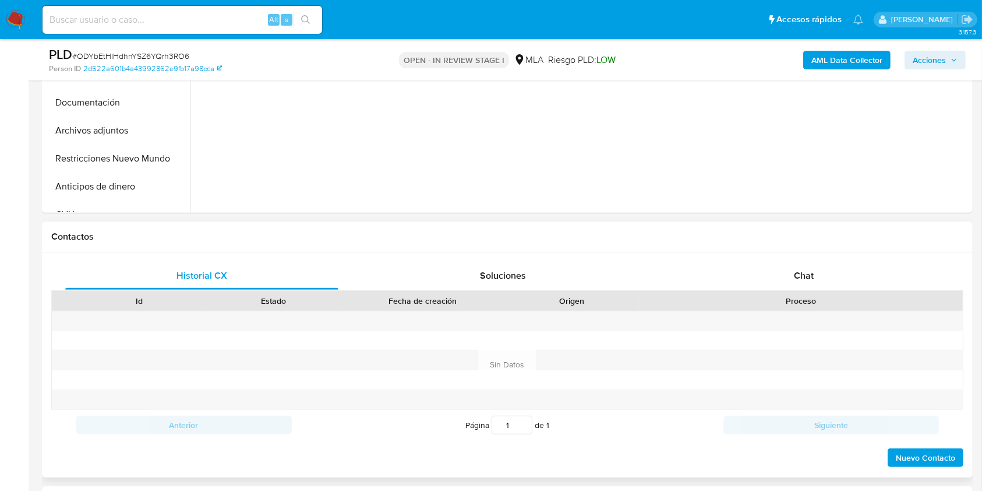
click at [813, 259] on div "Historial CX Soluciones Chat Id Estado Fecha de creación Origen Proceso Anterio…" at bounding box center [507, 364] width 931 height 225
click at [834, 274] on div "Chat" at bounding box center [804, 276] width 273 height 28
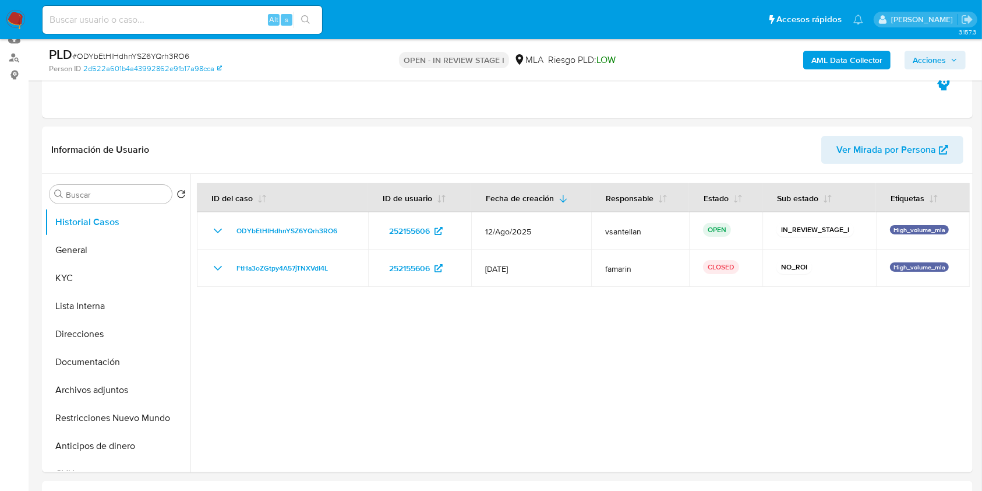
scroll to position [184, 0]
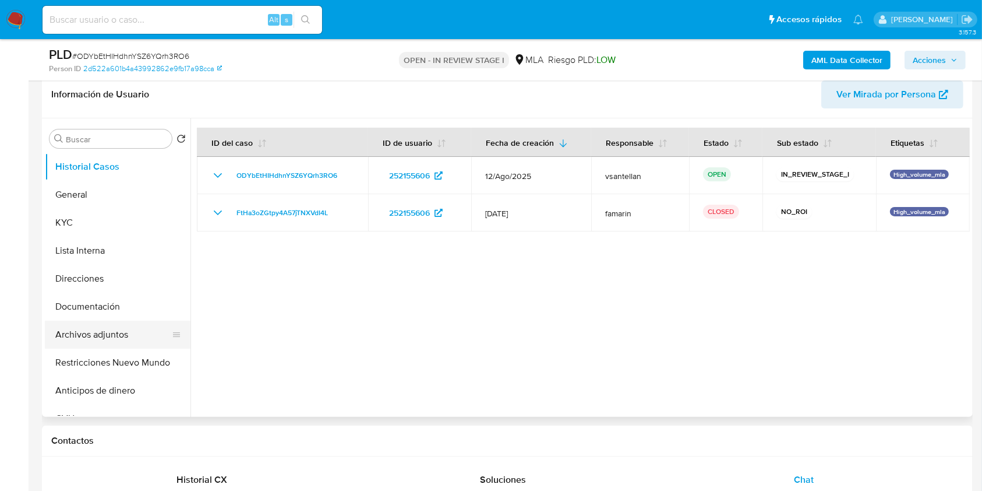
click at [145, 325] on button "Archivos adjuntos" at bounding box center [113, 334] width 136 height 28
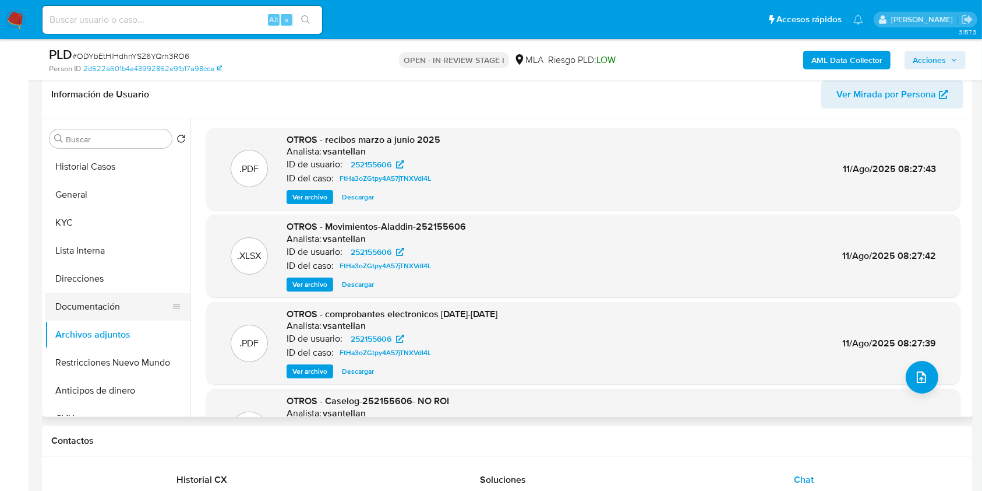
drag, startPoint x: 54, startPoint y: 226, endPoint x: 93, endPoint y: 301, distance: 84.5
click at [54, 226] on button "KYC" at bounding box center [118, 223] width 146 height 28
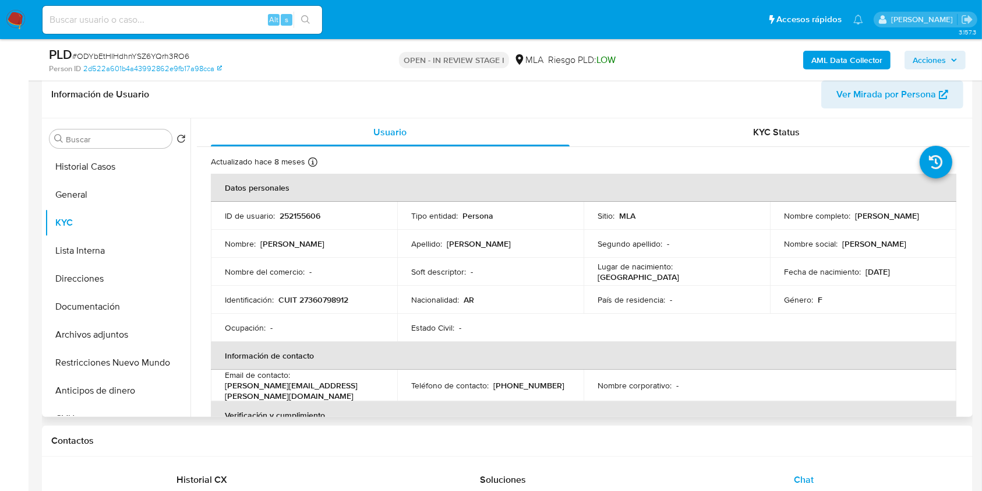
click at [329, 299] on p "CUIT 27360798912" at bounding box center [314, 299] width 70 height 10
copy p "27360798912"
click at [108, 163] on button "Historial Casos" at bounding box center [113, 167] width 136 height 28
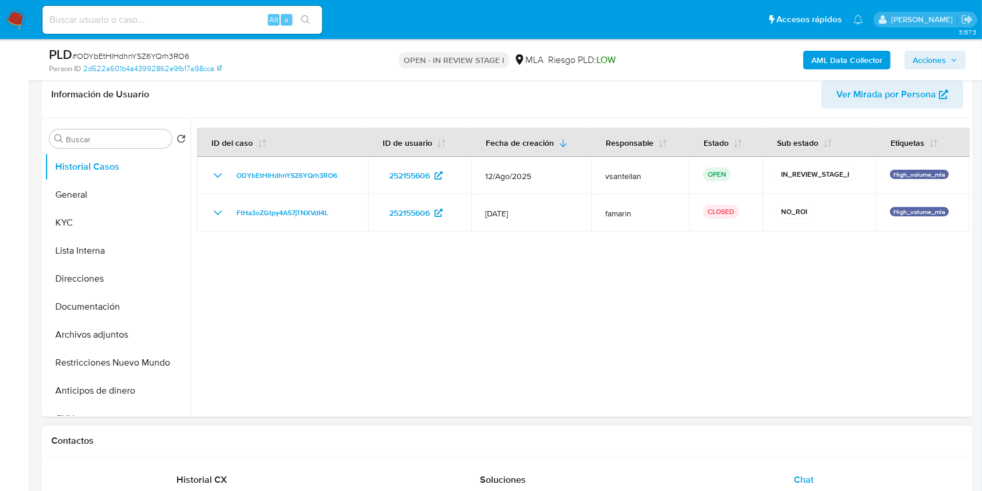
drag, startPoint x: 763, startPoint y: 469, endPoint x: 827, endPoint y: 436, distance: 71.9
click at [764, 469] on div "Chat" at bounding box center [804, 480] width 273 height 28
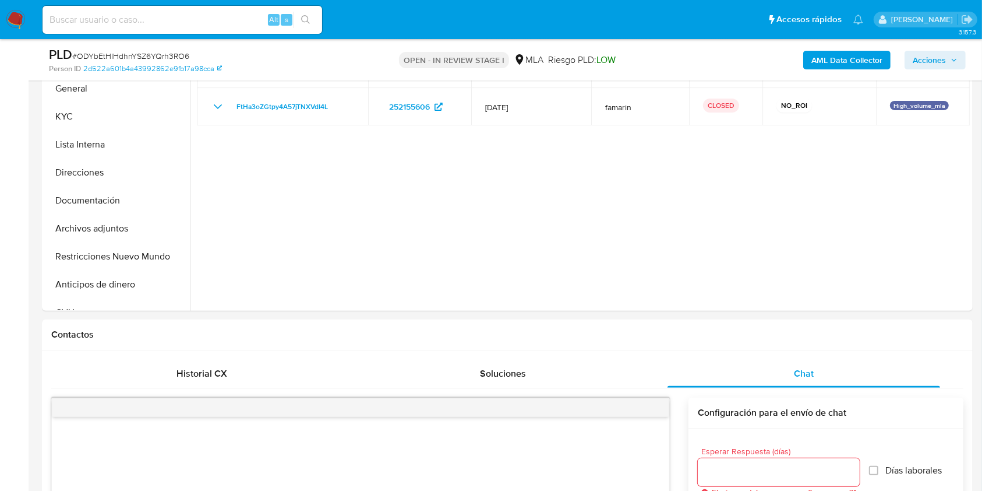
scroll to position [276, 0]
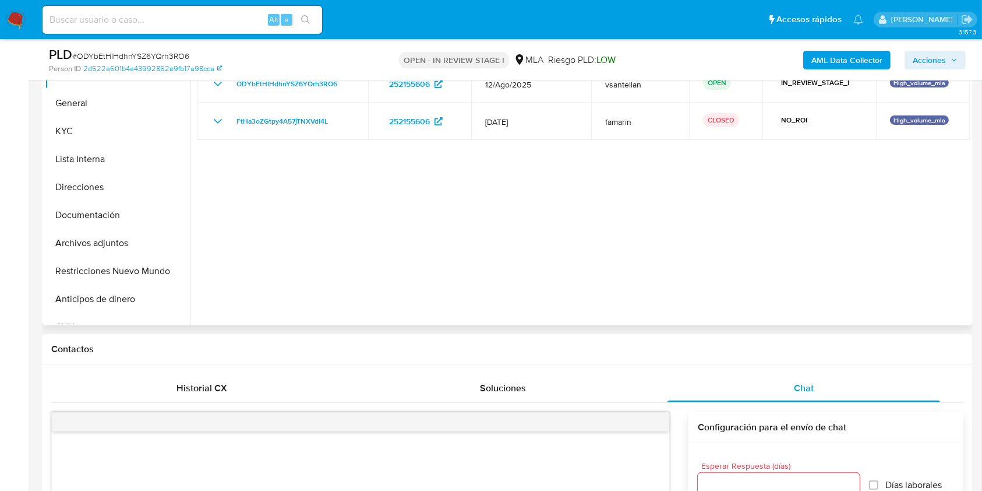
drag, startPoint x: 102, startPoint y: 271, endPoint x: 199, endPoint y: 249, distance: 99.2
click at [103, 272] on button "Restricciones Nuevo Mundo" at bounding box center [118, 271] width 146 height 28
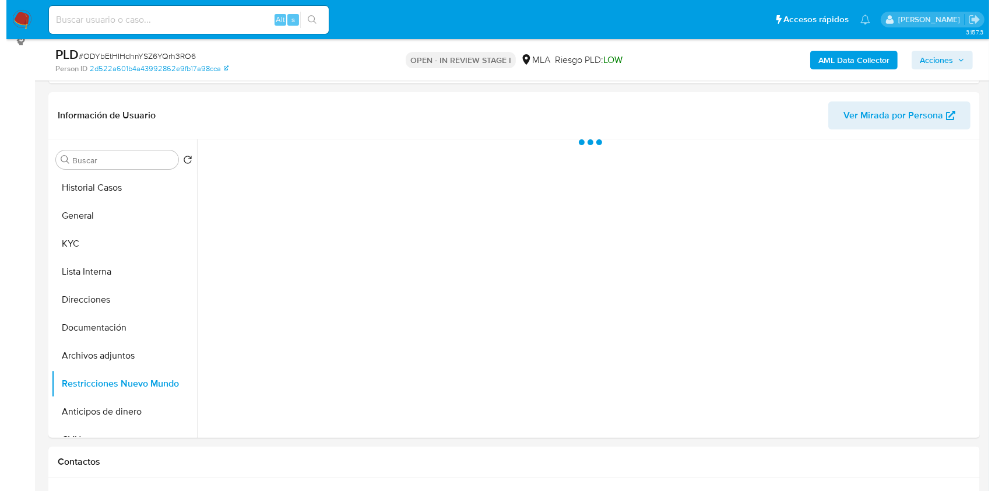
scroll to position [161, 0]
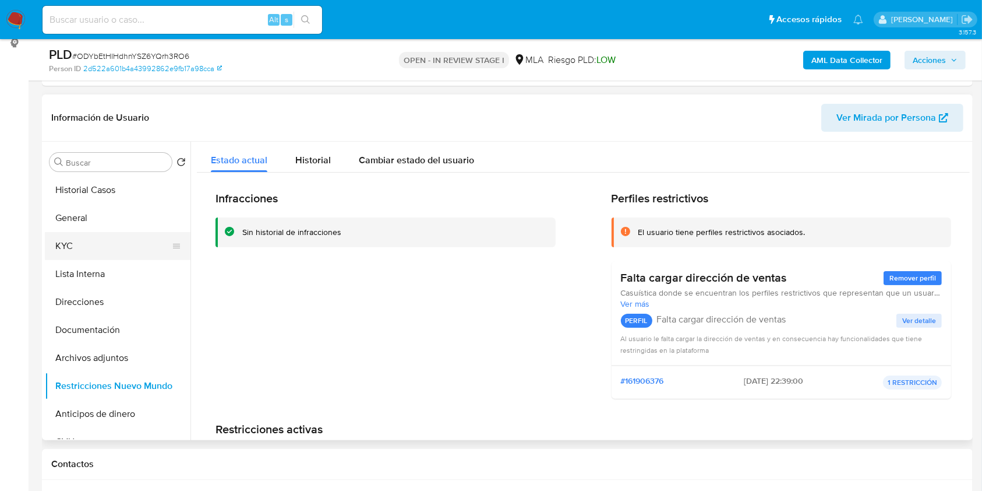
click at [87, 251] on button "KYC" at bounding box center [113, 246] width 136 height 28
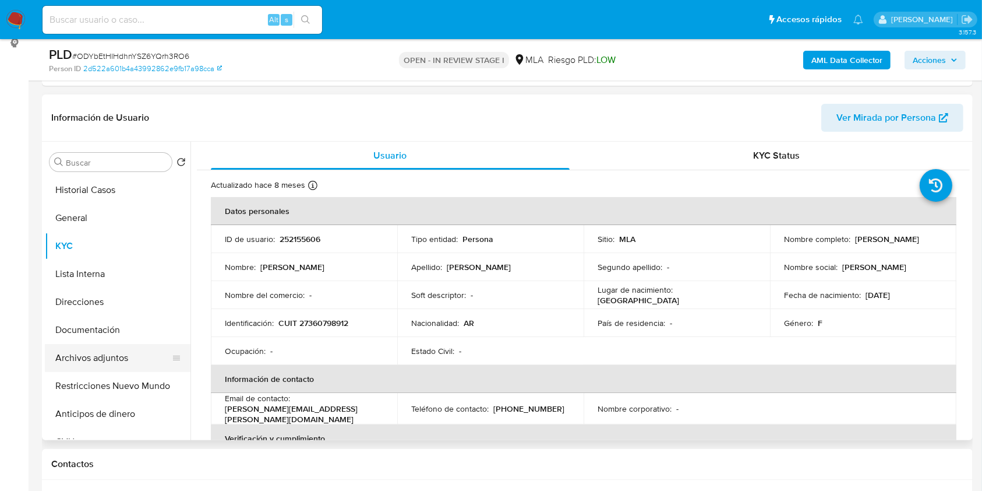
click at [91, 361] on button "Archivos adjuntos" at bounding box center [113, 358] width 136 height 28
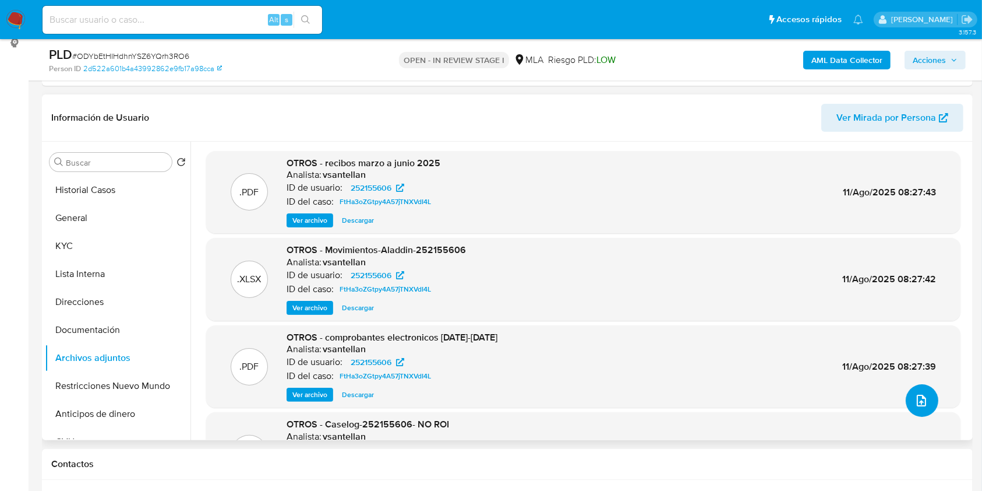
click at [915, 395] on icon "upload-file" at bounding box center [922, 400] width 14 height 14
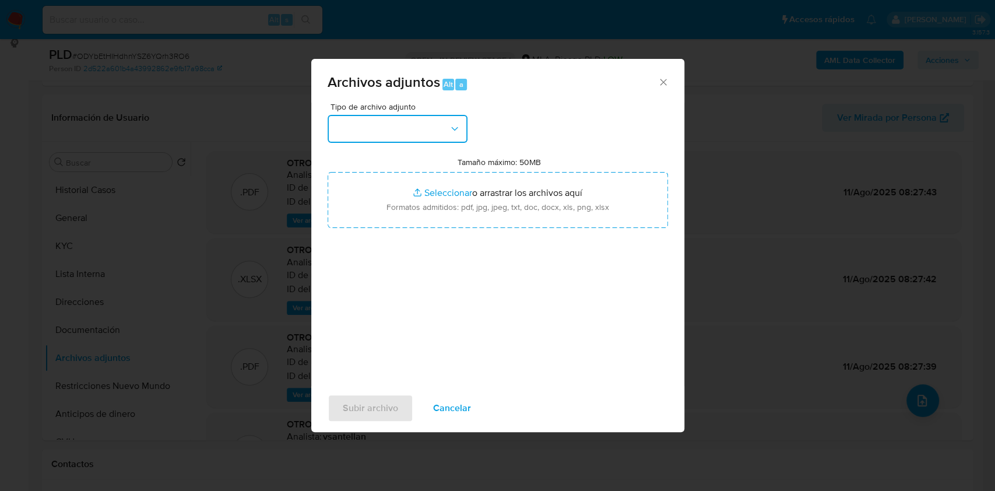
drag, startPoint x: 421, startPoint y: 120, endPoint x: 418, endPoint y: 139, distance: 19.5
click at [421, 119] on button "button" at bounding box center [397, 129] width 140 height 28
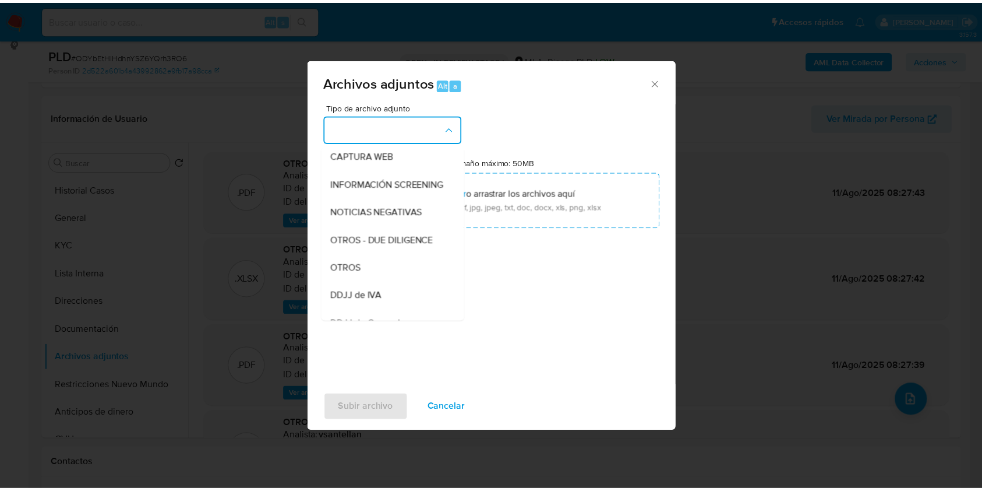
scroll to position [233, 0]
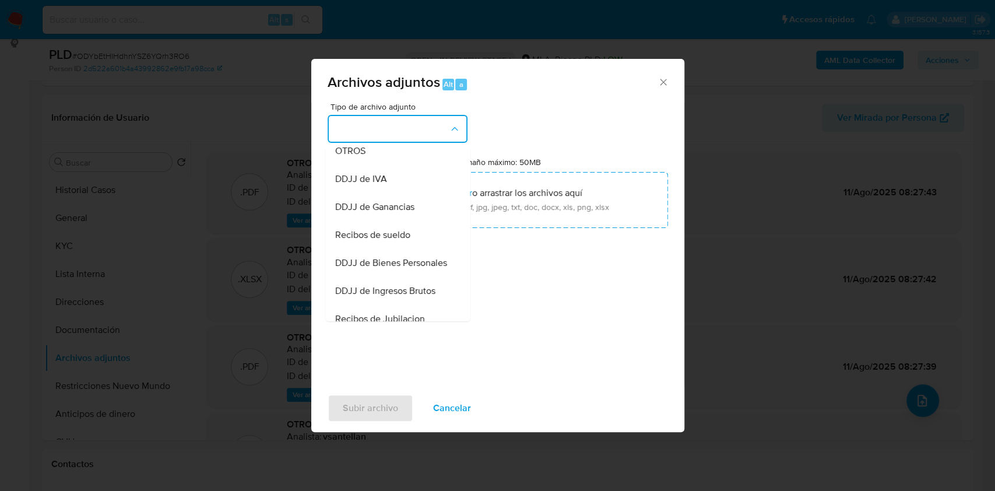
click at [353, 165] on div "OTROS" at bounding box center [393, 151] width 119 height 28
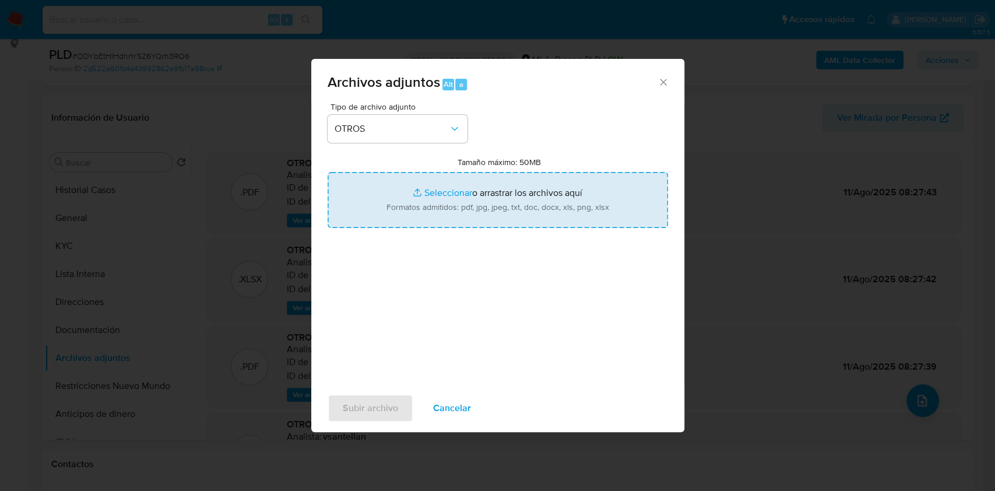
click at [395, 189] on input "Tamaño máximo: 50MB Seleccionar archivos" at bounding box center [497, 200] width 340 height 56
type input "C:\fakepath\Caselog-252155606- NO ROI (julio 2025).docx"
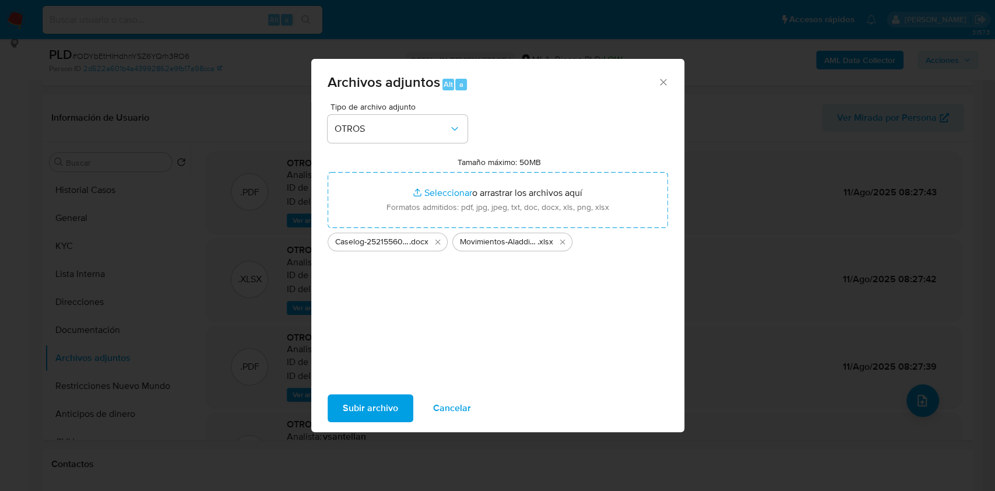
click at [373, 412] on span "Subir archivo" at bounding box center [370, 408] width 55 height 26
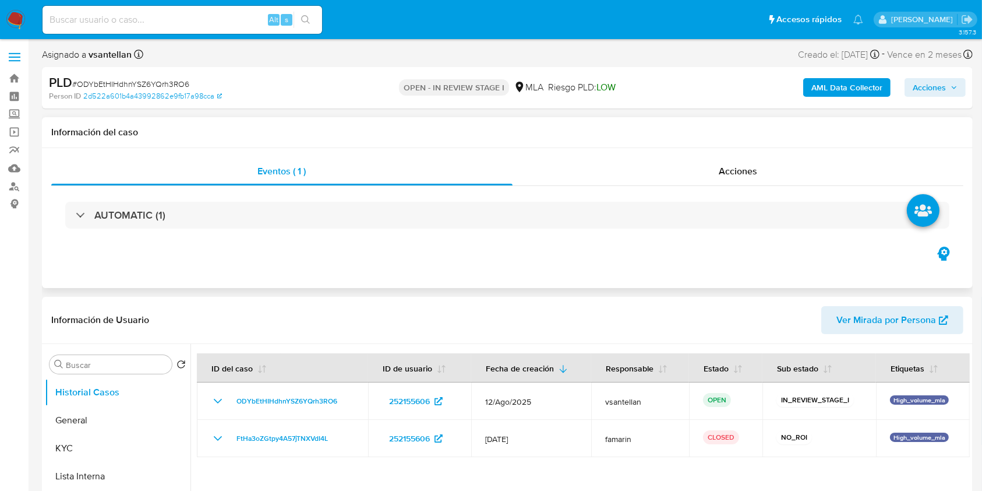
select select "10"
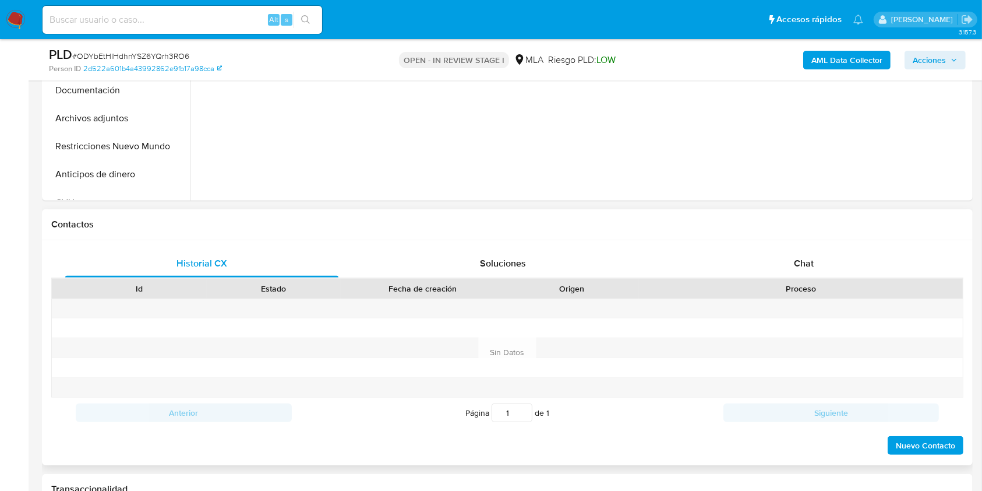
scroll to position [403, 0]
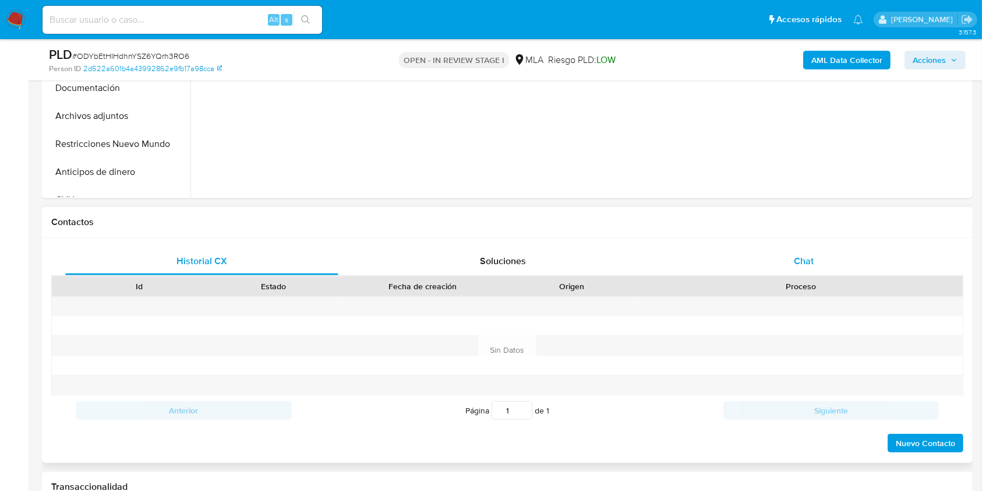
click at [861, 253] on div "Chat" at bounding box center [804, 261] width 273 height 28
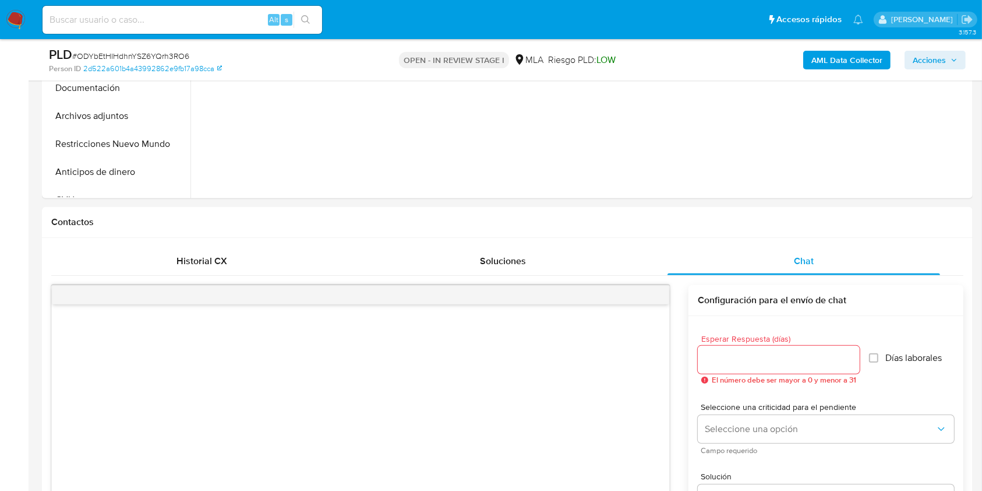
drag, startPoint x: 981, startPoint y: 131, endPoint x: 988, endPoint y: 115, distance: 17.5
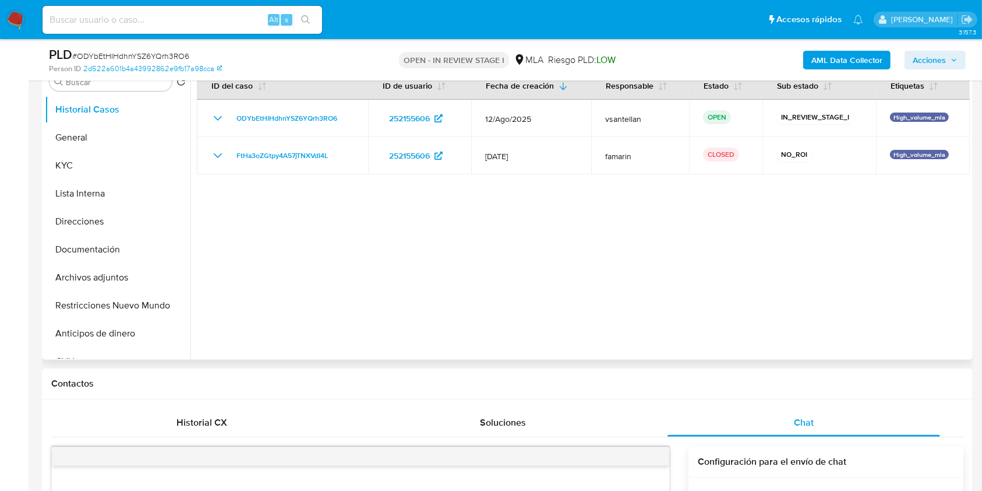
scroll to position [224, 0]
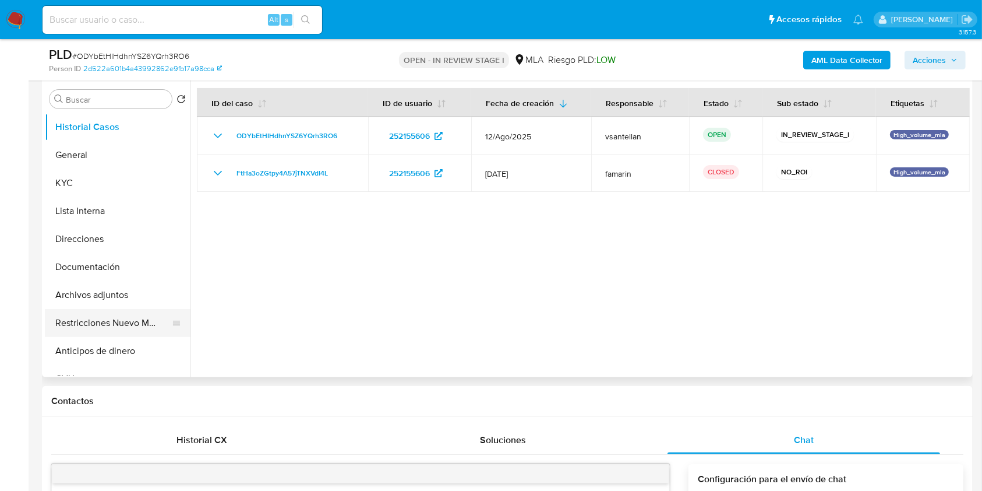
drag, startPoint x: 107, startPoint y: 319, endPoint x: 114, endPoint y: 319, distance: 6.4
click at [107, 320] on button "Restricciones Nuevo Mundo" at bounding box center [113, 323] width 136 height 28
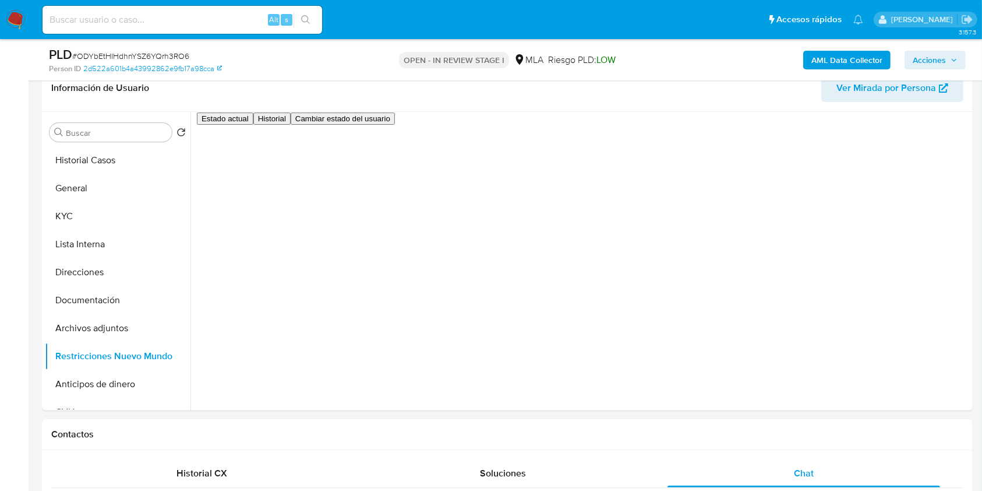
scroll to position [176, 0]
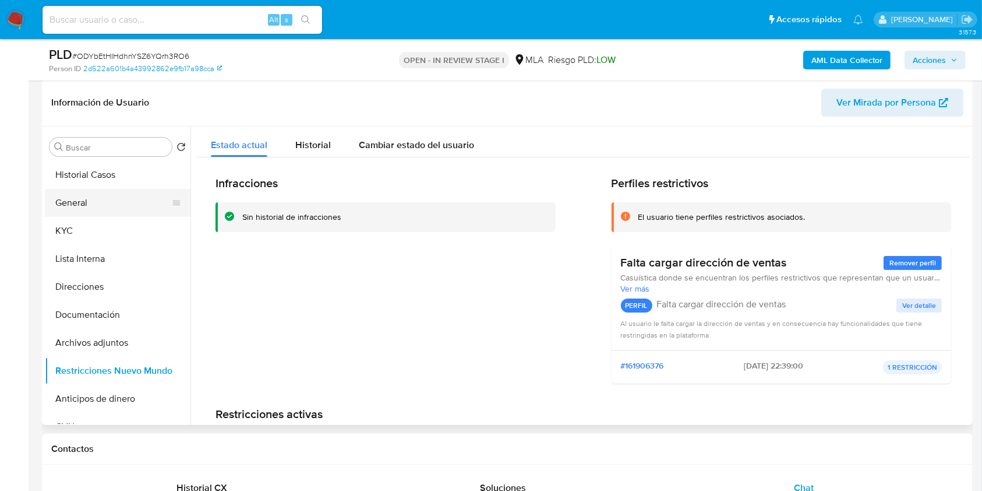
click at [76, 196] on button "General" at bounding box center [113, 203] width 136 height 28
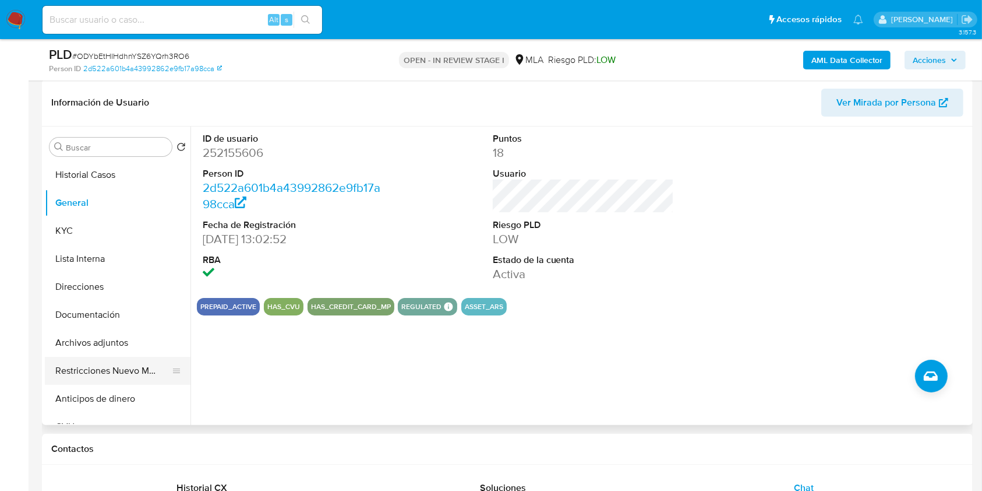
click at [96, 368] on button "Restricciones Nuevo Mundo" at bounding box center [113, 371] width 136 height 28
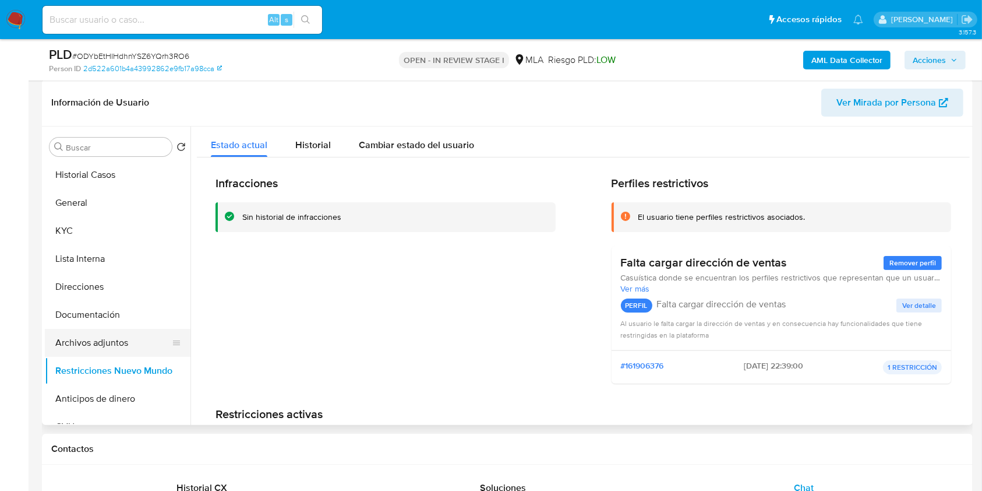
click at [117, 338] on button "Archivos adjuntos" at bounding box center [113, 343] width 136 height 28
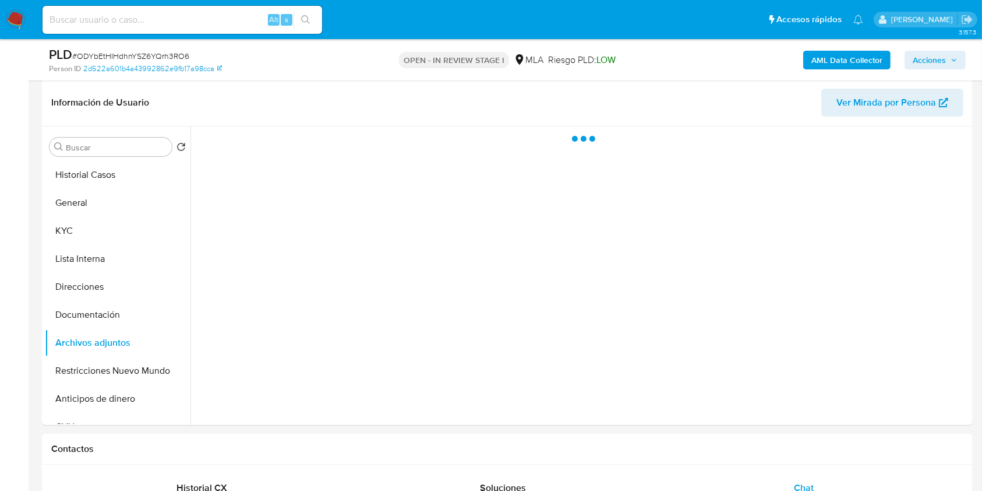
click at [958, 49] on div "AML Data Collector Acciones" at bounding box center [815, 59] width 302 height 27
click at [951, 57] on icon "button" at bounding box center [954, 60] width 7 height 7
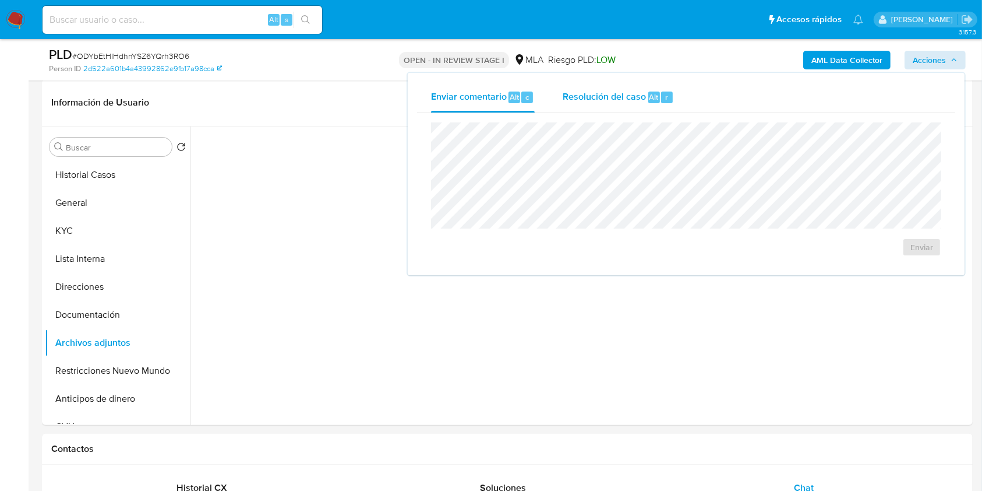
click at [641, 92] on span "Resolución del caso" at bounding box center [604, 96] width 83 height 13
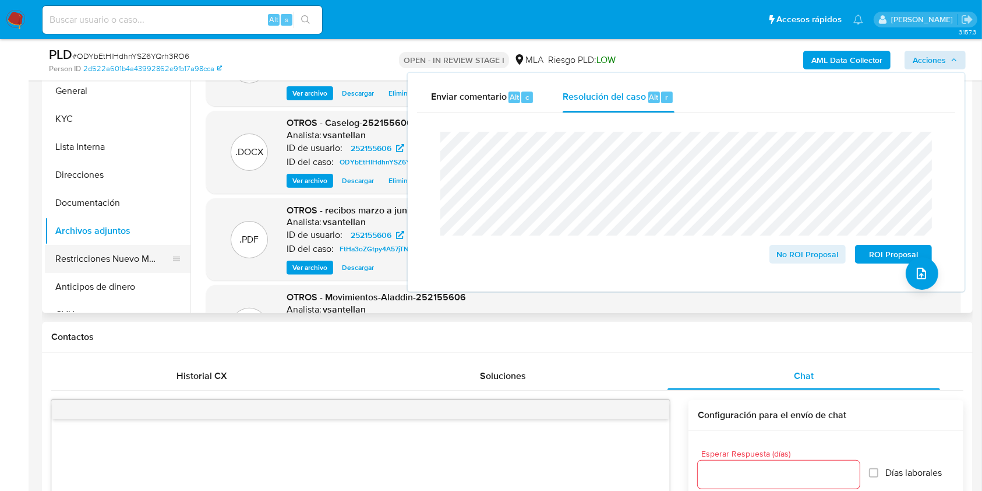
click at [126, 267] on button "Restricciones Nuevo Mundo" at bounding box center [113, 259] width 136 height 28
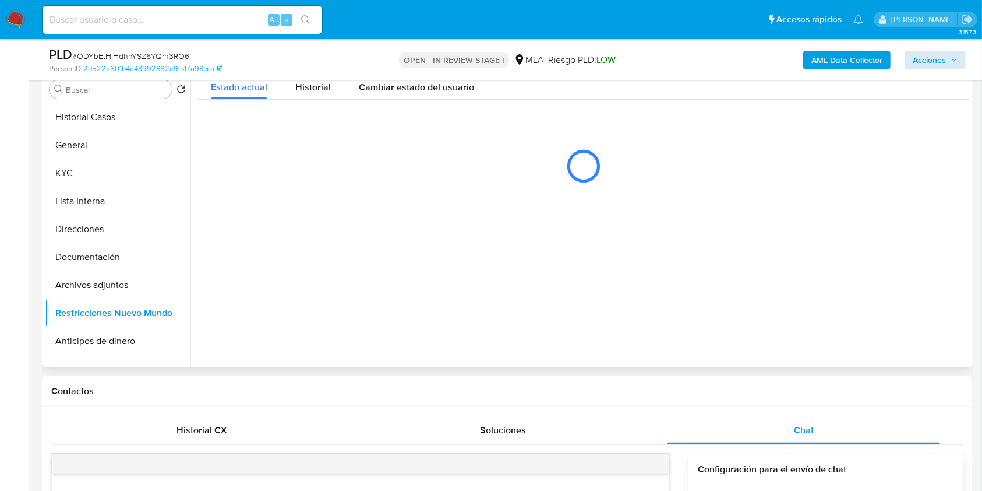
scroll to position [210, 0]
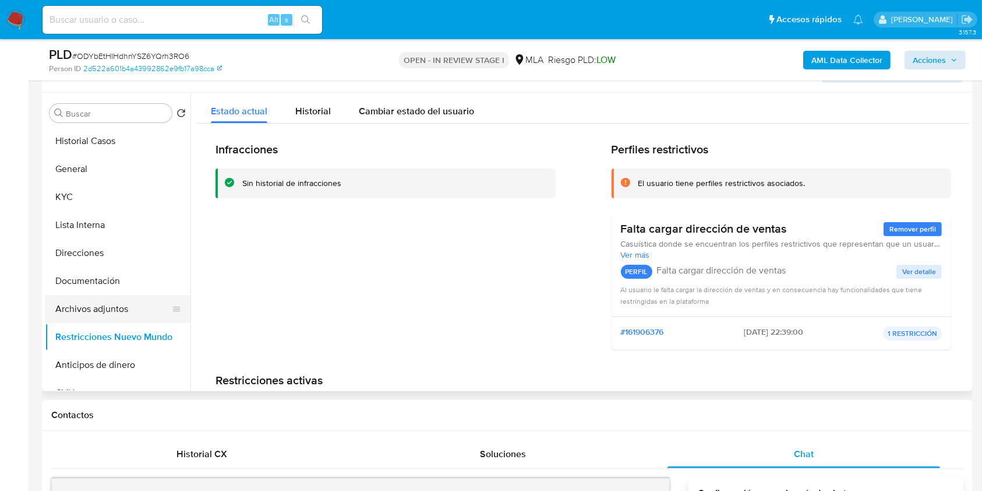
click at [105, 312] on button "Archivos adjuntos" at bounding box center [113, 309] width 136 height 28
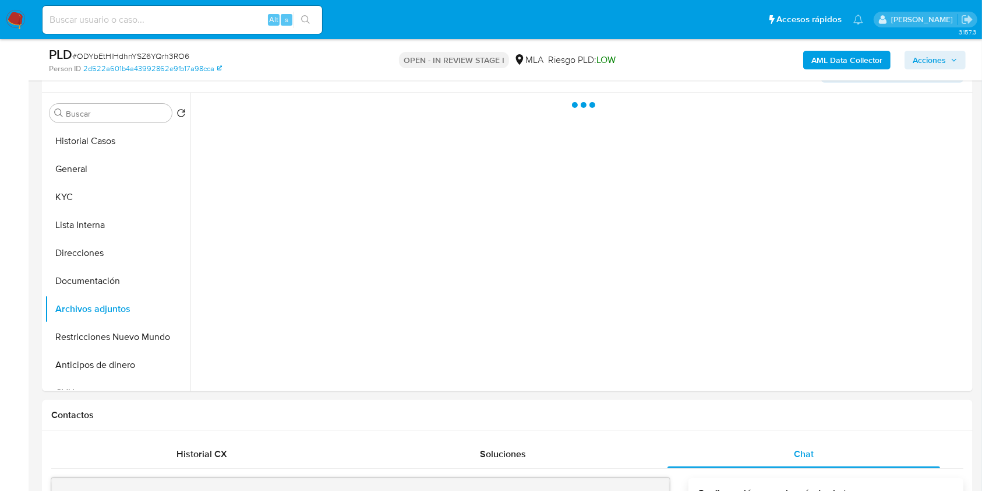
drag, startPoint x: 941, startPoint y: 61, endPoint x: 966, endPoint y: 73, distance: 27.6
click at [941, 62] on span "Acciones" at bounding box center [929, 60] width 33 height 19
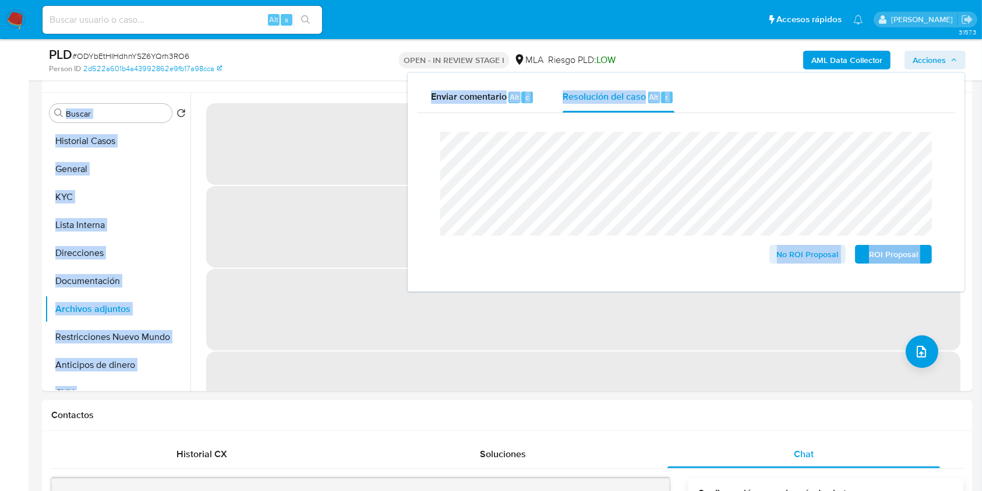
drag, startPoint x: 980, startPoint y: 78, endPoint x: 980, endPoint y: 96, distance: 18.6
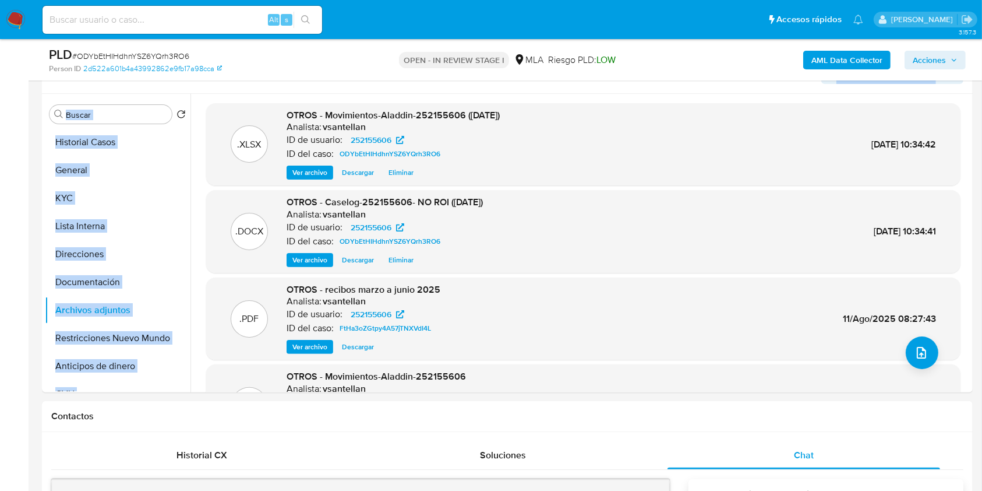
click at [946, 65] on span "Acciones" at bounding box center [935, 60] width 45 height 16
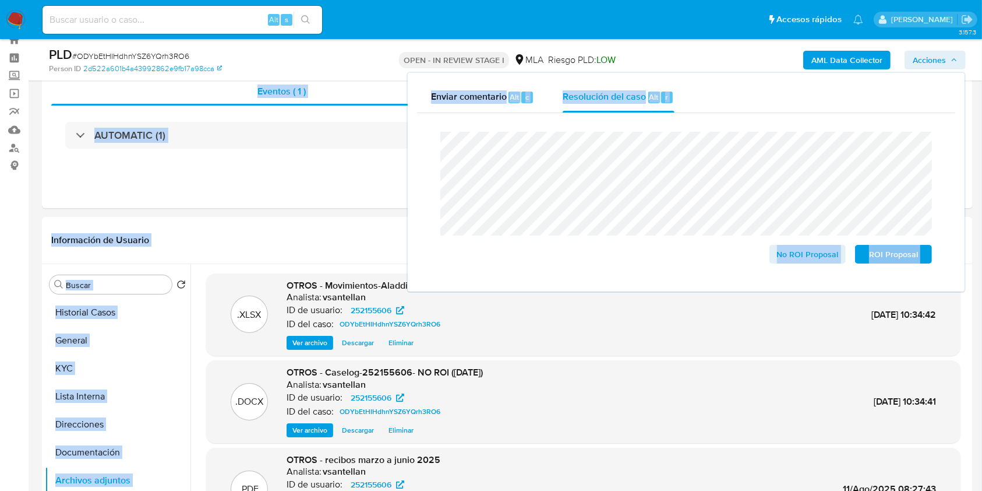
scroll to position [15, 0]
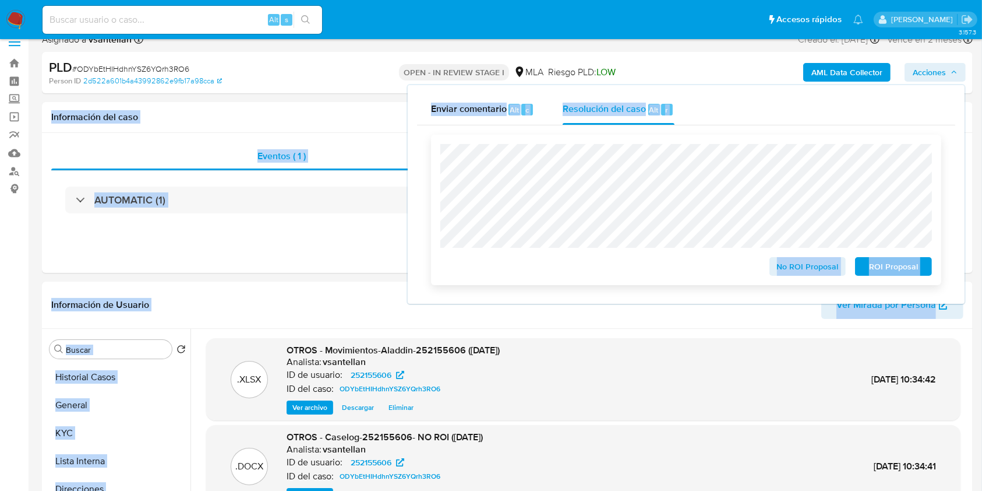
click at [820, 266] on span "No ROI Proposal" at bounding box center [808, 266] width 61 height 16
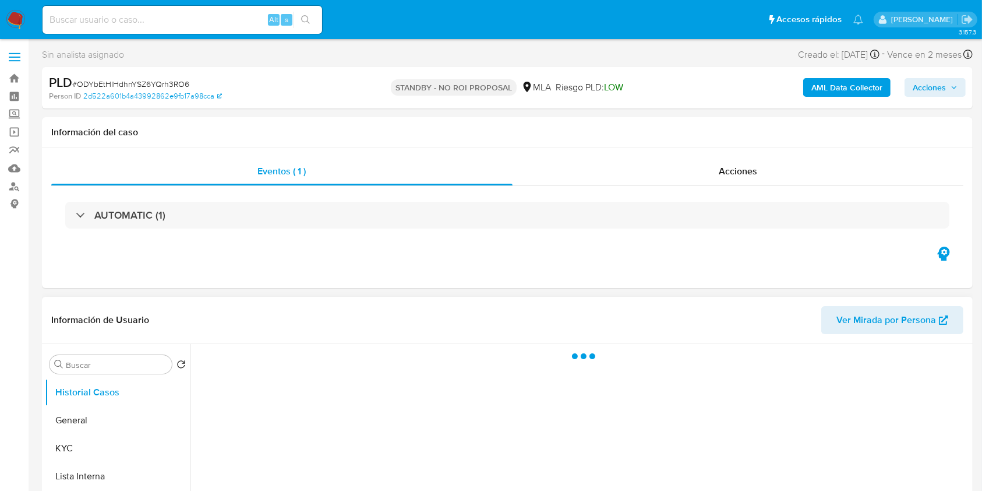
click at [623, 383] on div at bounding box center [581, 493] width 780 height 298
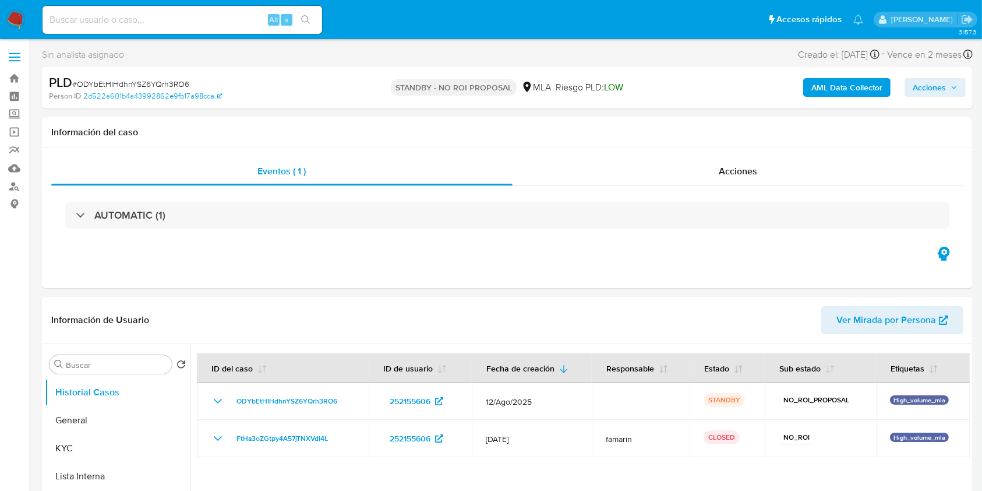
select select "10"
